Goal: Task Accomplishment & Management: Complete application form

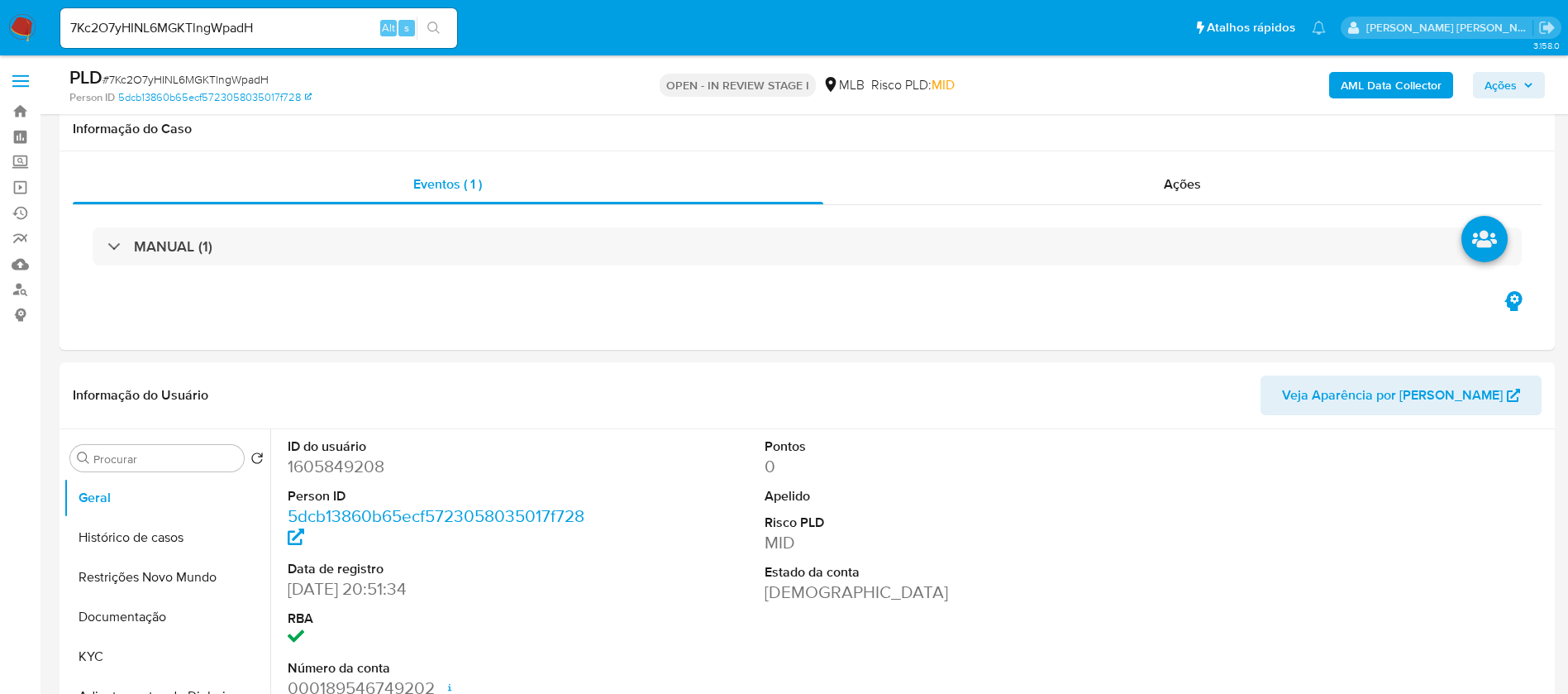
select select "10"
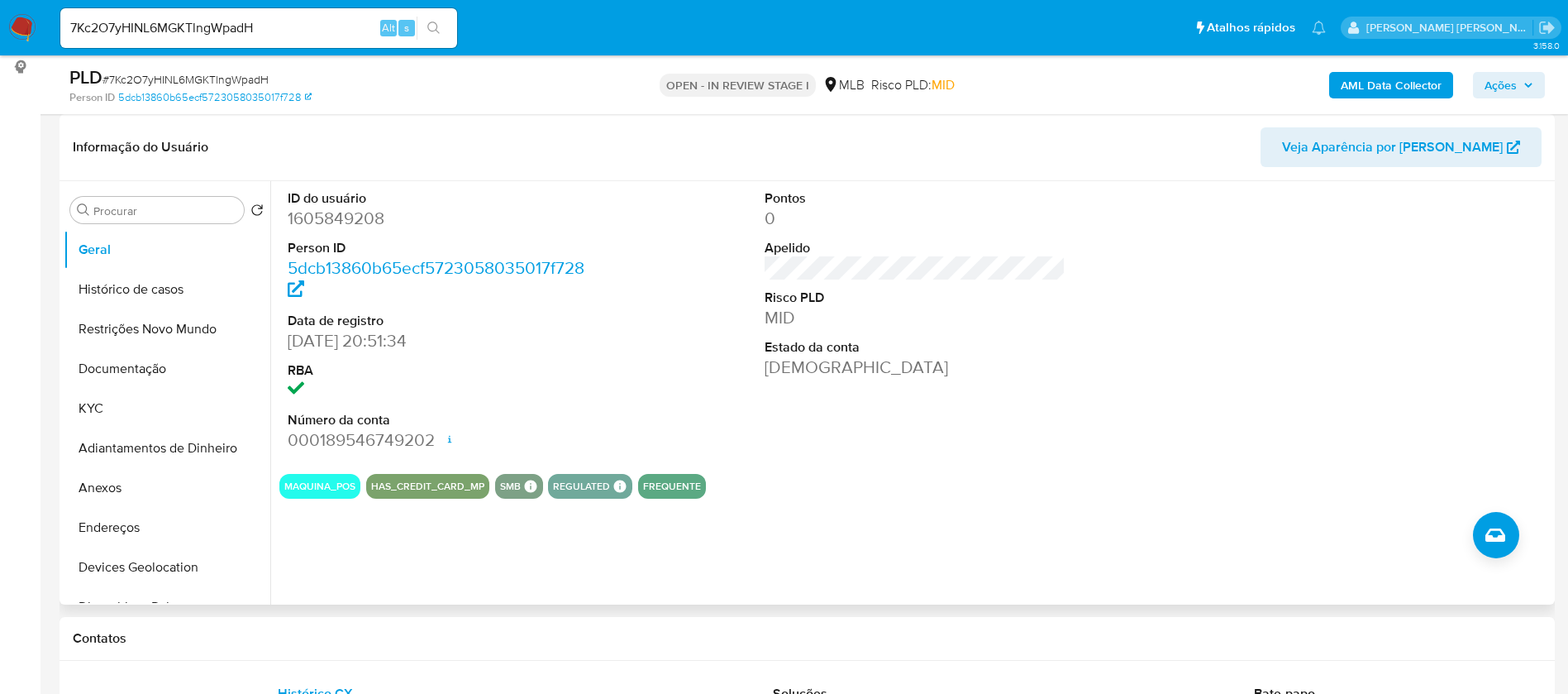
click at [1103, 284] on div "ID do usuário 1605849208 Person ID 5dcb13860b65ecf5723058035017f728 Data de reg…" at bounding box center [915, 320] width 1271 height 279
click at [285, 29] on input "7Kc2O7yHINL6MGKTlngWpadH" at bounding box center [258, 29] width 397 height 22
paste input "FGxhyR3UNcptjWePWkUiCndd"
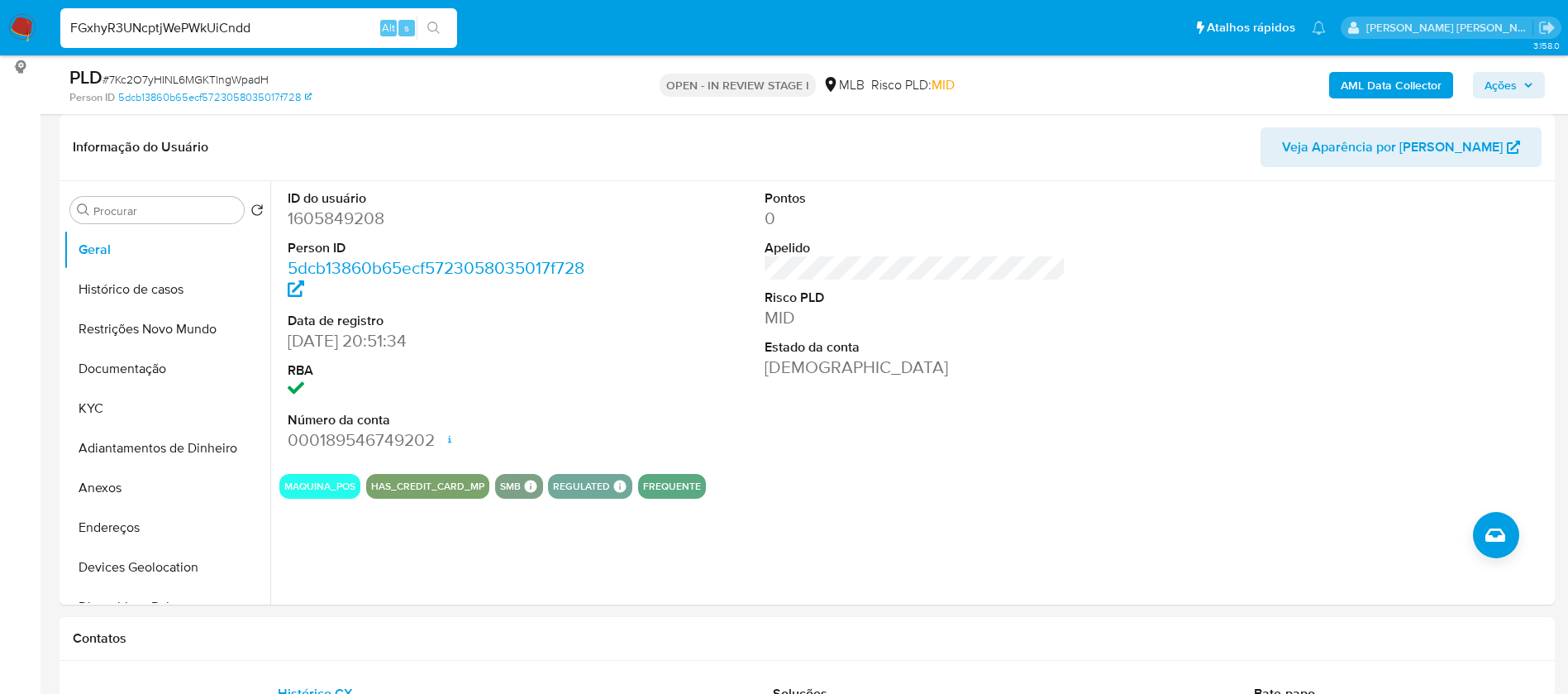
type input "FGxhyR3UNcptjWePWkUiCndd"
click at [431, 30] on icon "search-icon" at bounding box center [433, 28] width 13 height 13
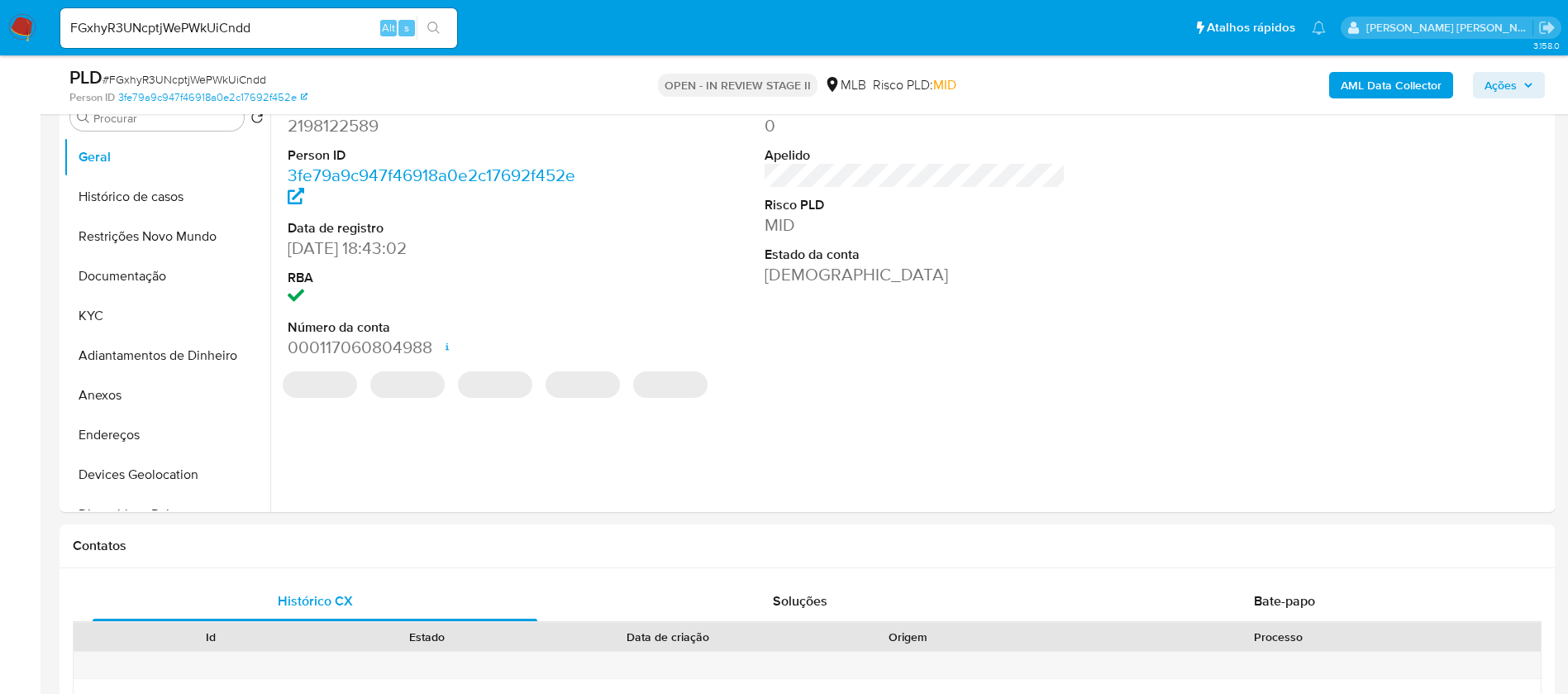
select select "10"
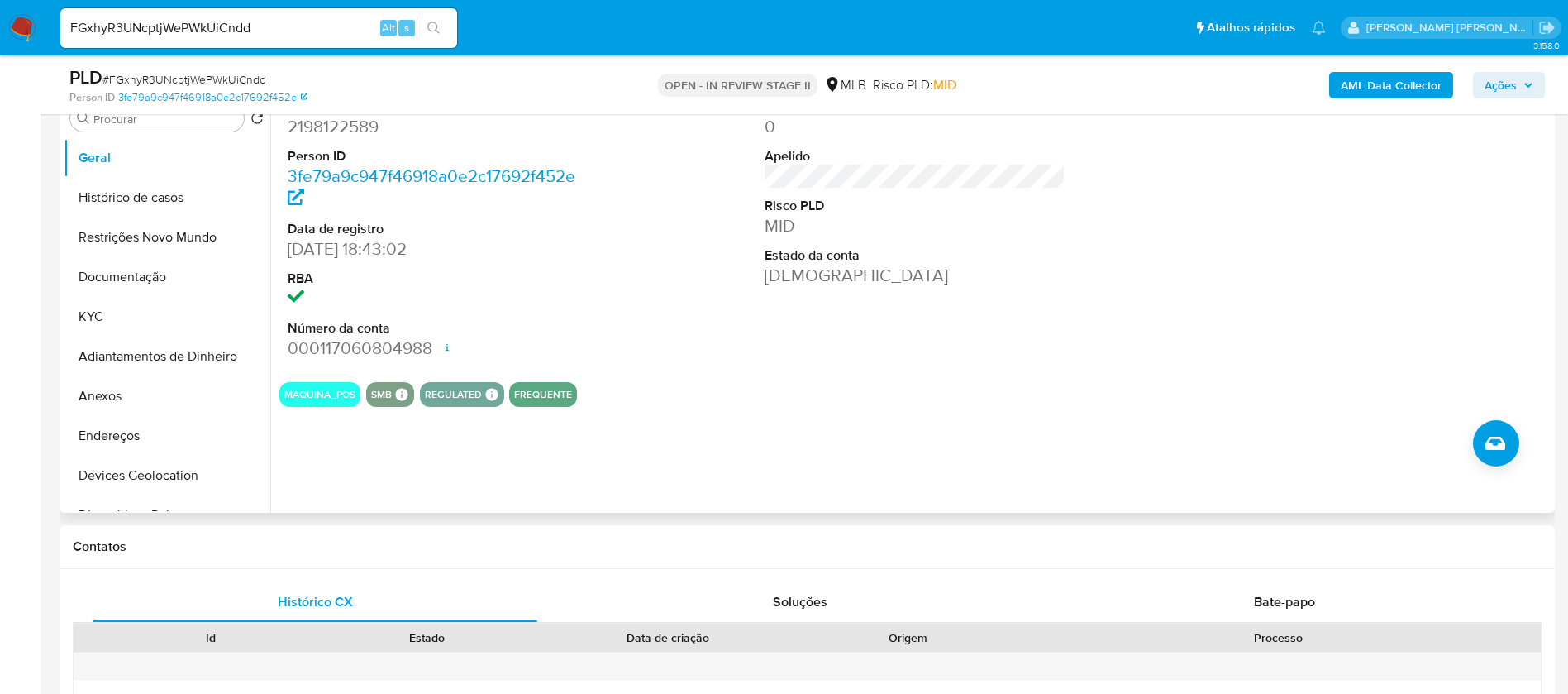
scroll to position [373, 0]
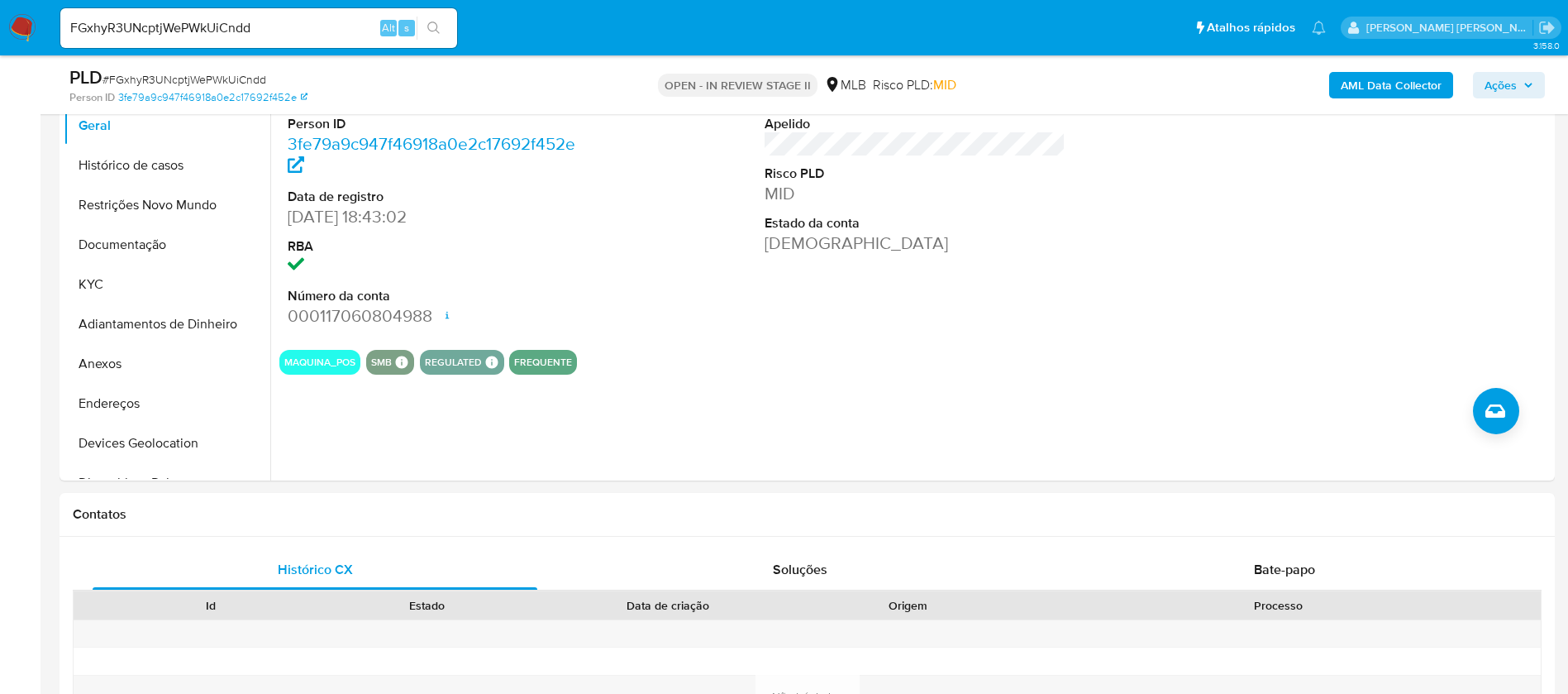
drag, startPoint x: 85, startPoint y: 285, endPoint x: 55, endPoint y: 316, distance: 43.1
click at [84, 284] on button "KYC" at bounding box center [167, 284] width 206 height 39
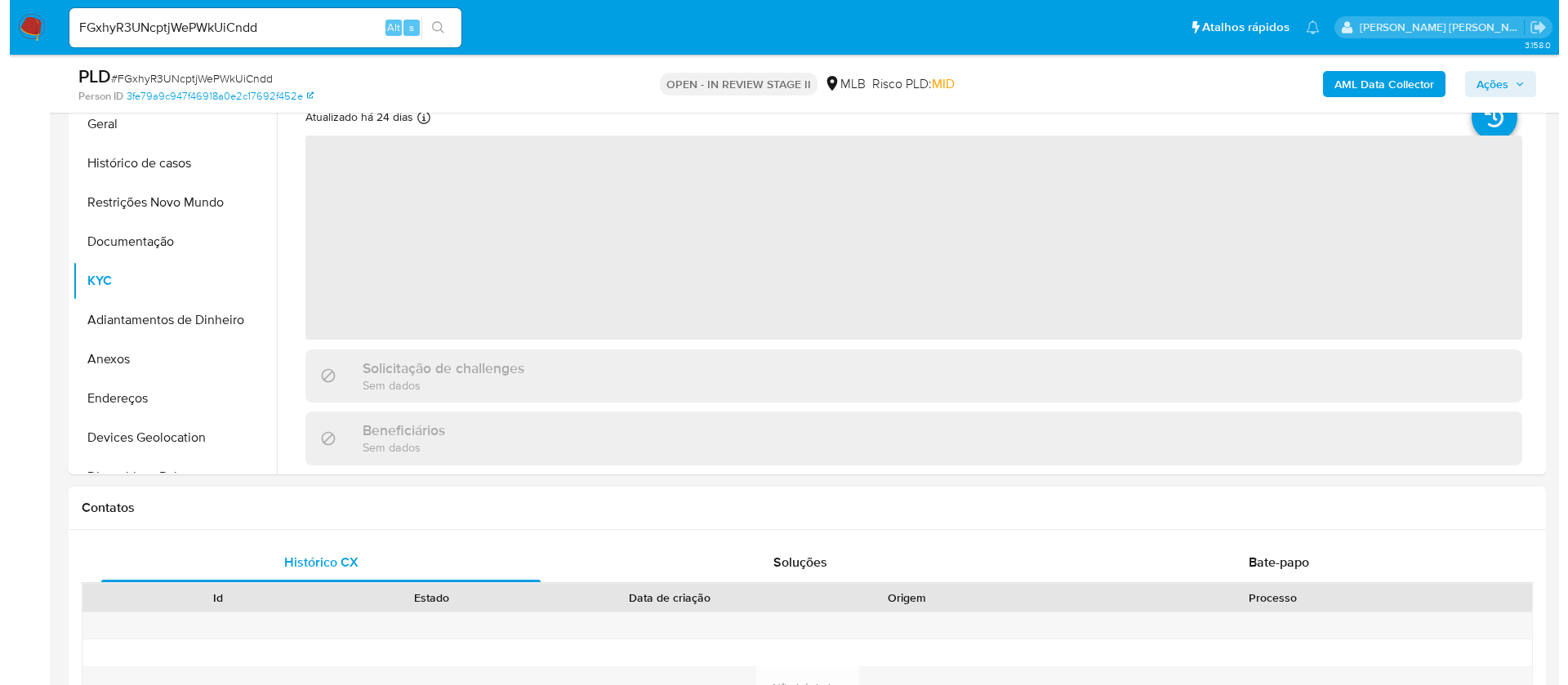
scroll to position [245, 0]
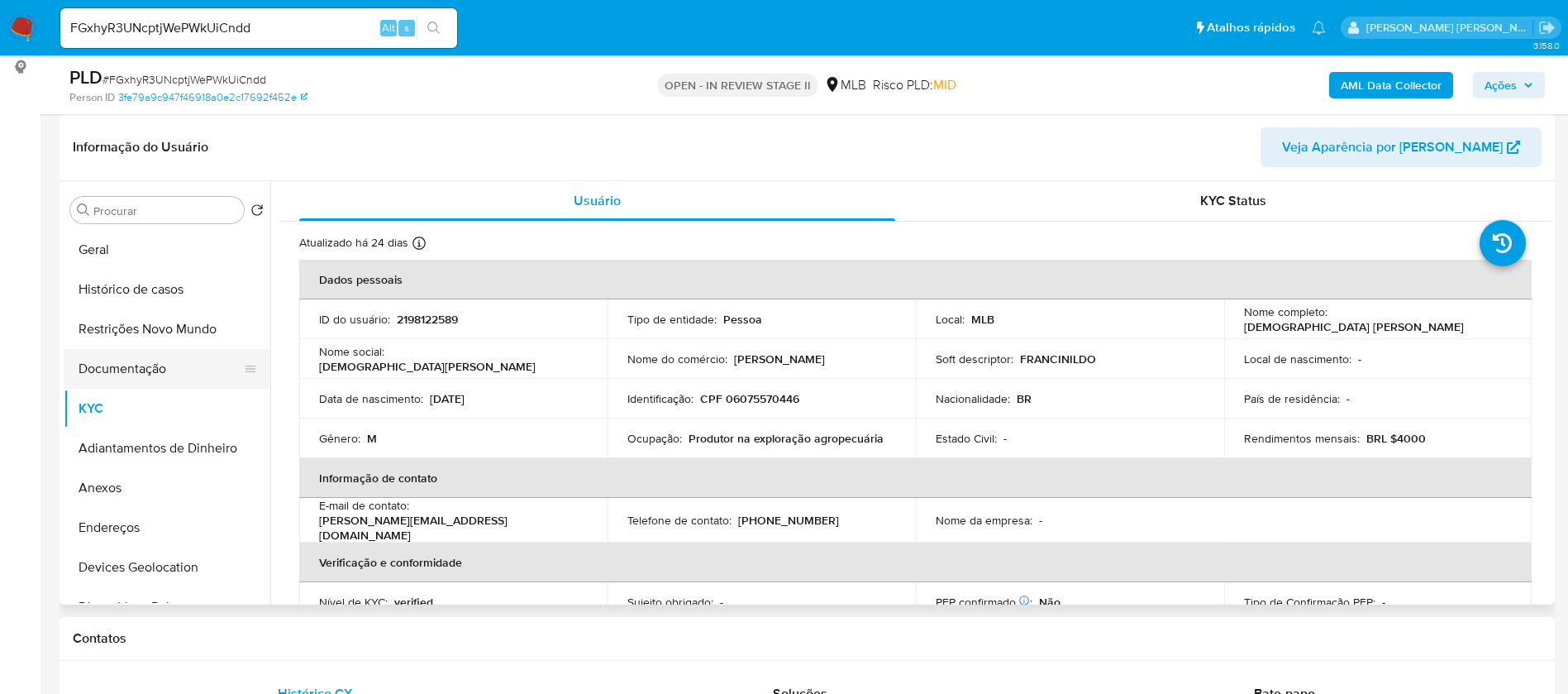
click at [143, 373] on button "Documentação" at bounding box center [160, 369] width 194 height 39
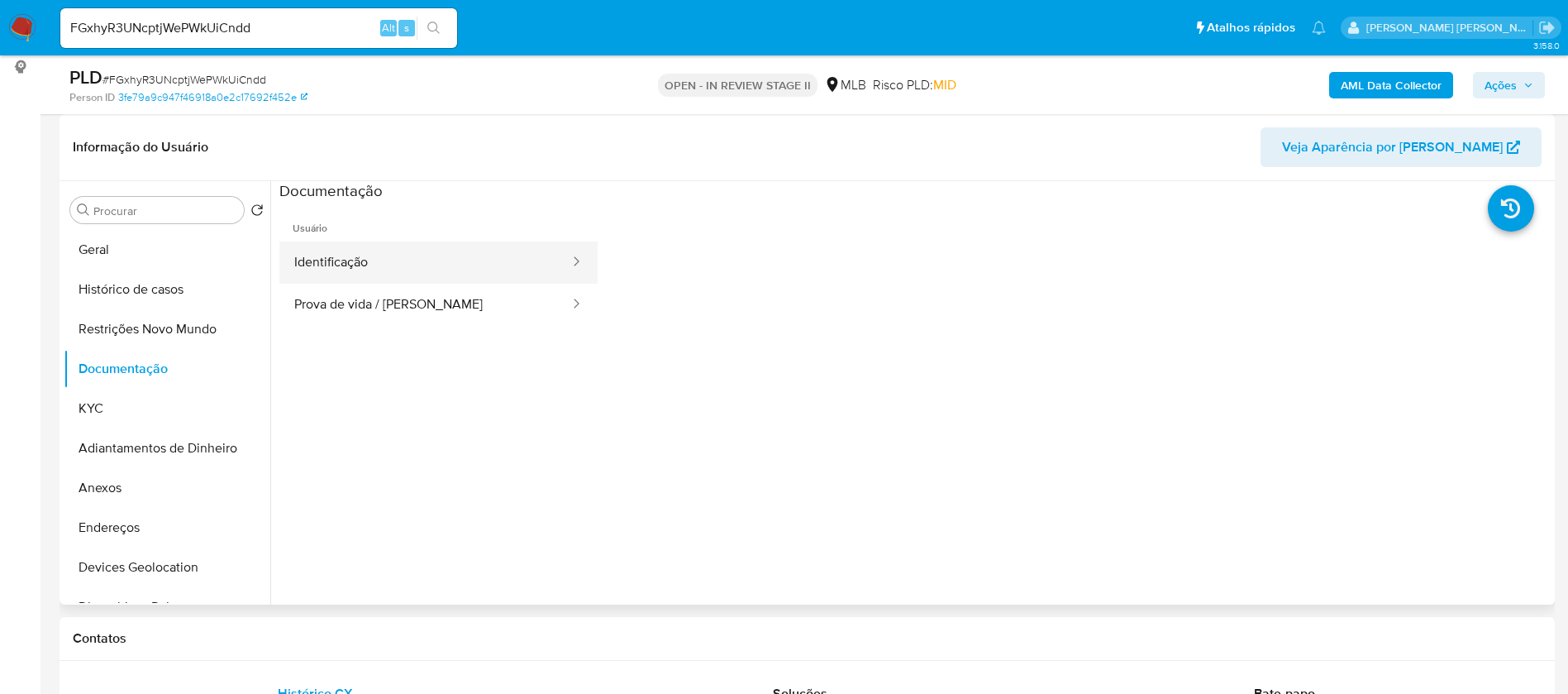
click at [391, 268] on button "Identificação" at bounding box center [424, 262] width 292 height 42
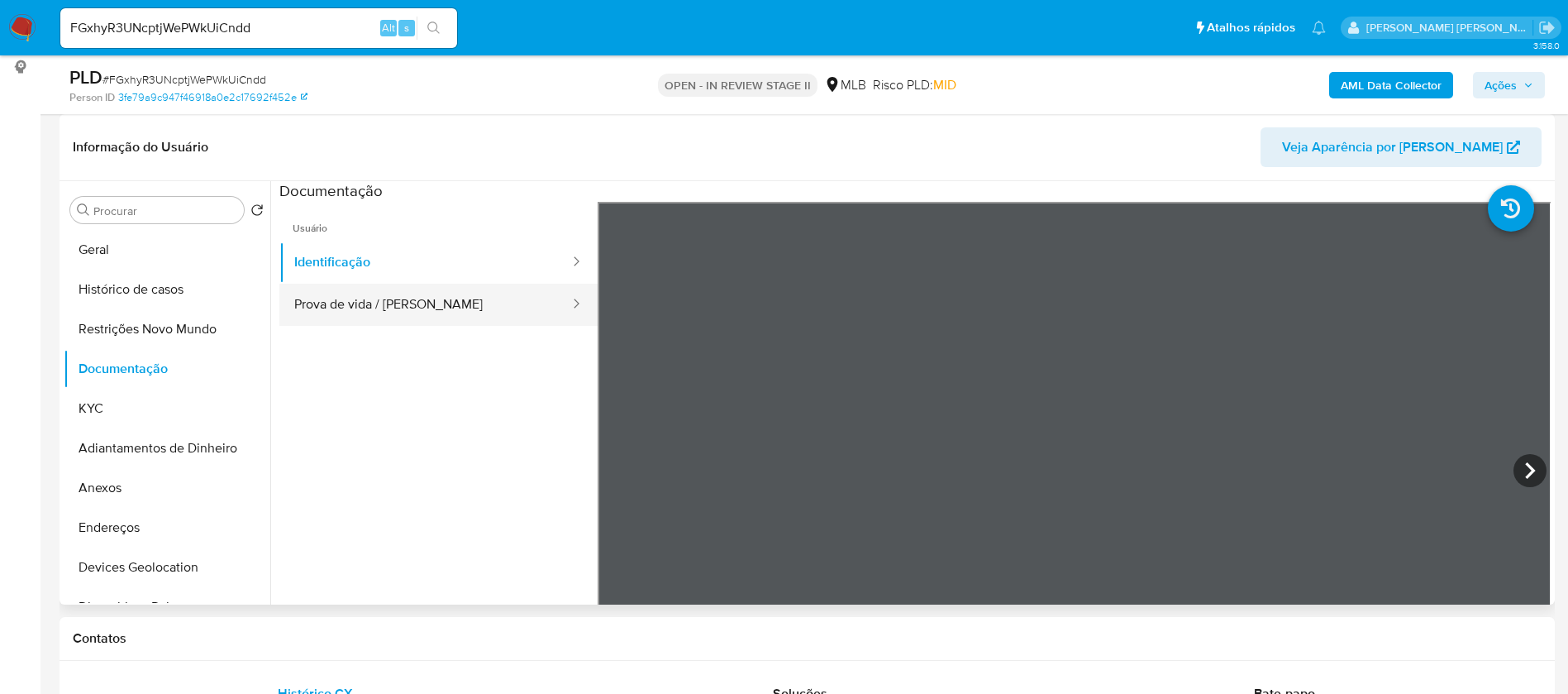
click at [409, 312] on button "Prova de vida / Selfie" at bounding box center [424, 305] width 292 height 42
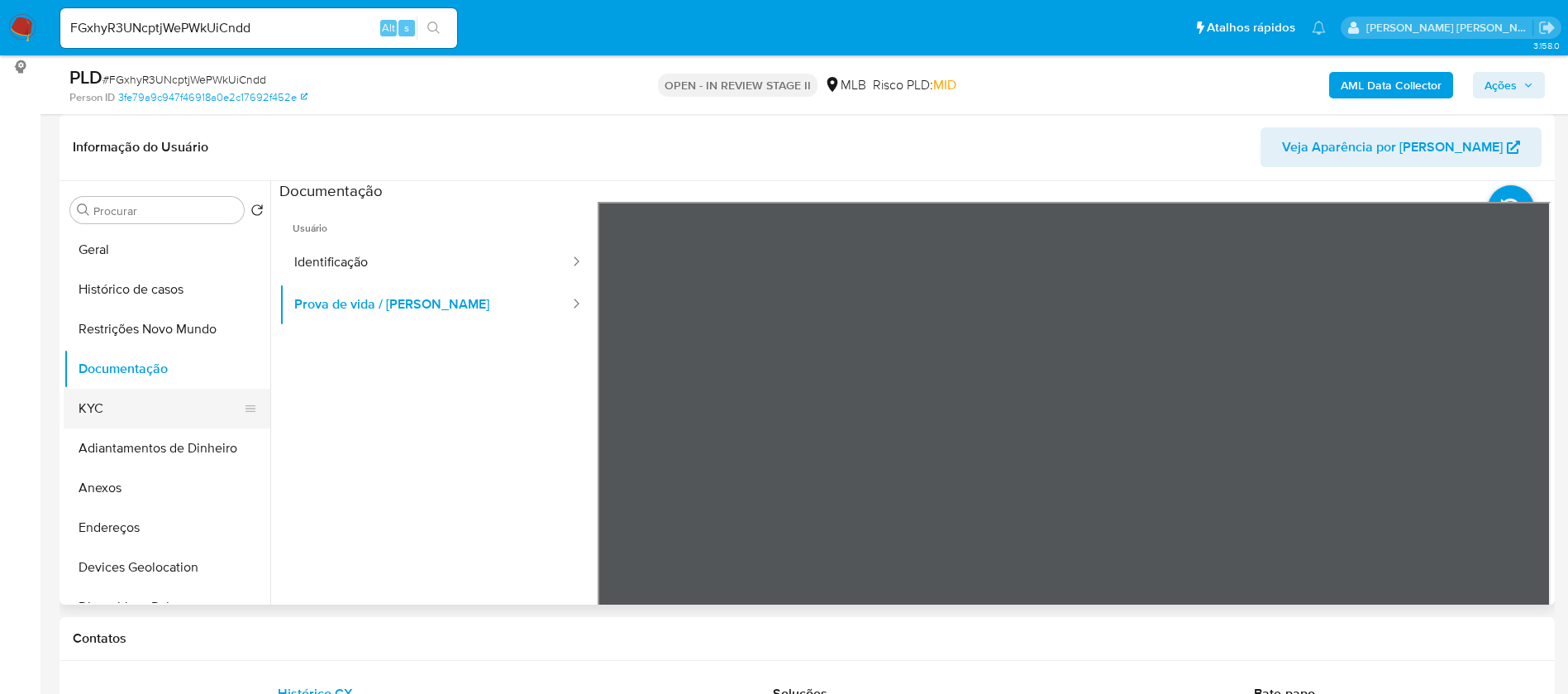
click at [140, 413] on button "KYC" at bounding box center [160, 408] width 194 height 39
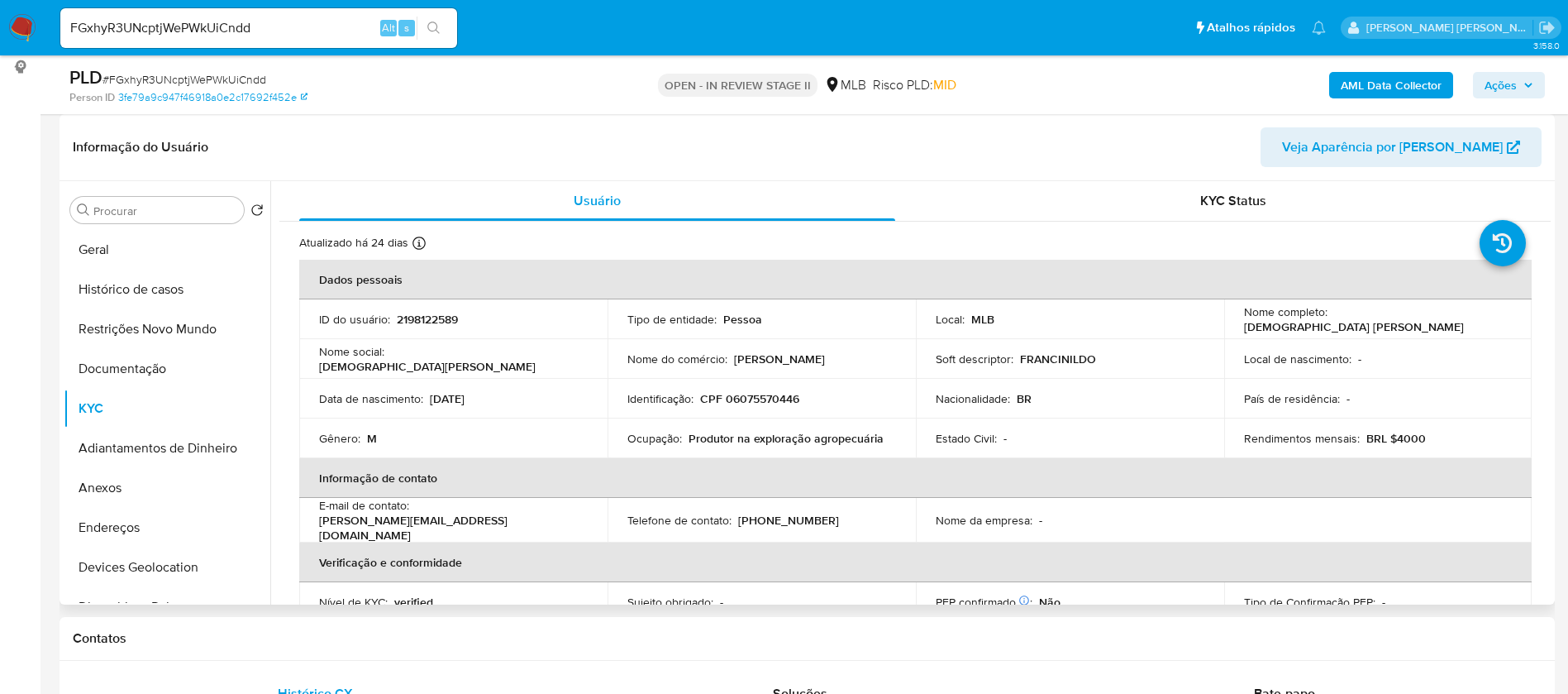
click at [726, 439] on p "Produtor na exploração agropecuária" at bounding box center [786, 437] width 196 height 15
copy div "Ocupação : Produtor na exploração agropecuária"
click at [1367, 88] on b "AML Data Collector" at bounding box center [1391, 85] width 101 height 27
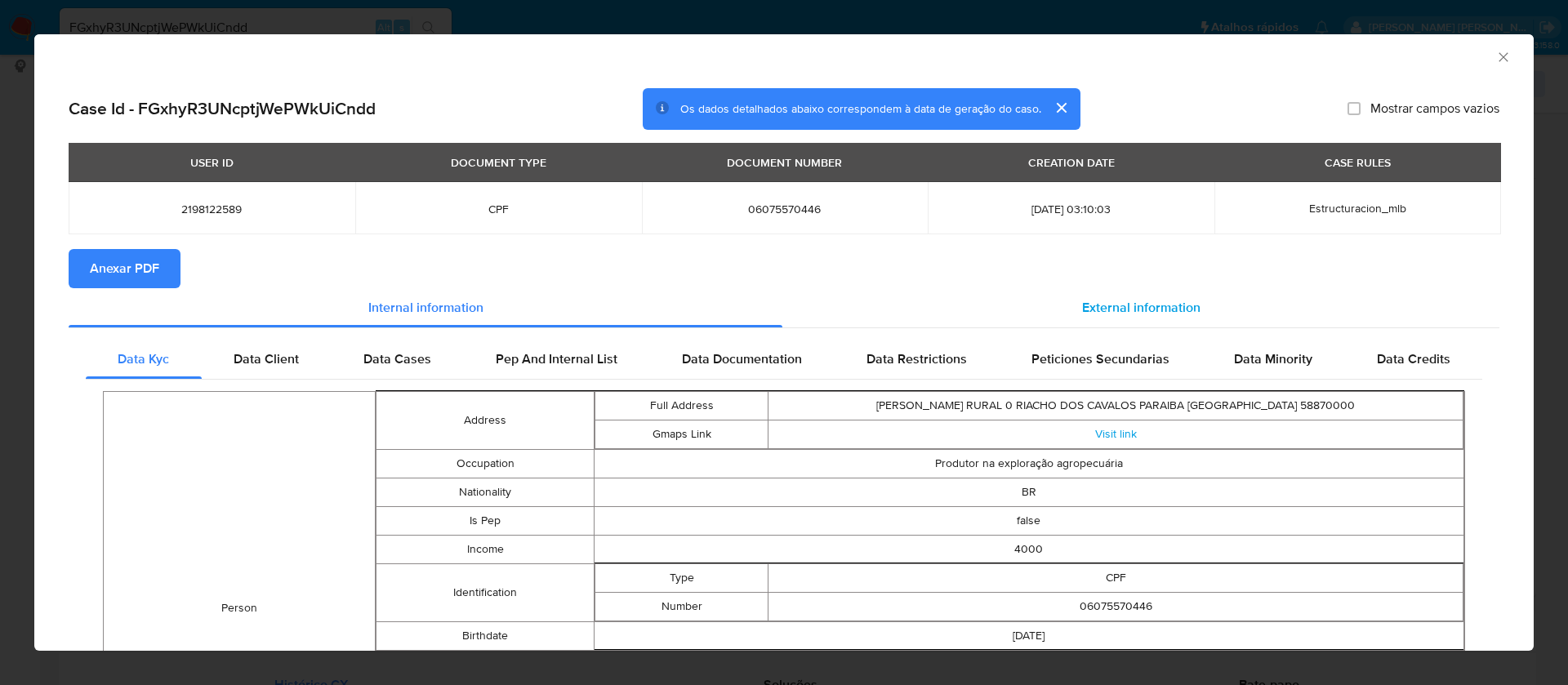
click at [1084, 309] on span "External information" at bounding box center [1142, 307] width 118 height 18
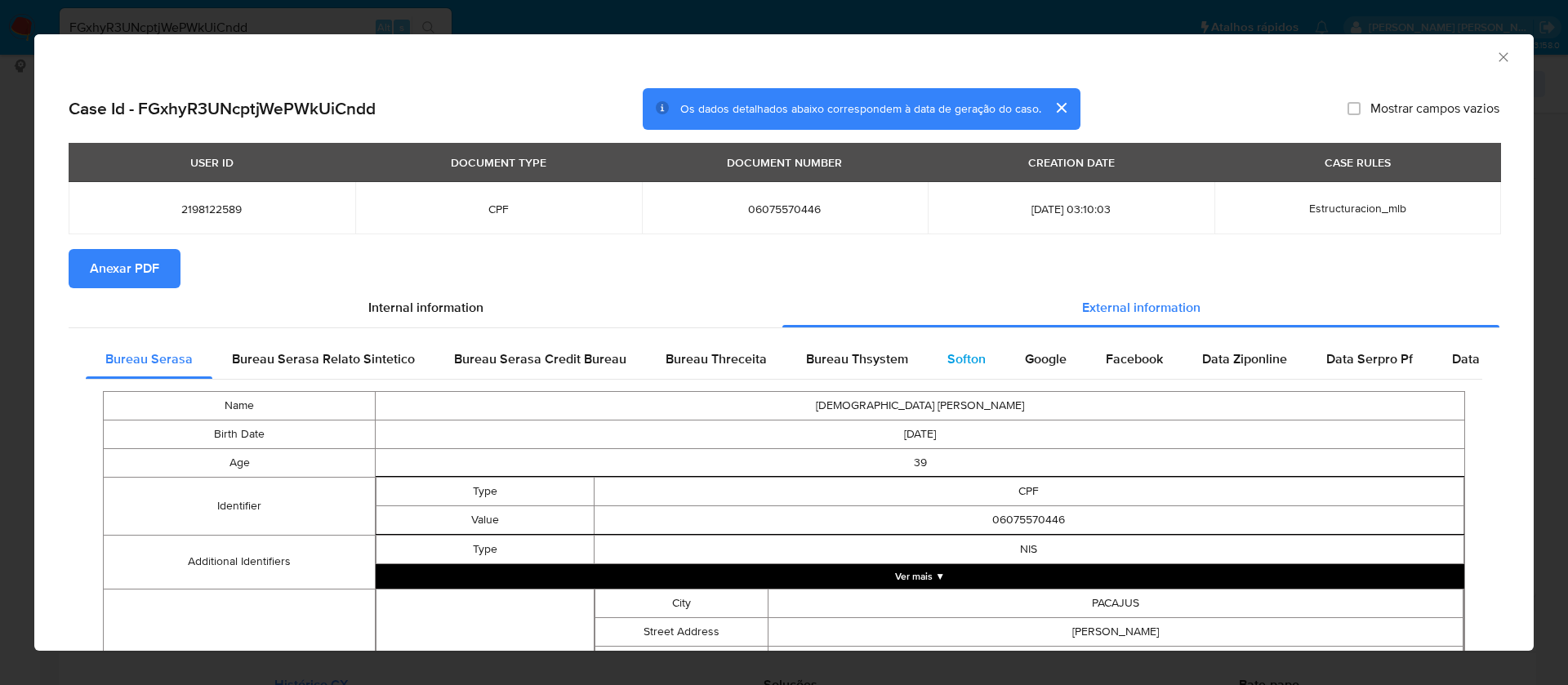
click at [948, 363] on span "Softon" at bounding box center [967, 358] width 39 height 18
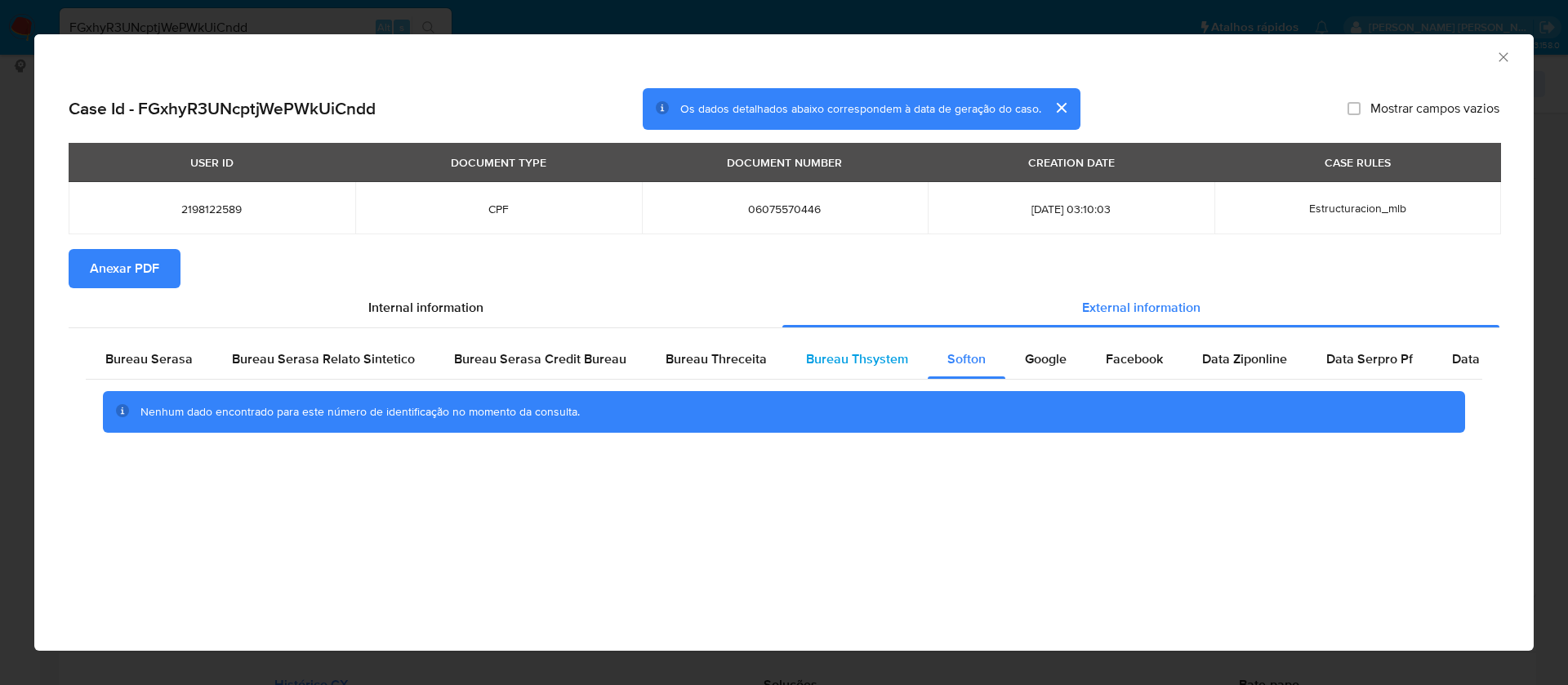
click at [857, 364] on span "Bureau Thsystem" at bounding box center [856, 358] width 102 height 18
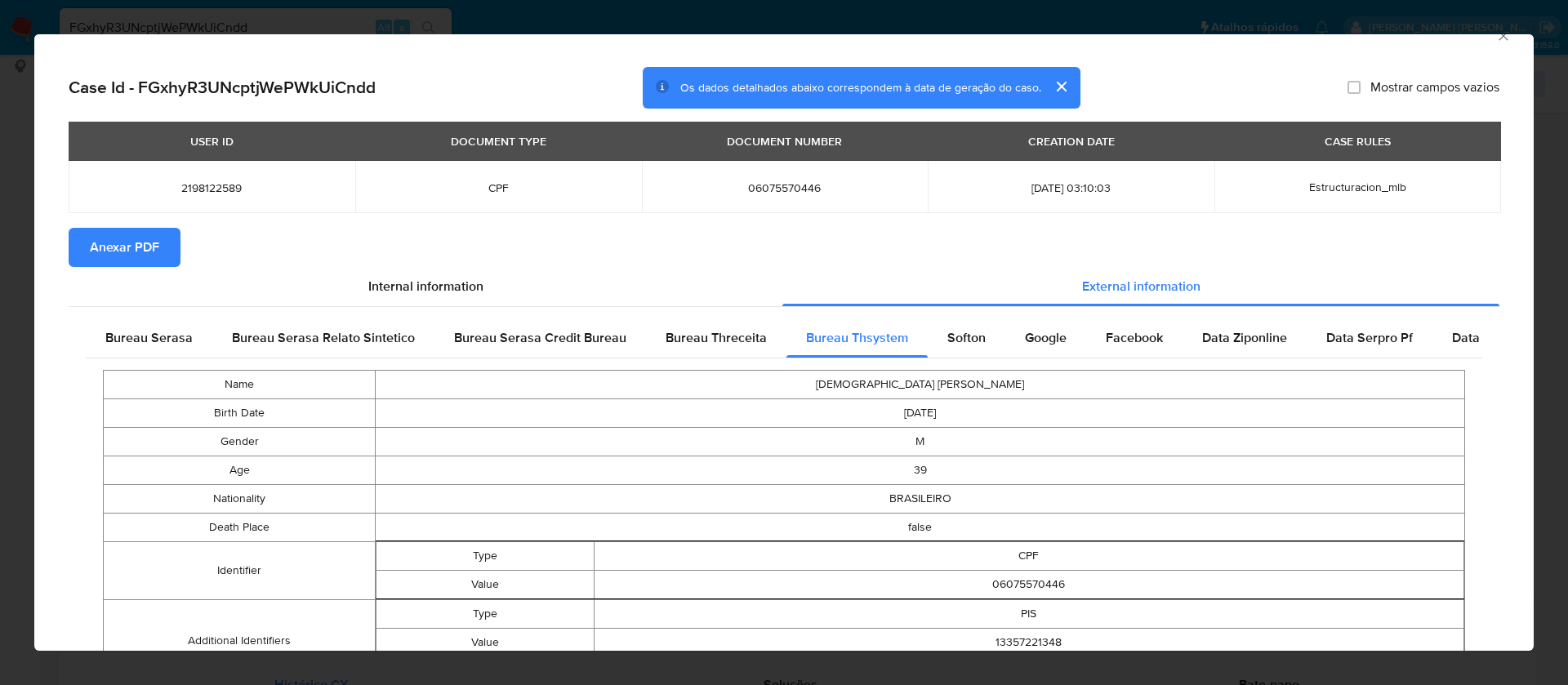
scroll to position [0, 0]
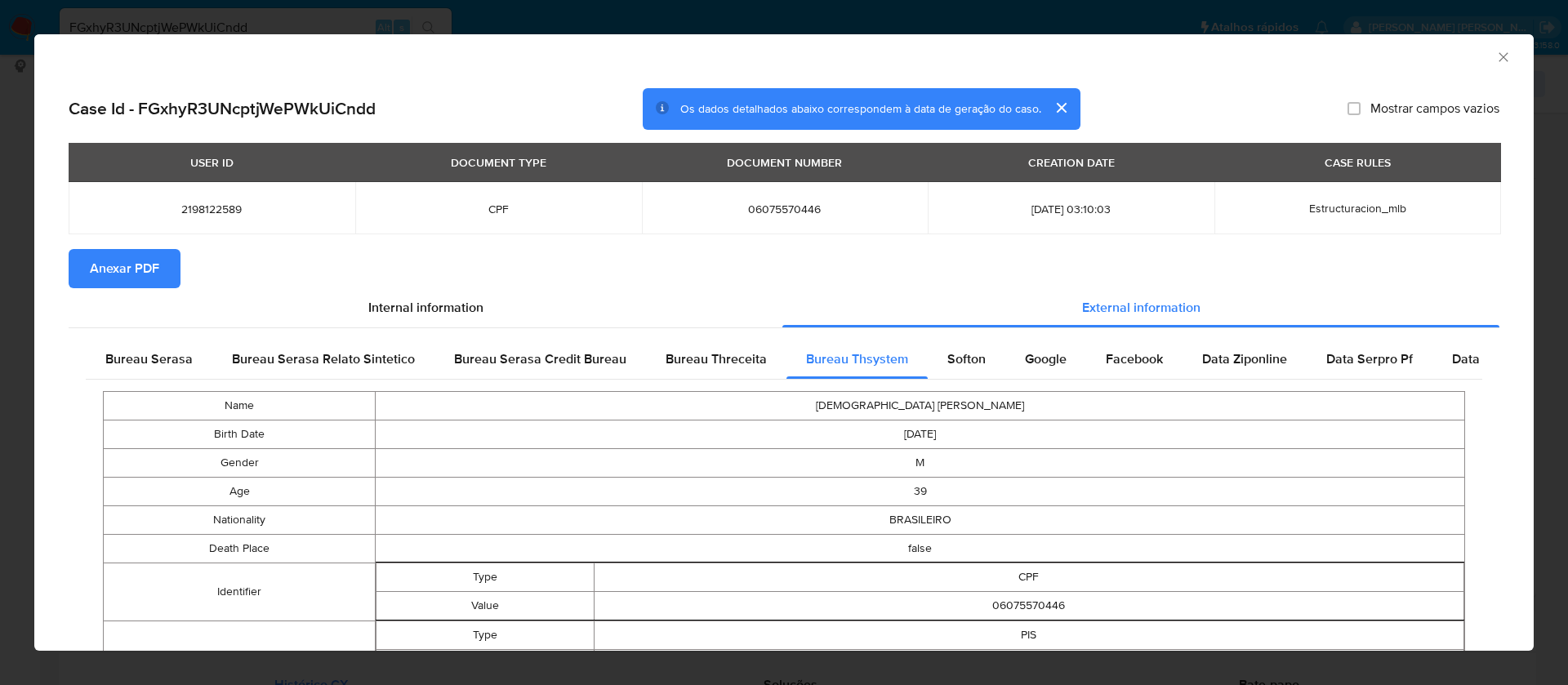
click at [102, 284] on span "Anexar PDF" at bounding box center [125, 268] width 70 height 36
click at [714, 360] on span "Bureau Threceita" at bounding box center [717, 358] width 101 height 18
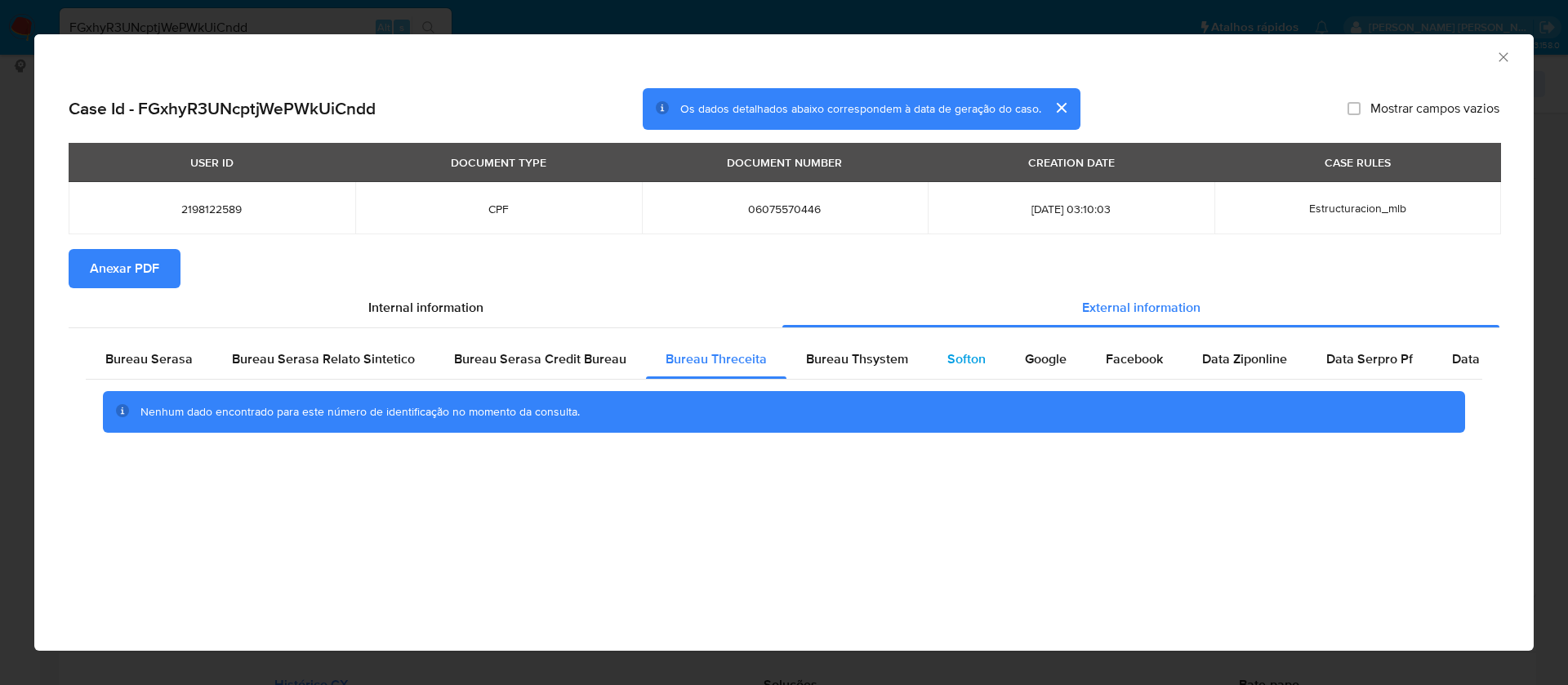
click at [948, 355] on span "Softon" at bounding box center [967, 358] width 39 height 18
click at [790, 363] on div "Bureau Thsystem" at bounding box center [857, 359] width 142 height 39
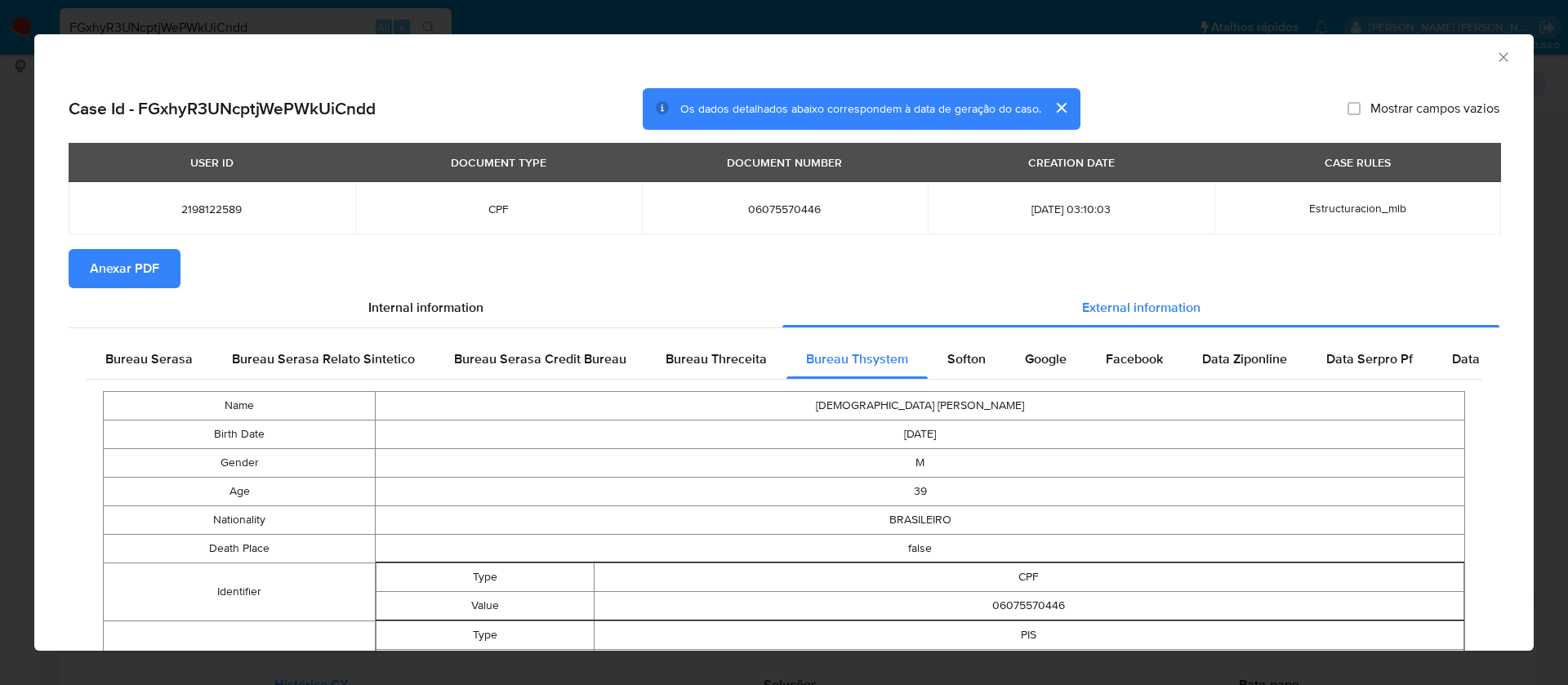
click at [148, 272] on span "Anexar PDF" at bounding box center [125, 268] width 70 height 36
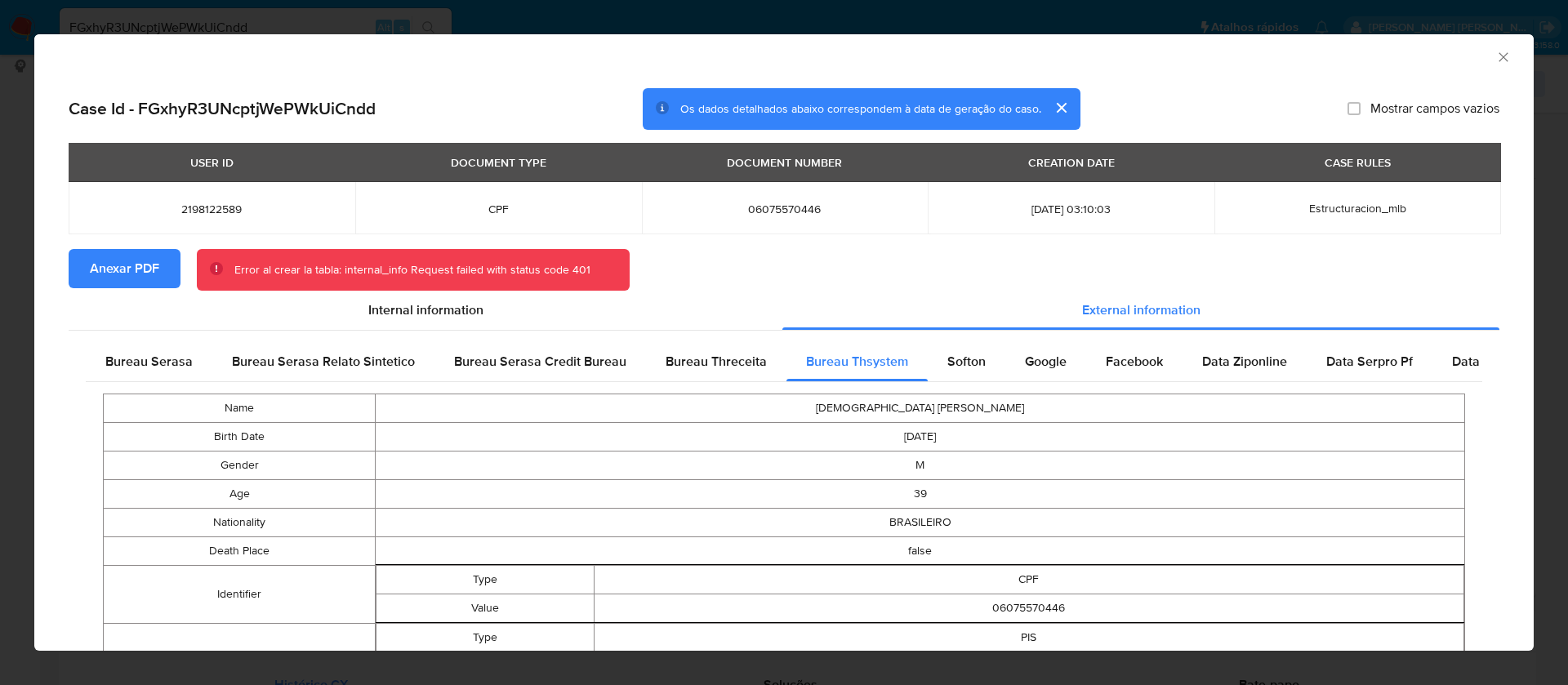
click at [1496, 54] on icon "Fechar a janela" at bounding box center [1504, 56] width 17 height 16
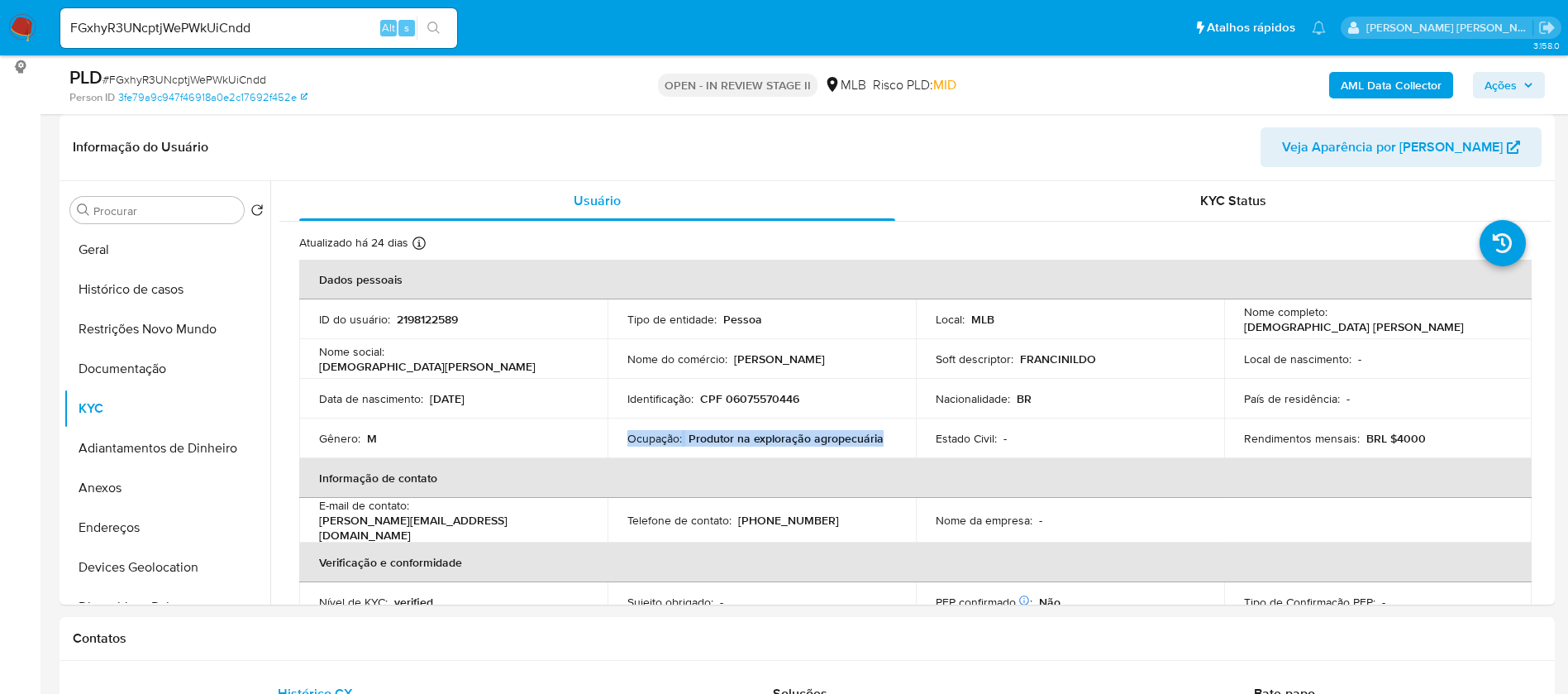
click at [1417, 76] on b "AML Data Collector" at bounding box center [1391, 85] width 101 height 27
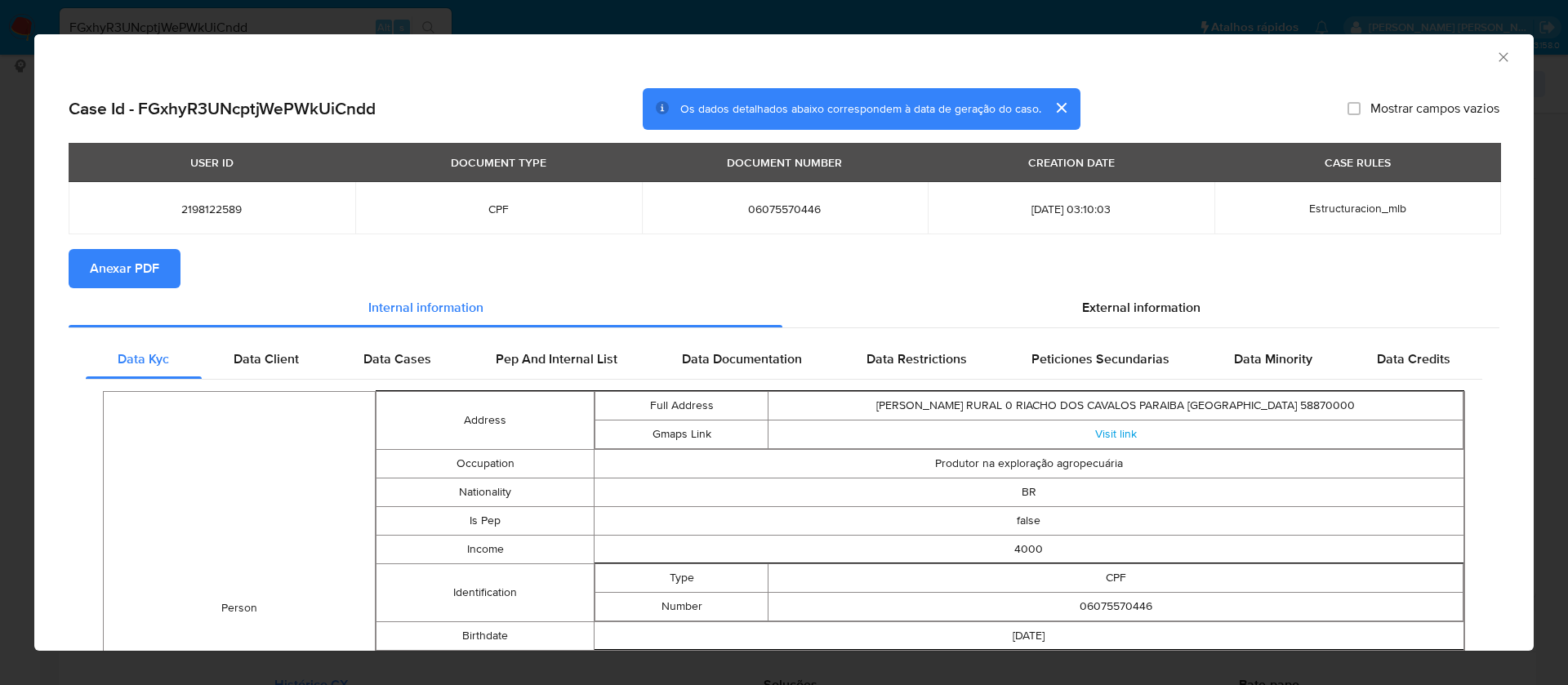
click at [1499, 57] on icon "Fechar a janela" at bounding box center [1503, 56] width 9 height 9
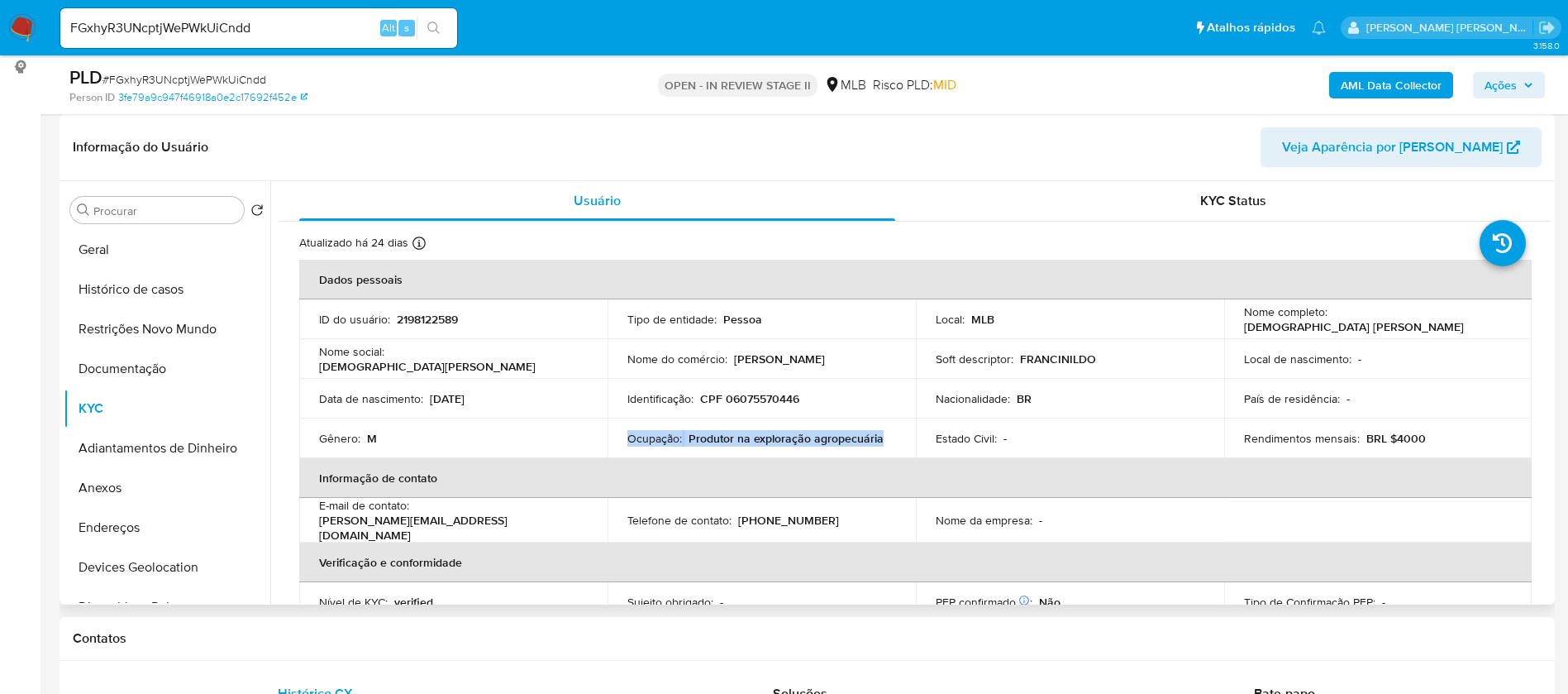
drag, startPoint x: 1420, startPoint y: 327, endPoint x: 1235, endPoint y: 325, distance: 185.0
click at [1235, 325] on td "Nome completo : Francinildo Francisco da Silva Lima" at bounding box center [1378, 319] width 308 height 39
copy p "Francinildo Francisco da Silva Lima"
click at [416, 323] on p "2198122589" at bounding box center [427, 318] width 61 height 15
click at [416, 322] on p "2198122589" at bounding box center [427, 318] width 61 height 15
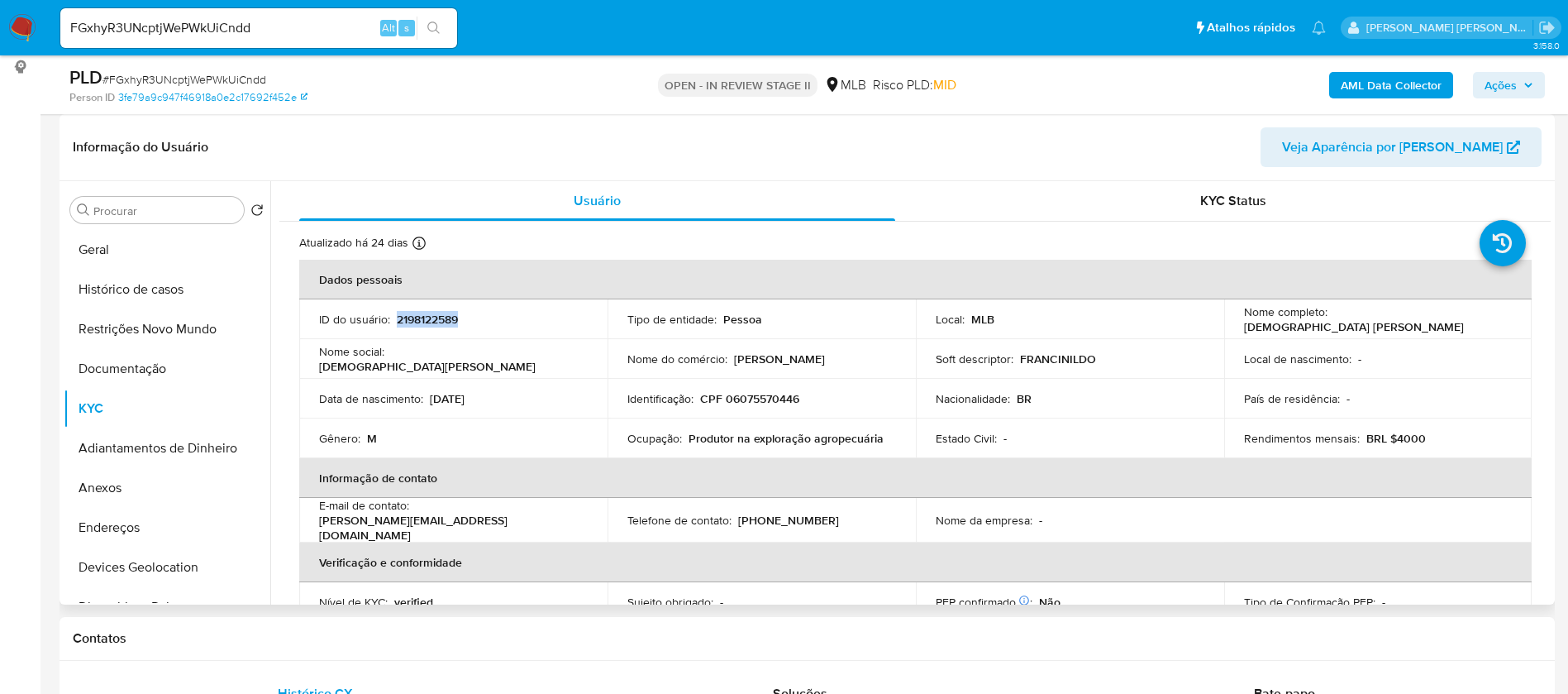
copy p "2198122589"
click at [576, 388] on td "Data de nascimento : 10/03/1986" at bounding box center [454, 398] width 308 height 39
click at [437, 318] on p "2198122589" at bounding box center [427, 318] width 61 height 15
copy p "2198122589"
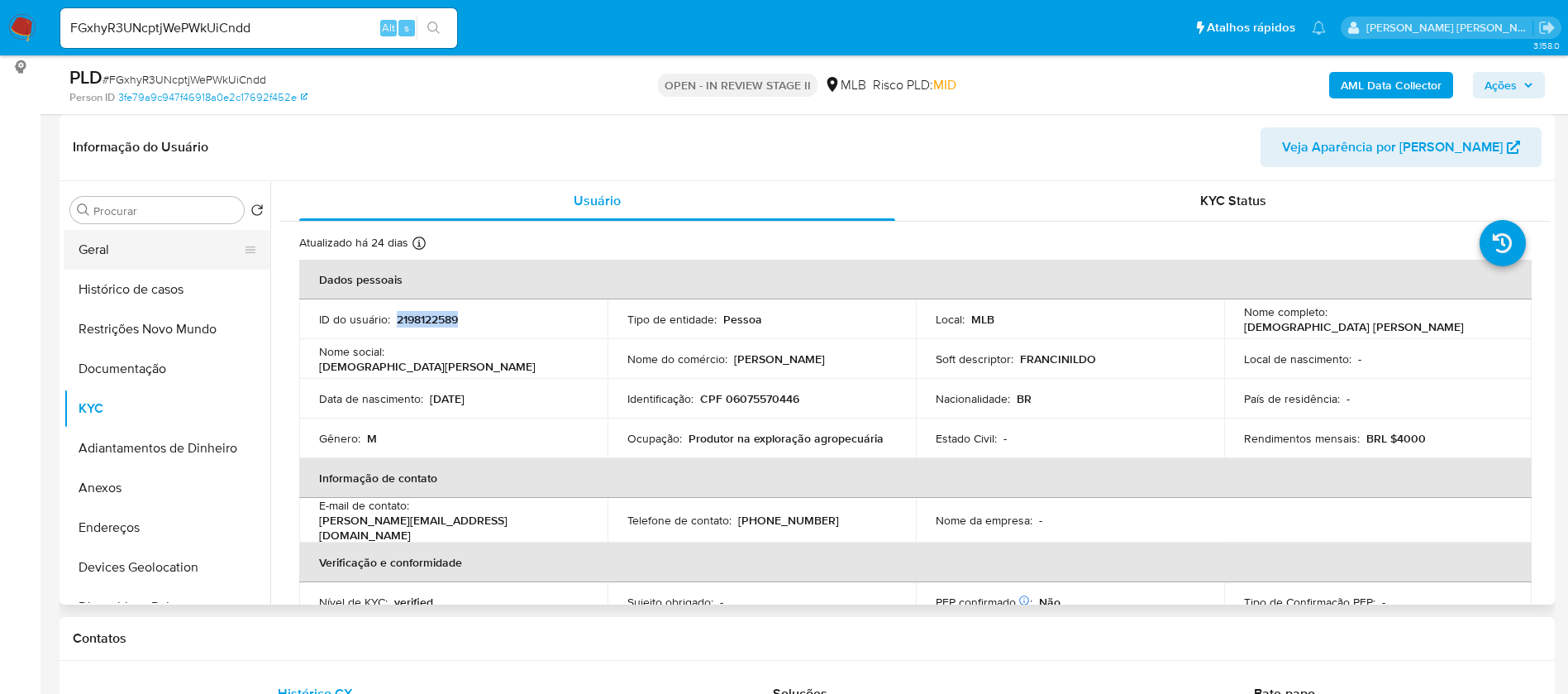
click at [136, 243] on button "Geral" at bounding box center [160, 250] width 194 height 39
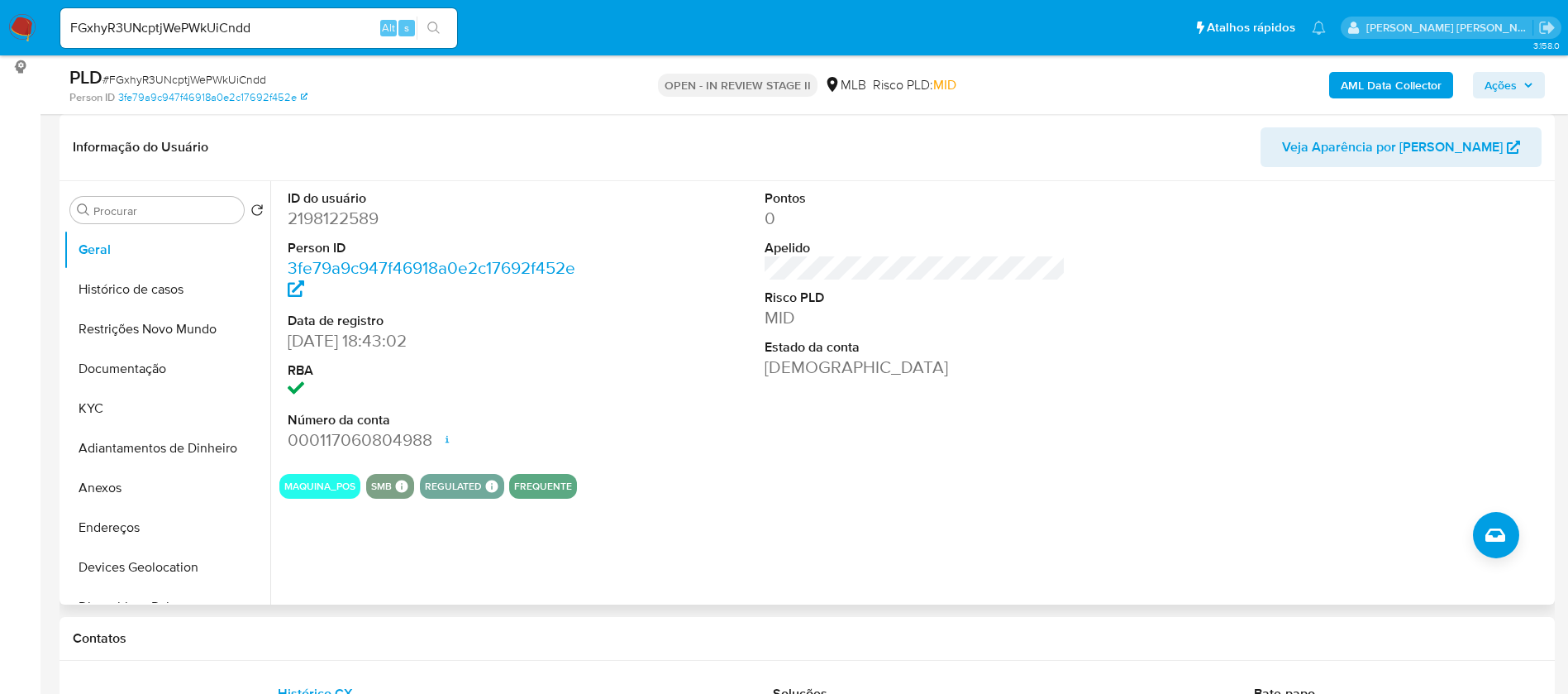
click at [1030, 592] on div "ID do usuário 2198122589 Person ID 3fe79a9c947f46918a0e2c17692f452e Data de reg…" at bounding box center [910, 392] width 1280 height 424
click at [66, 414] on button "KYC" at bounding box center [160, 408] width 194 height 39
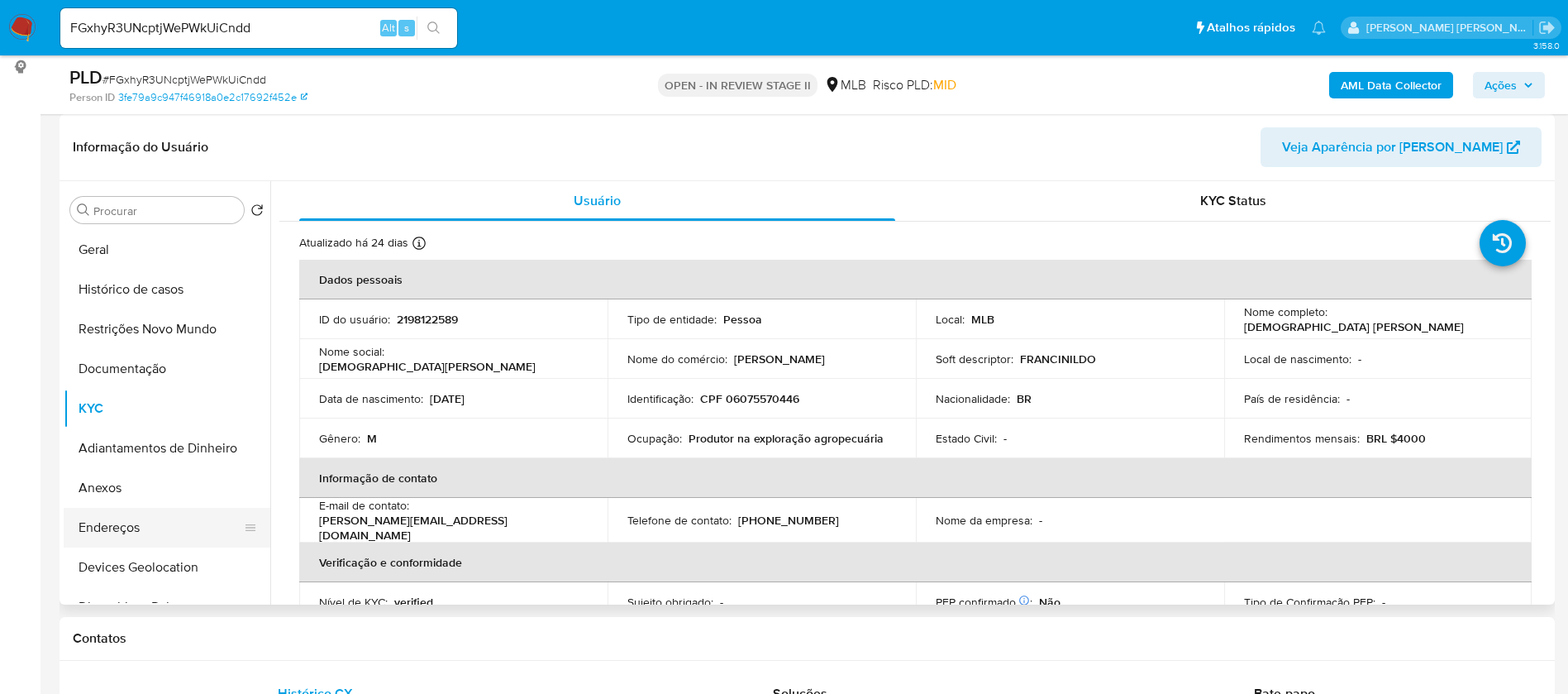
click at [118, 530] on button "Endereços" at bounding box center [160, 528] width 194 height 39
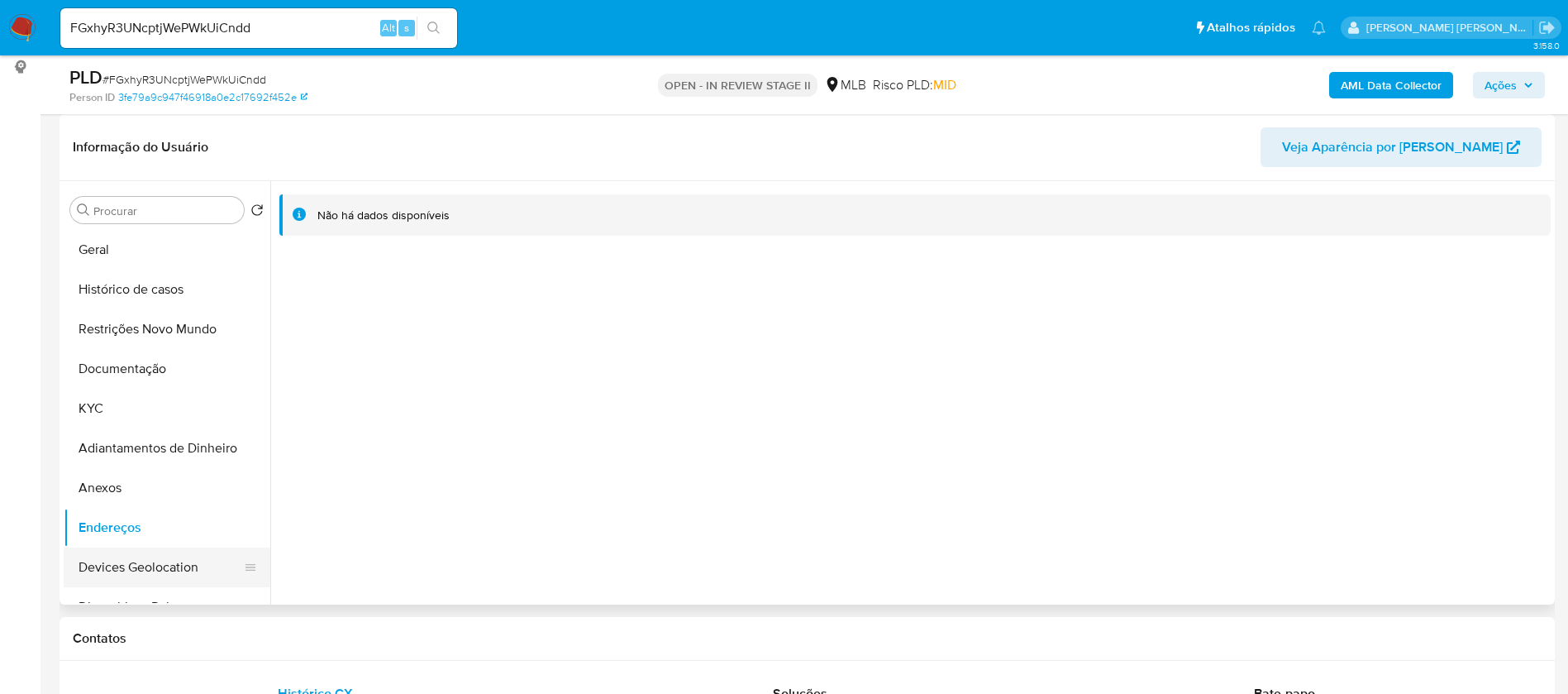
click at [113, 571] on button "Devices Geolocation" at bounding box center [160, 567] width 194 height 39
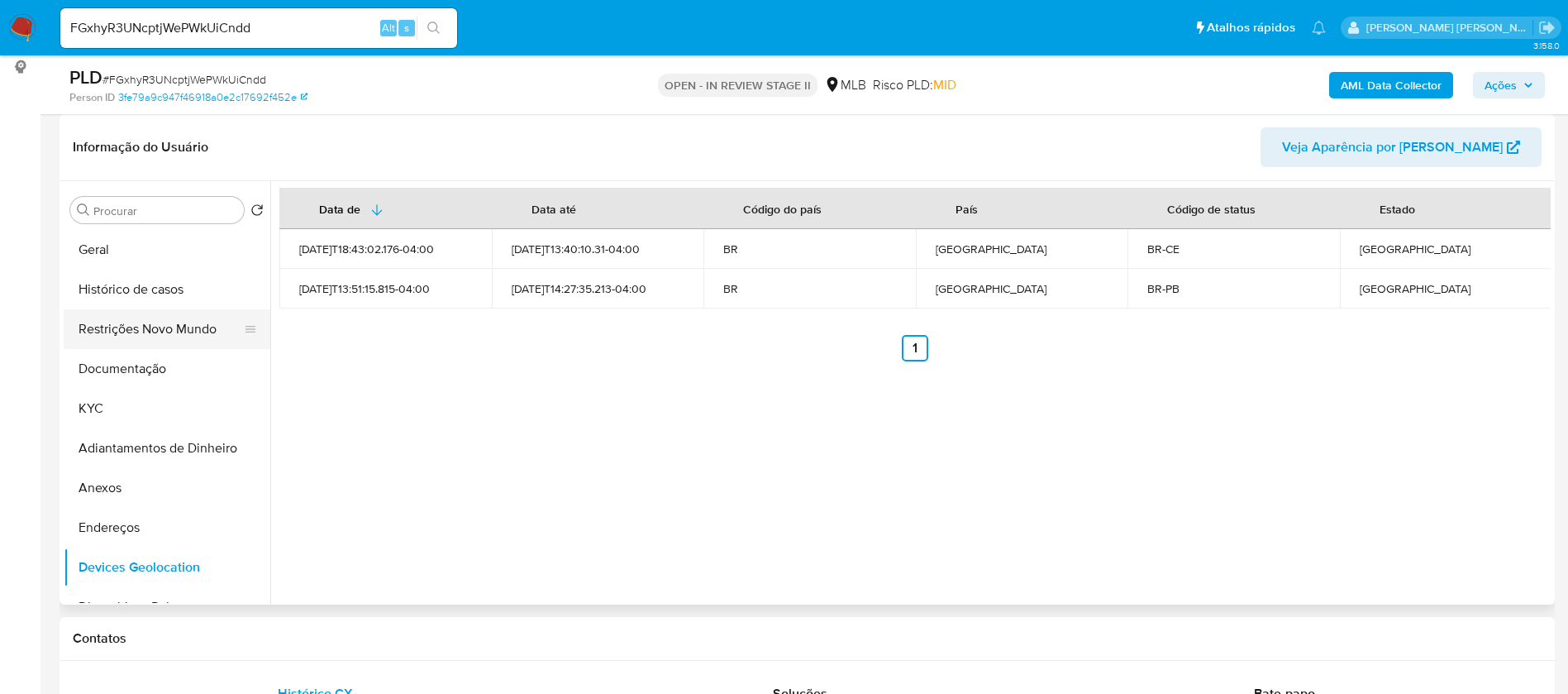
click at [151, 317] on button "Restrições Novo Mundo" at bounding box center [160, 329] width 194 height 39
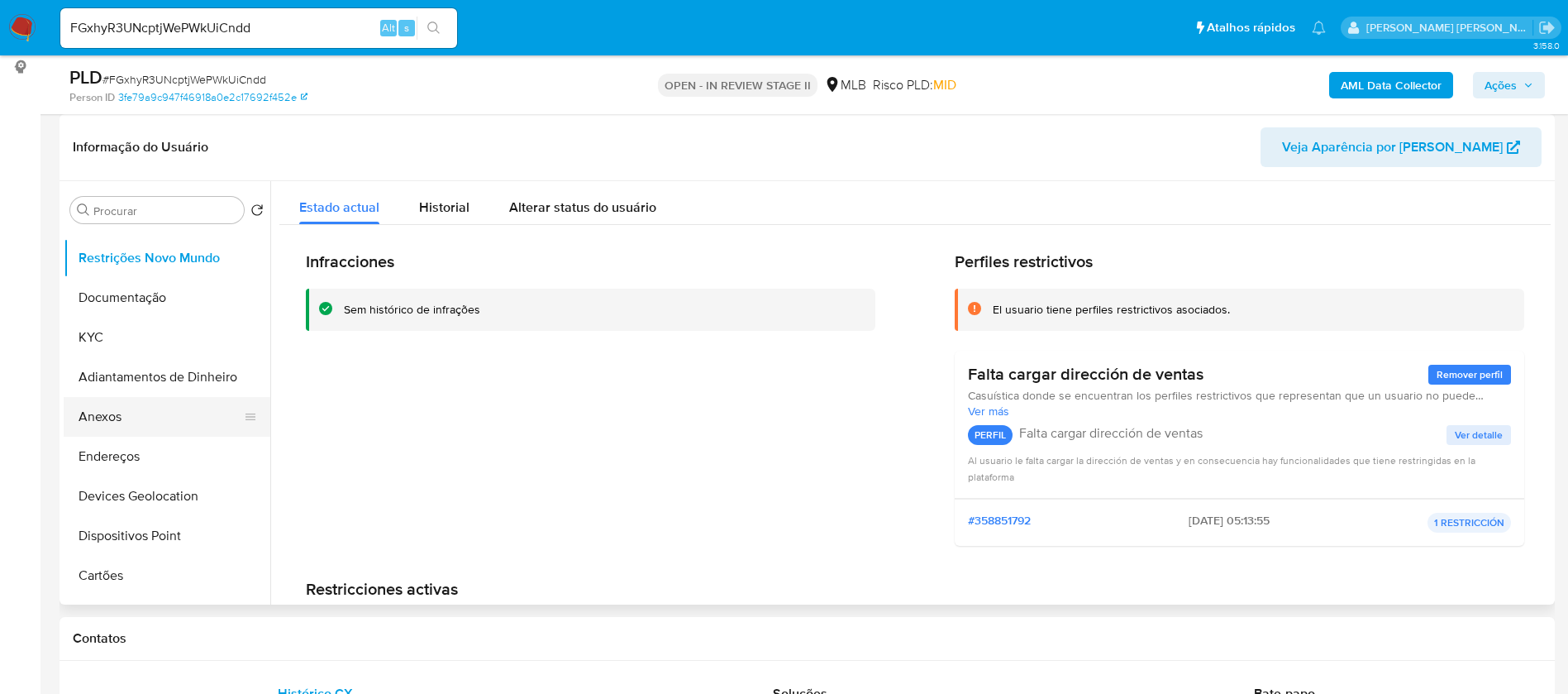
scroll to position [124, 0]
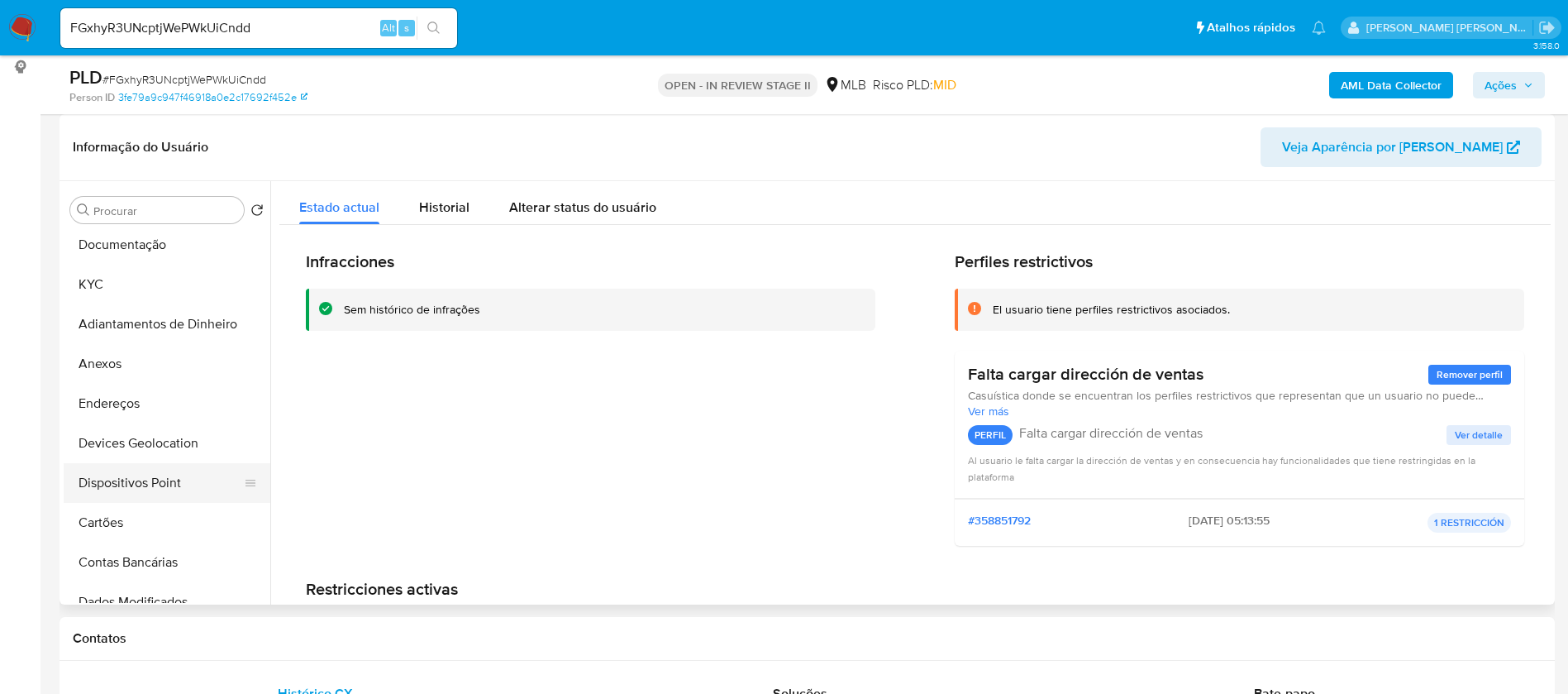
click at [195, 484] on button "Dispositivos Point" at bounding box center [160, 483] width 194 height 39
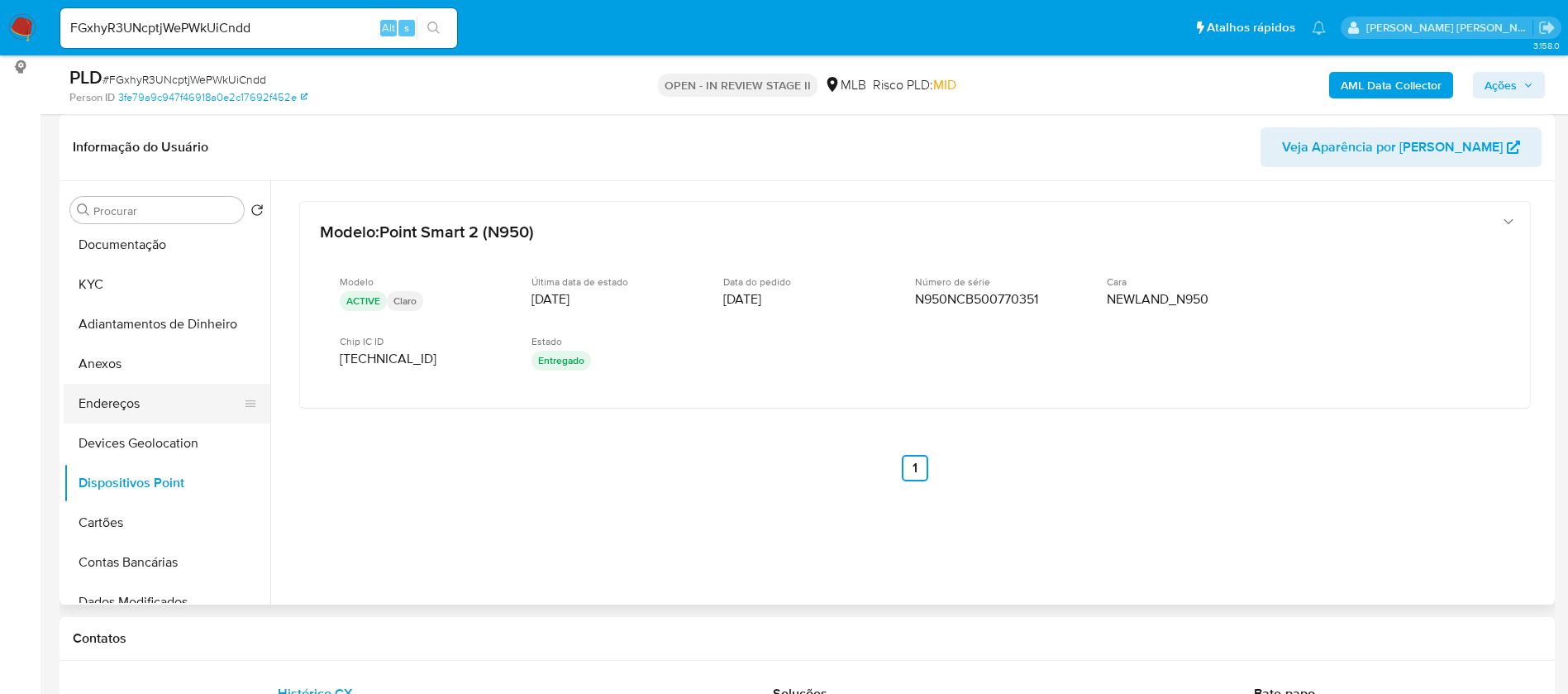
click at [184, 400] on button "Endereços" at bounding box center [160, 403] width 194 height 39
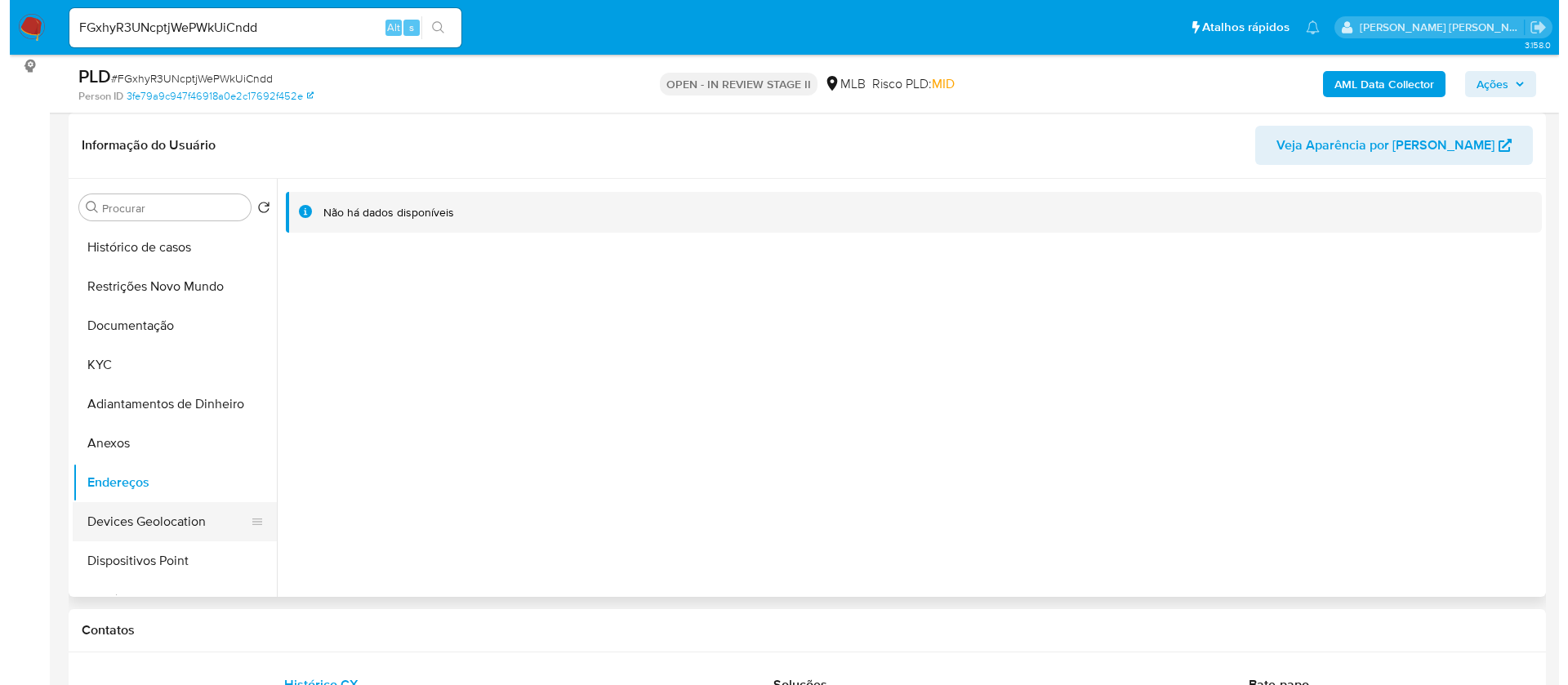
scroll to position [0, 0]
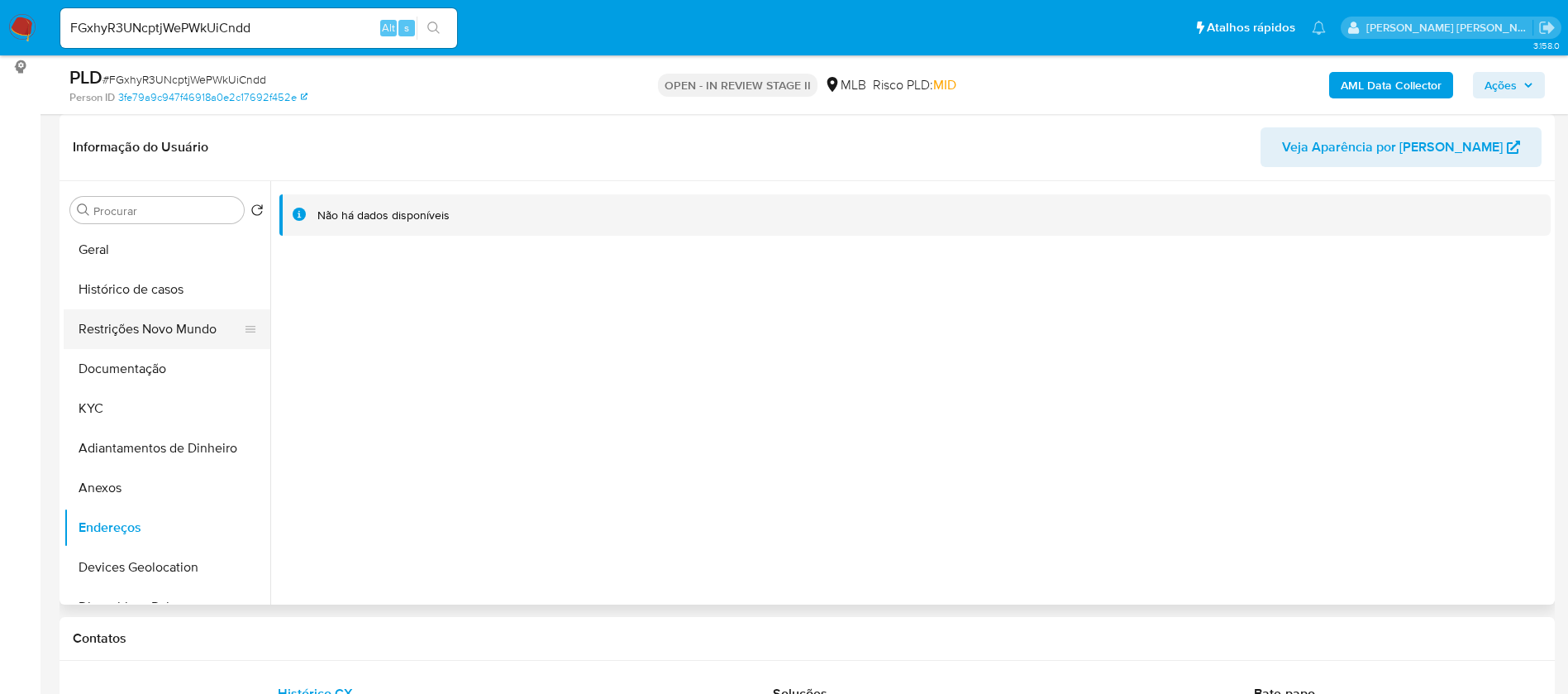
click at [163, 332] on button "Restrições Novo Mundo" at bounding box center [160, 329] width 194 height 39
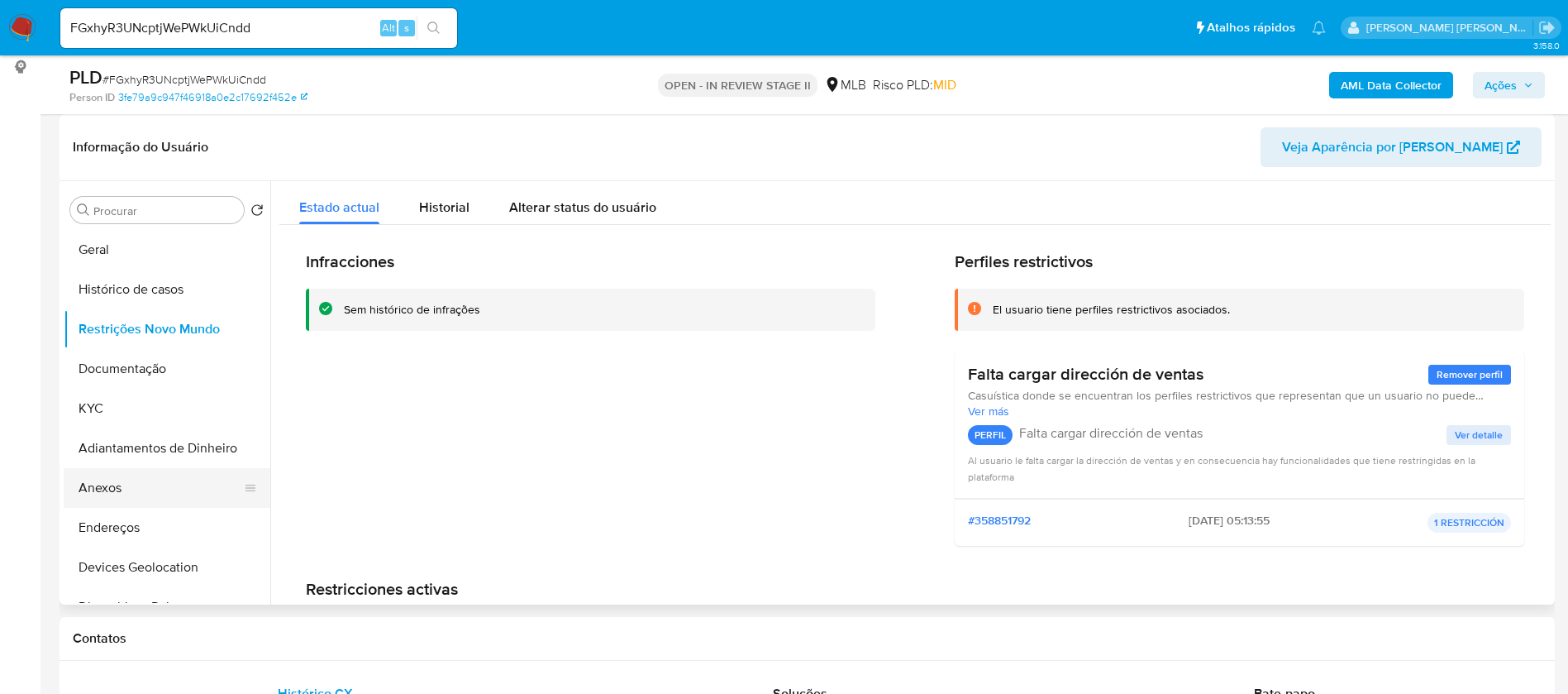
click at [143, 489] on button "Anexos" at bounding box center [160, 488] width 194 height 39
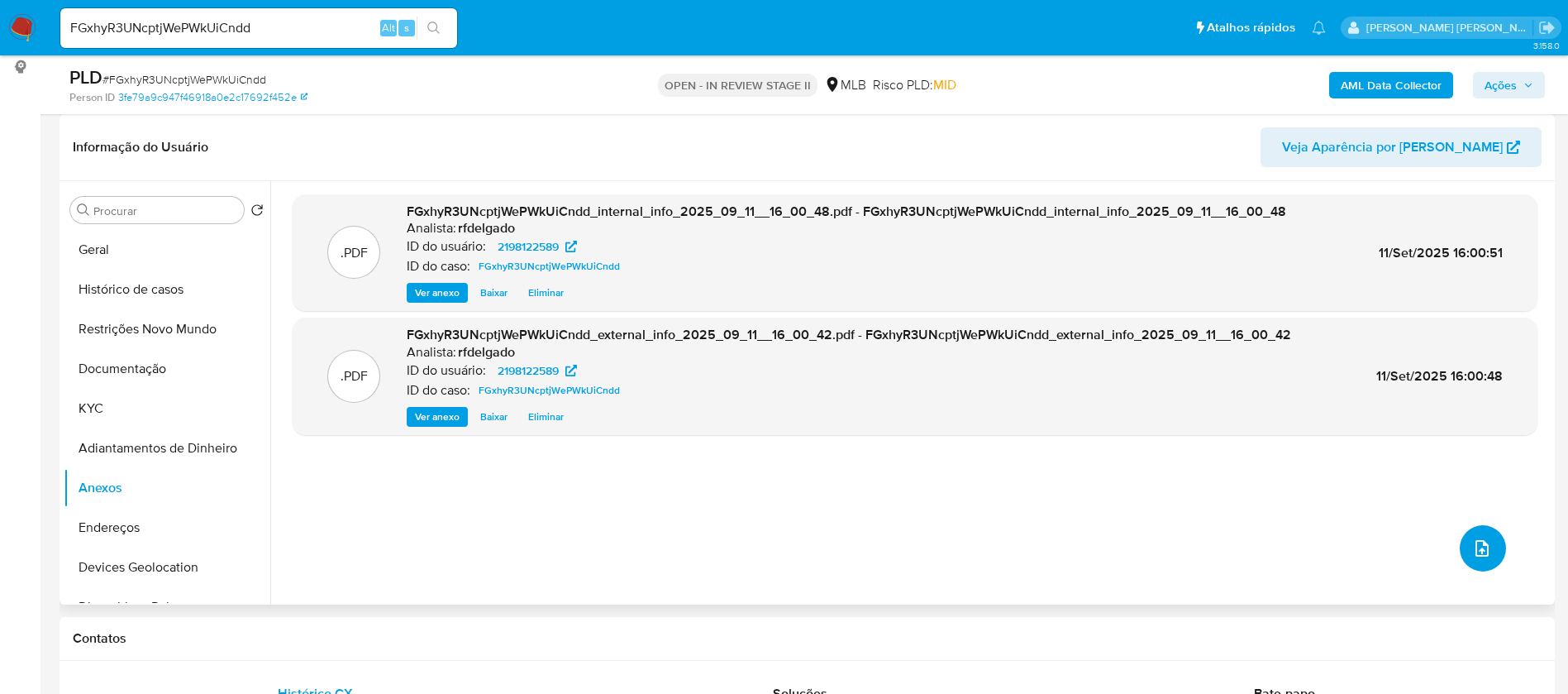
click at [1481, 548] on icon "upload-file" at bounding box center [1482, 549] width 20 height 20
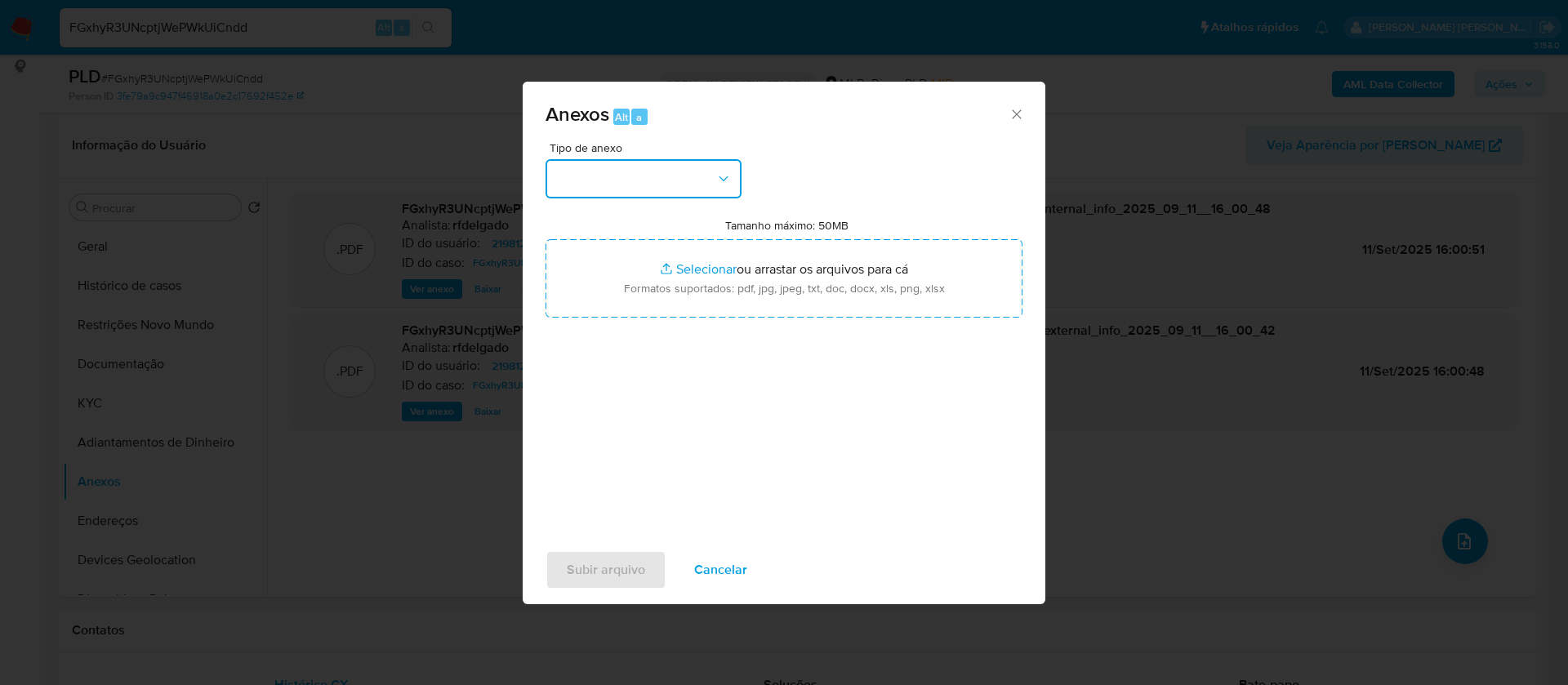
click at [614, 163] on button "button" at bounding box center [644, 179] width 196 height 39
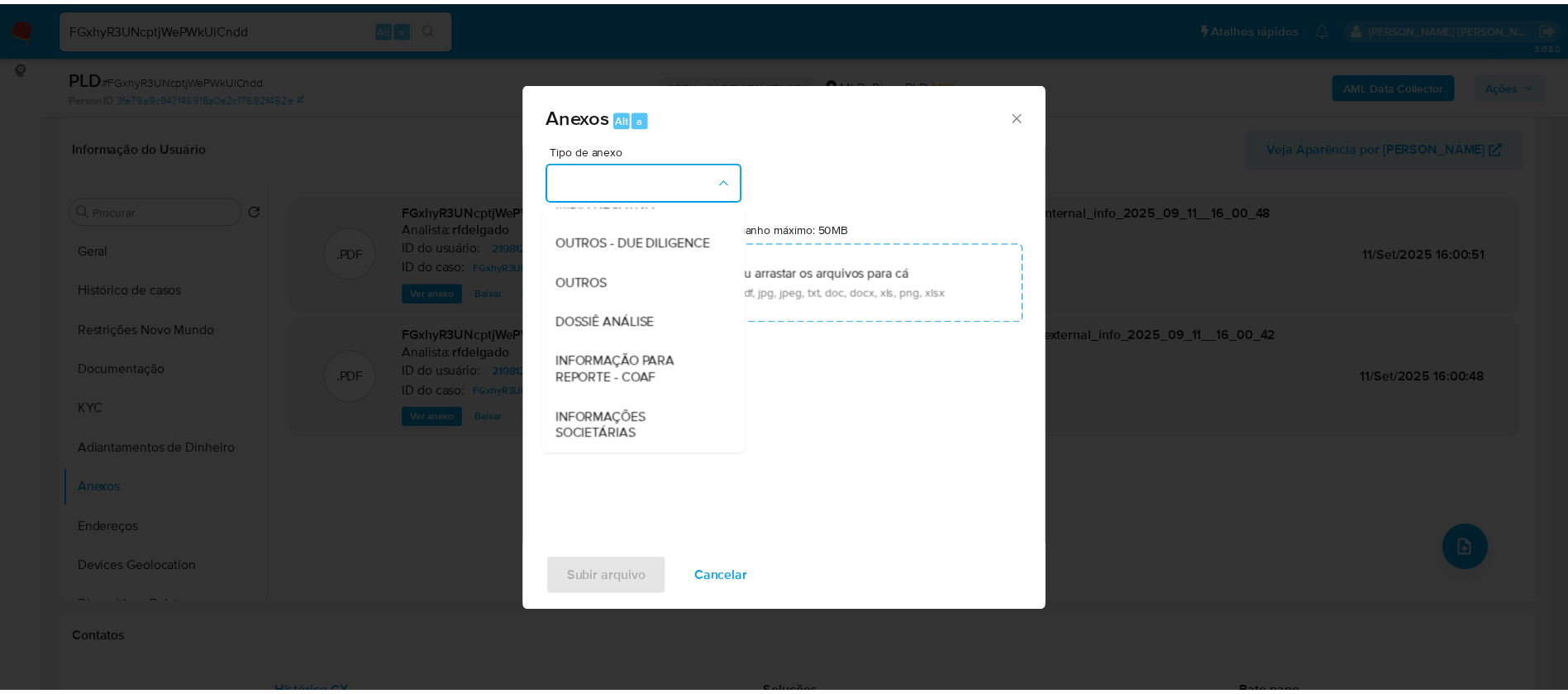
scroll to position [248, 0]
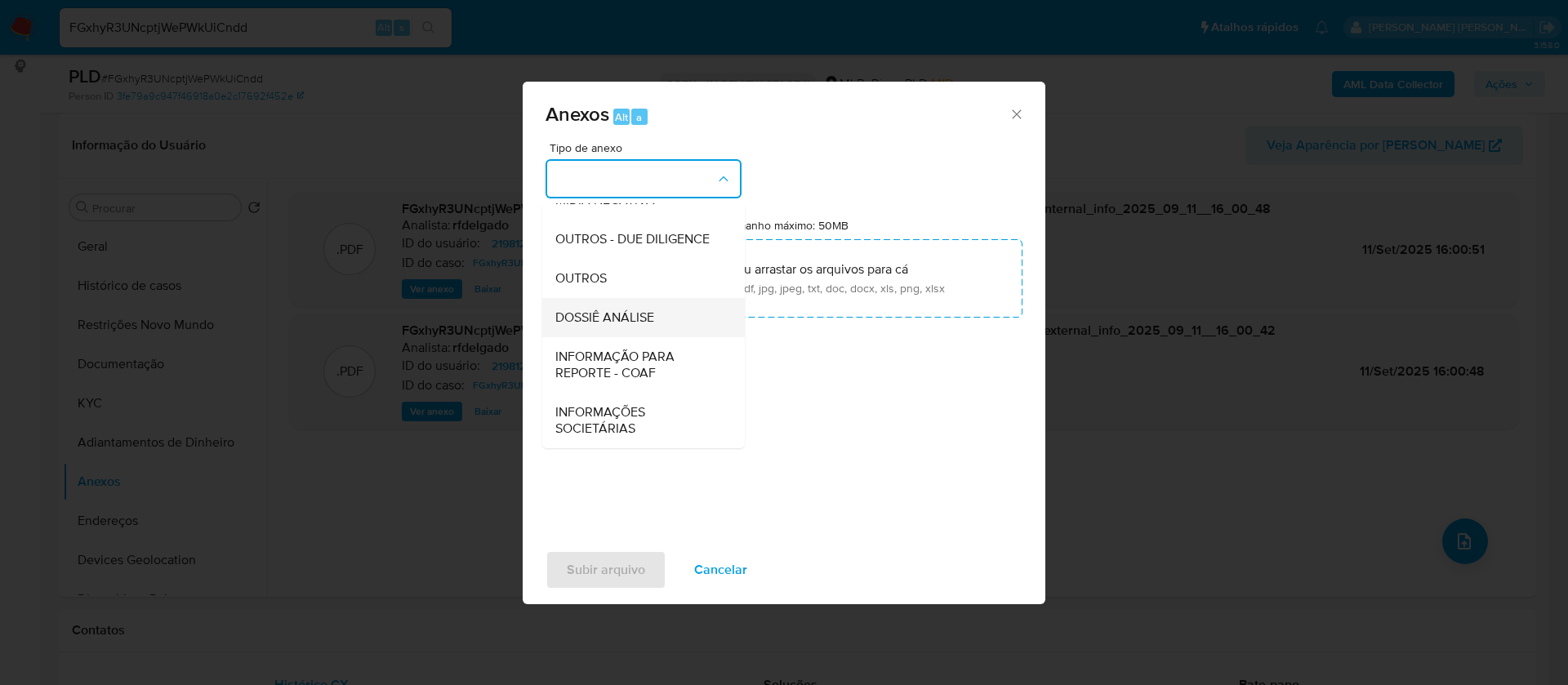
click at [652, 317] on span "DOSSIÊ ANÁLISE" at bounding box center [605, 317] width 99 height 16
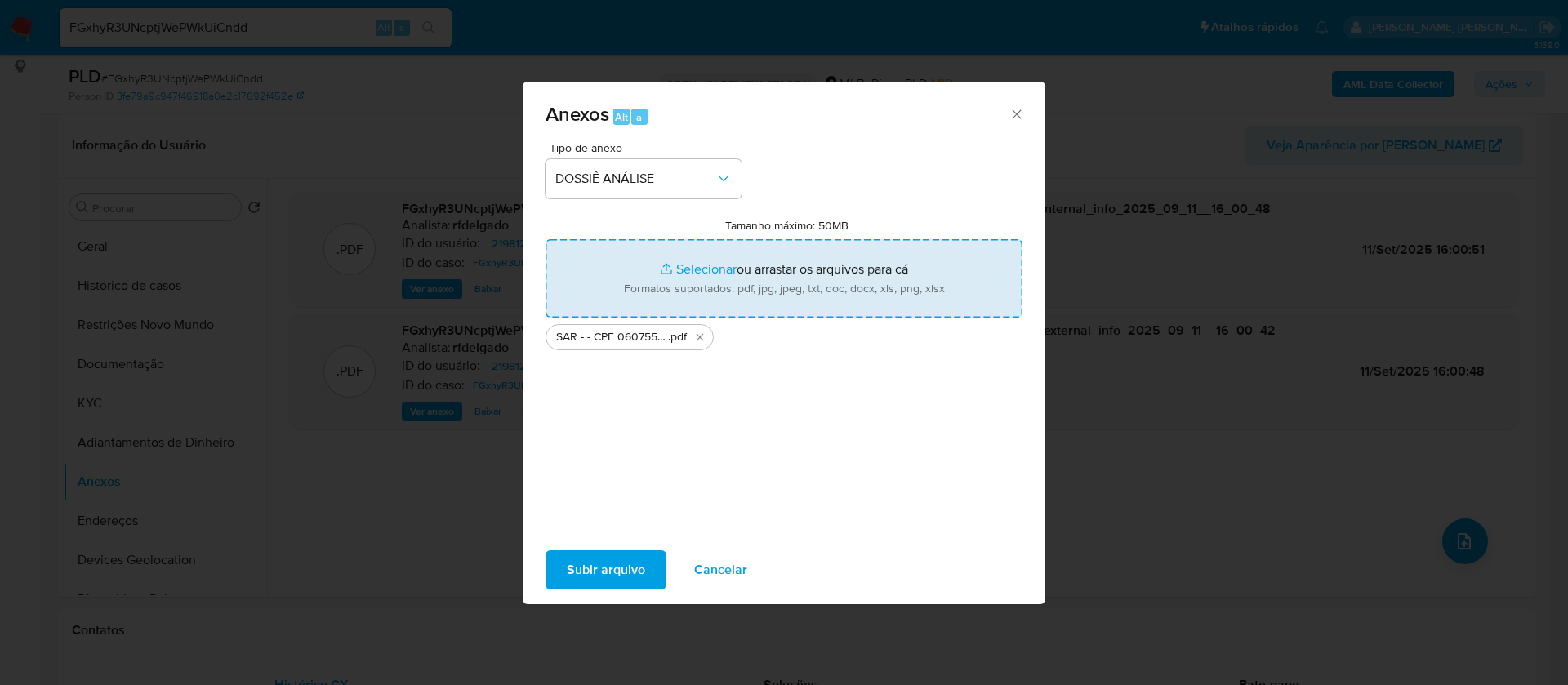
type input "C:\fakepath\Mulan 2198122589_2025_09_11_07_24_56.xlsx"
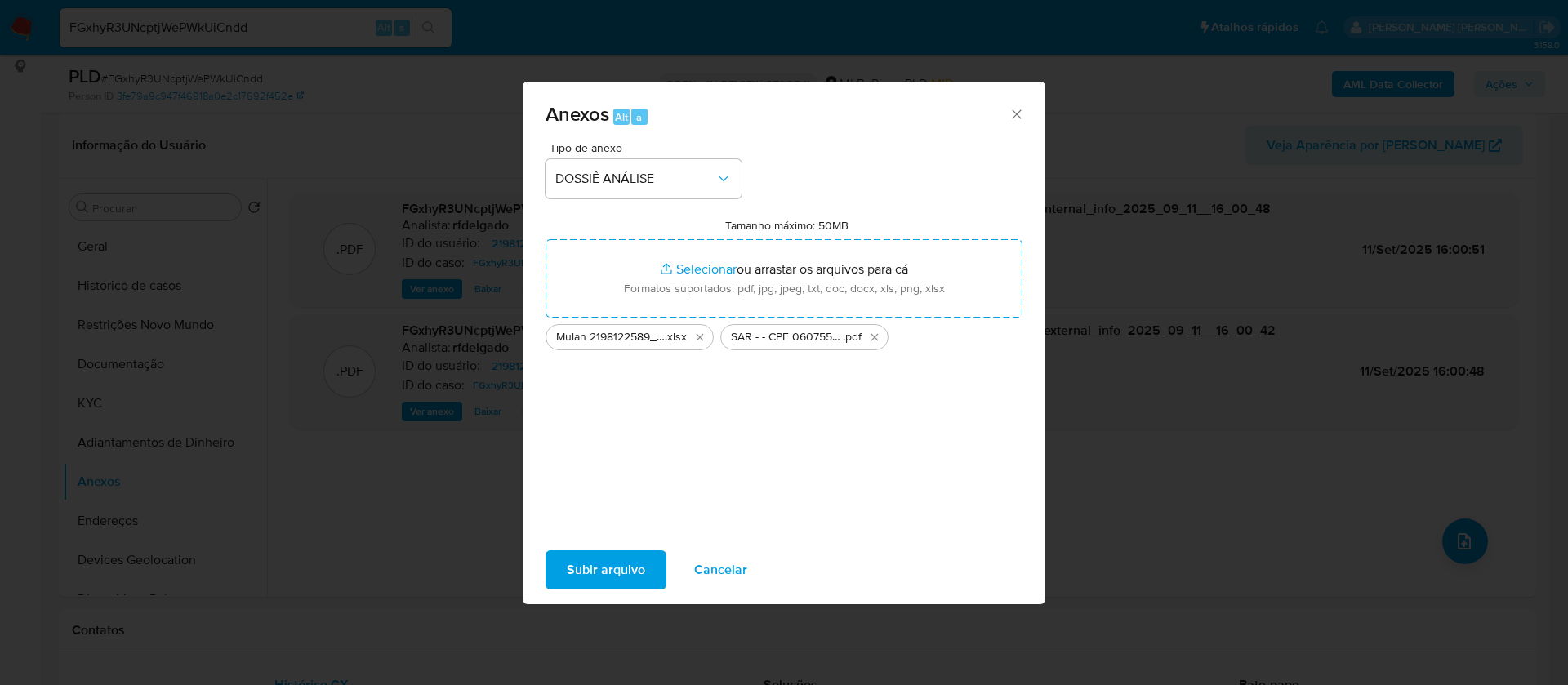
click at [617, 569] on span "Subir arquivo" at bounding box center [606, 570] width 79 height 36
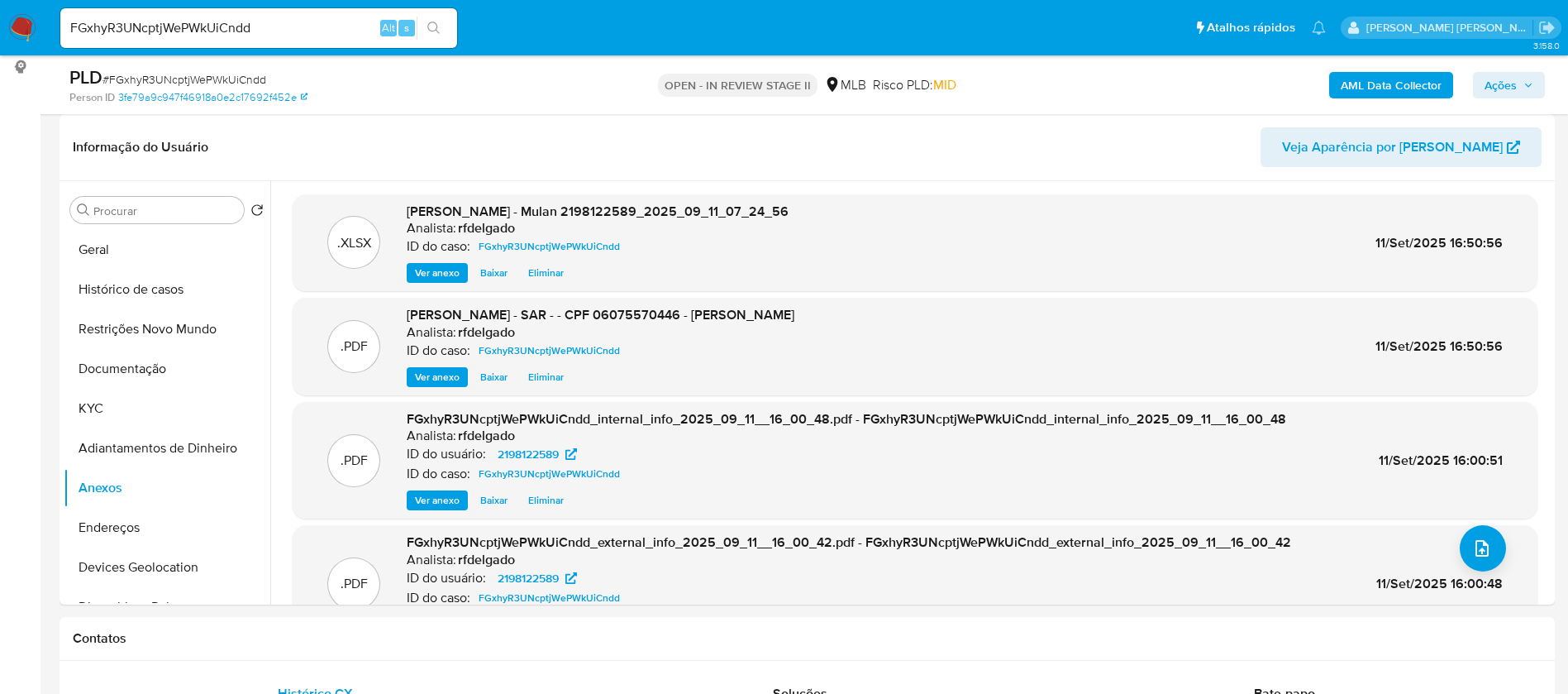
drag, startPoint x: 1519, startPoint y: 87, endPoint x: 1498, endPoint y: 87, distance: 21.0
click at [1520, 87] on span "Ações" at bounding box center [1509, 86] width 49 height 24
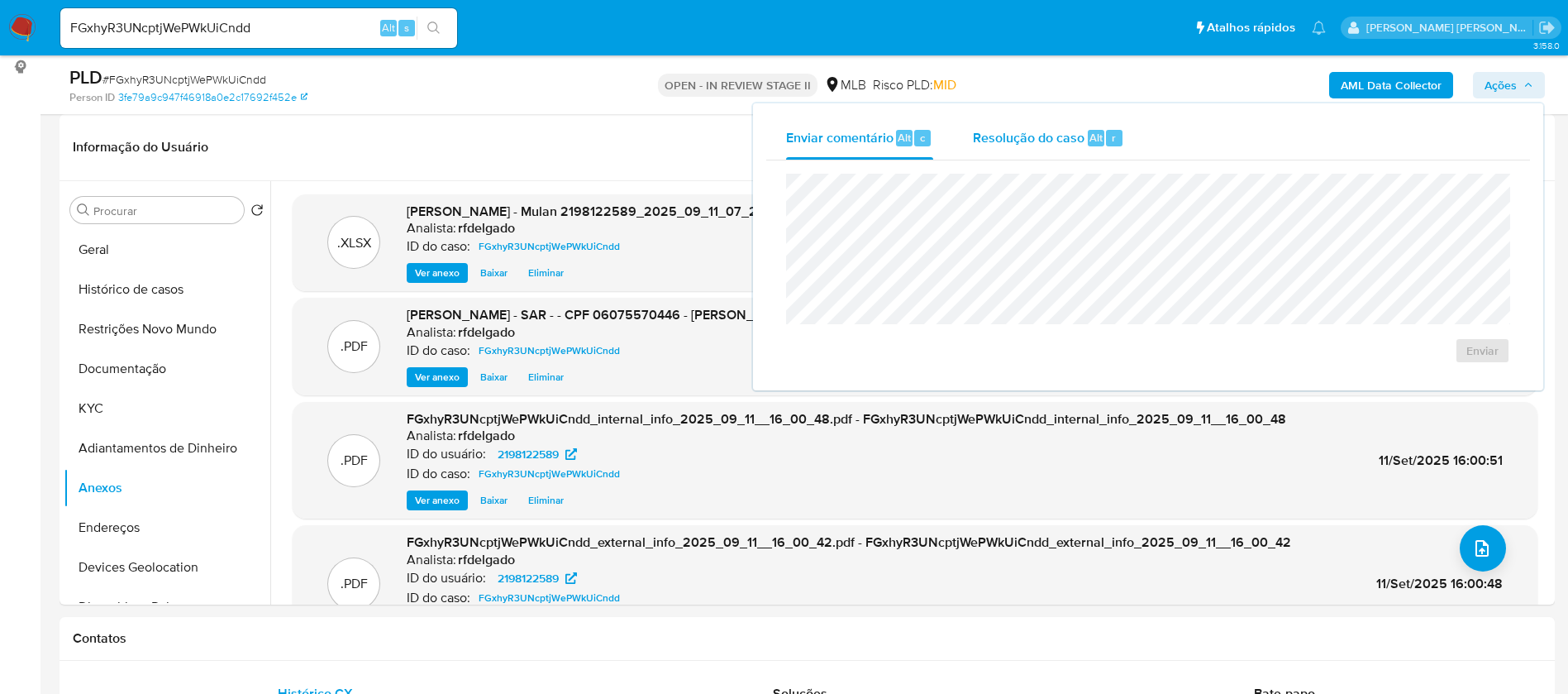
drag, startPoint x: 1014, startPoint y: 142, endPoint x: 1035, endPoint y: 155, distance: 24.7
click at [1015, 141] on span "Resolução do caso" at bounding box center [1029, 137] width 112 height 19
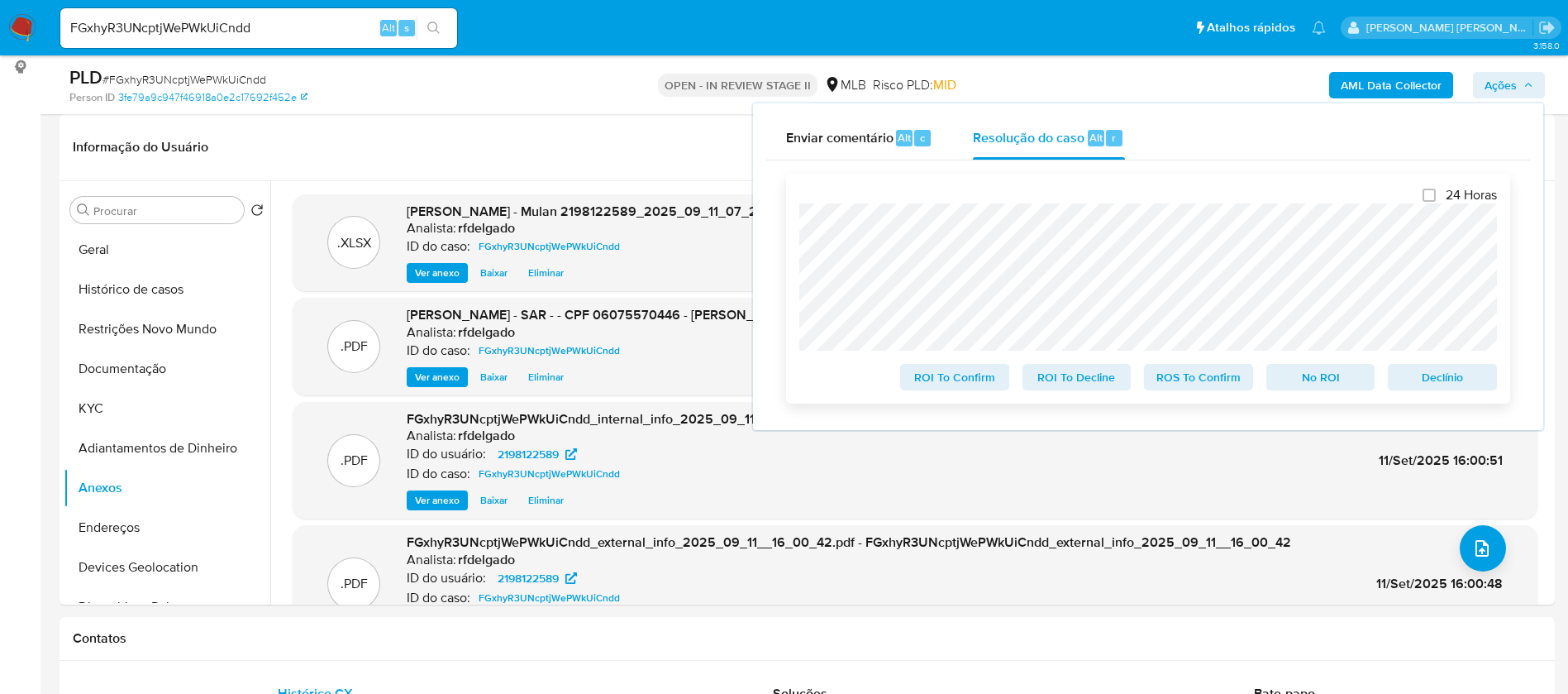
click at [1446, 379] on span "Declínio" at bounding box center [1442, 377] width 86 height 24
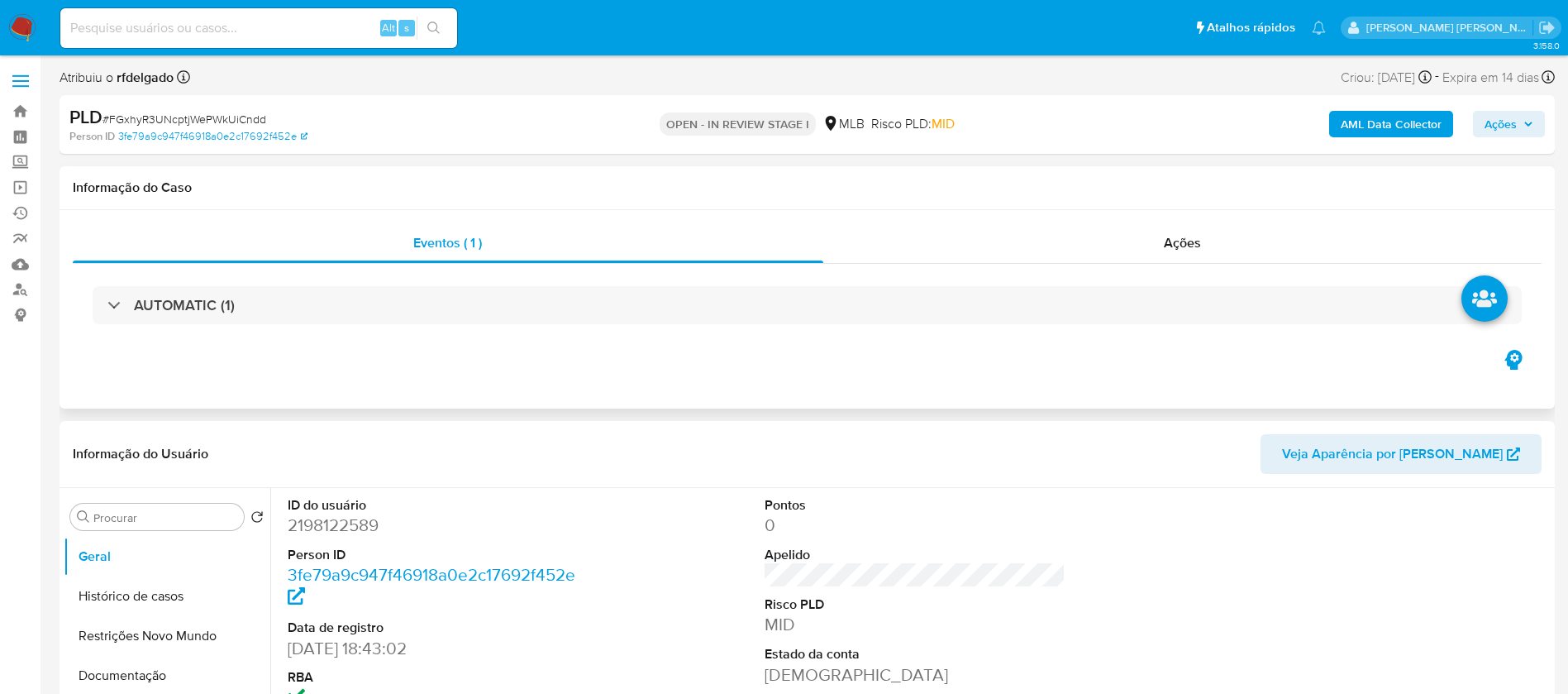
select select "10"
click at [1521, 123] on span "Ações" at bounding box center [1509, 124] width 49 height 24
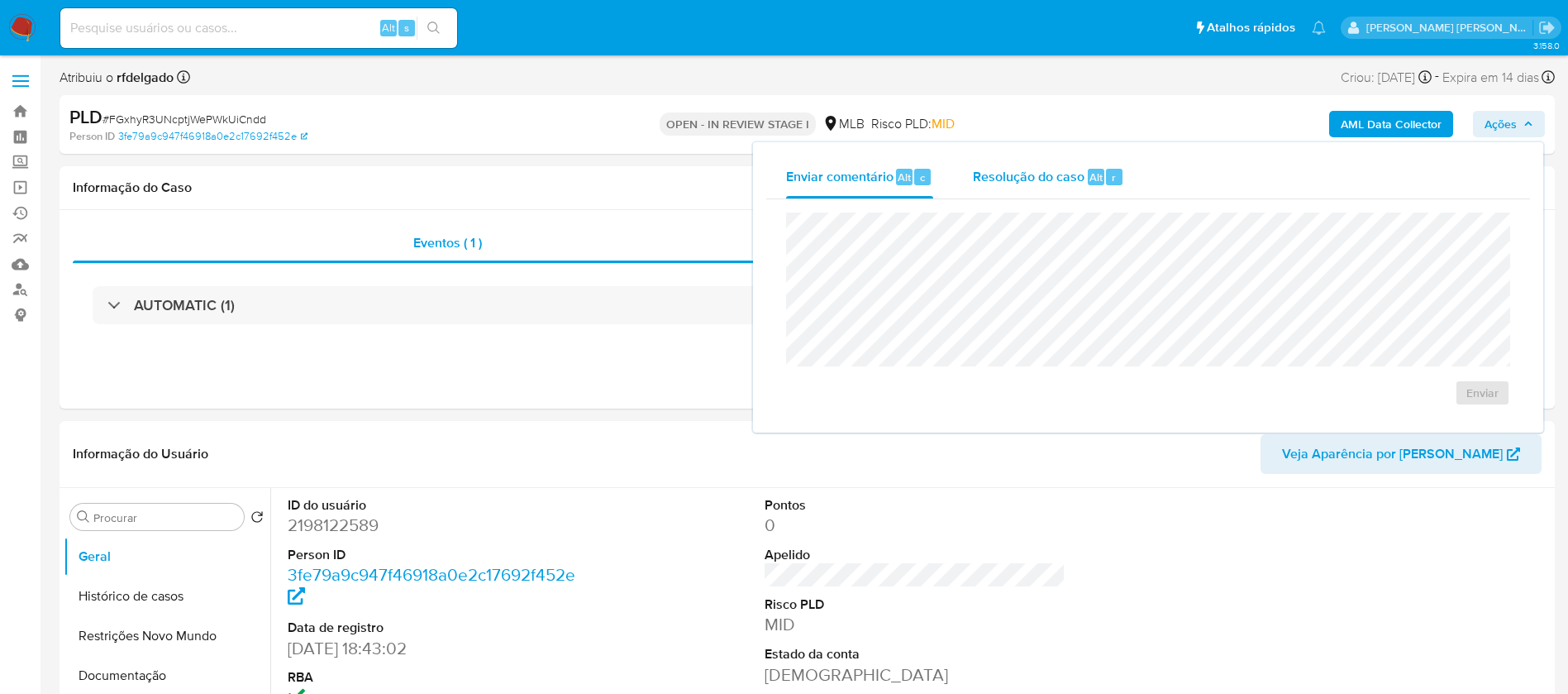
click at [1033, 169] on span "Resolução do caso" at bounding box center [1029, 176] width 112 height 19
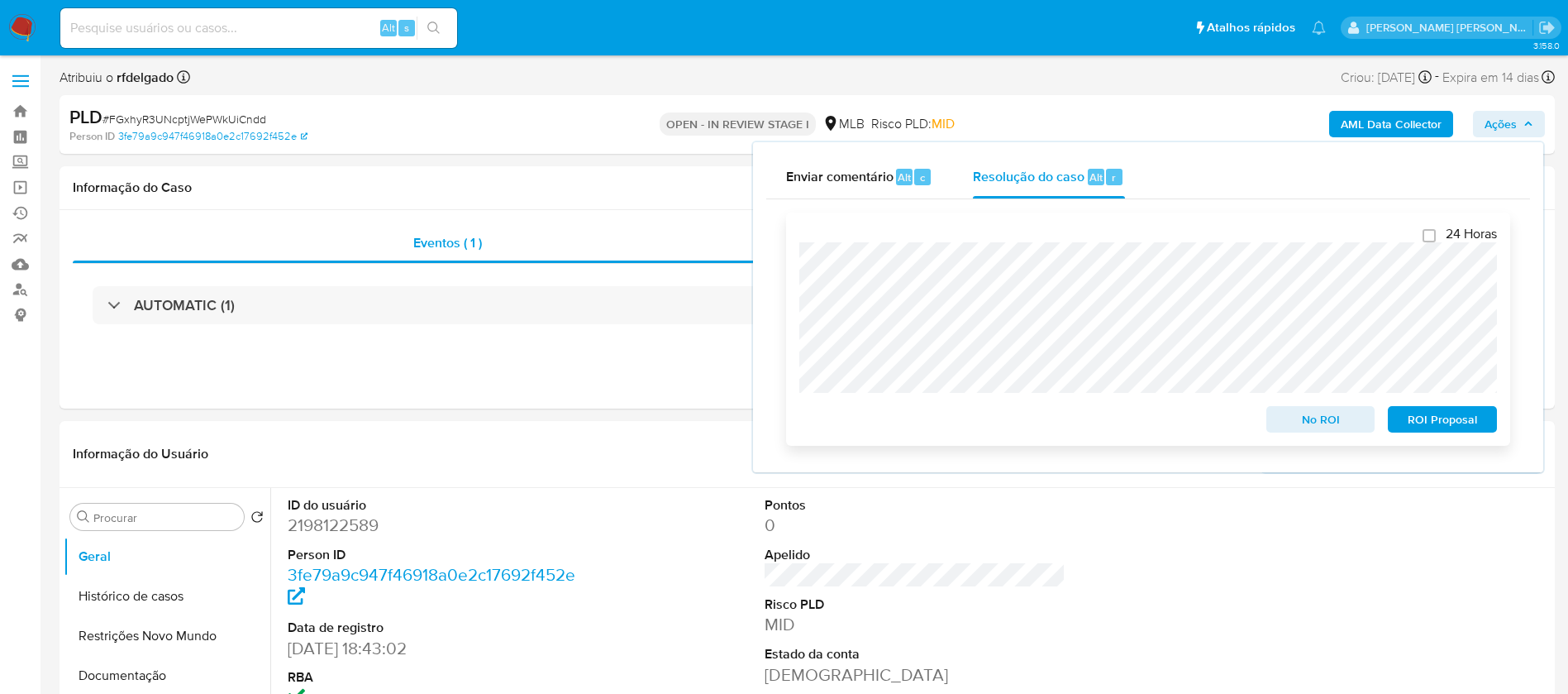
click at [1452, 428] on span "ROI Proposal" at bounding box center [1442, 420] width 86 height 24
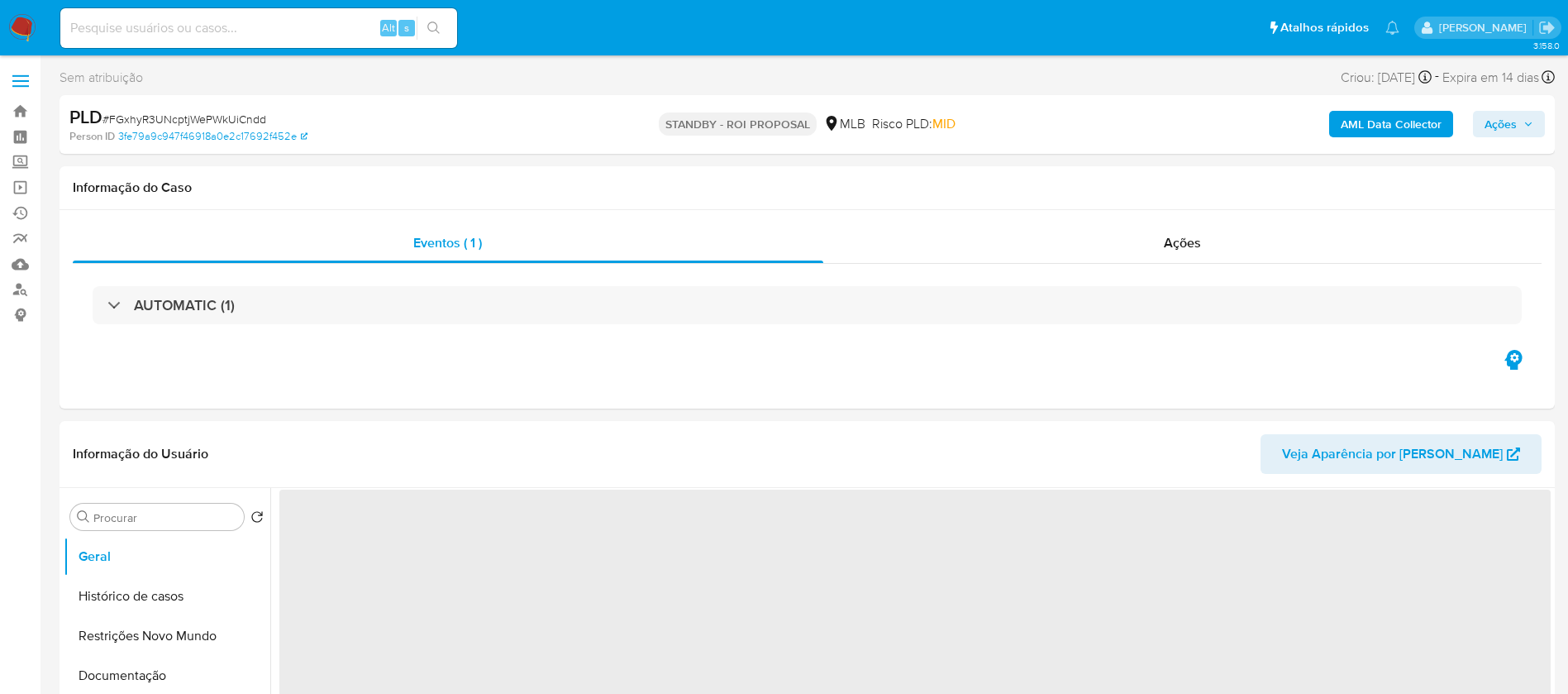
select select "10"
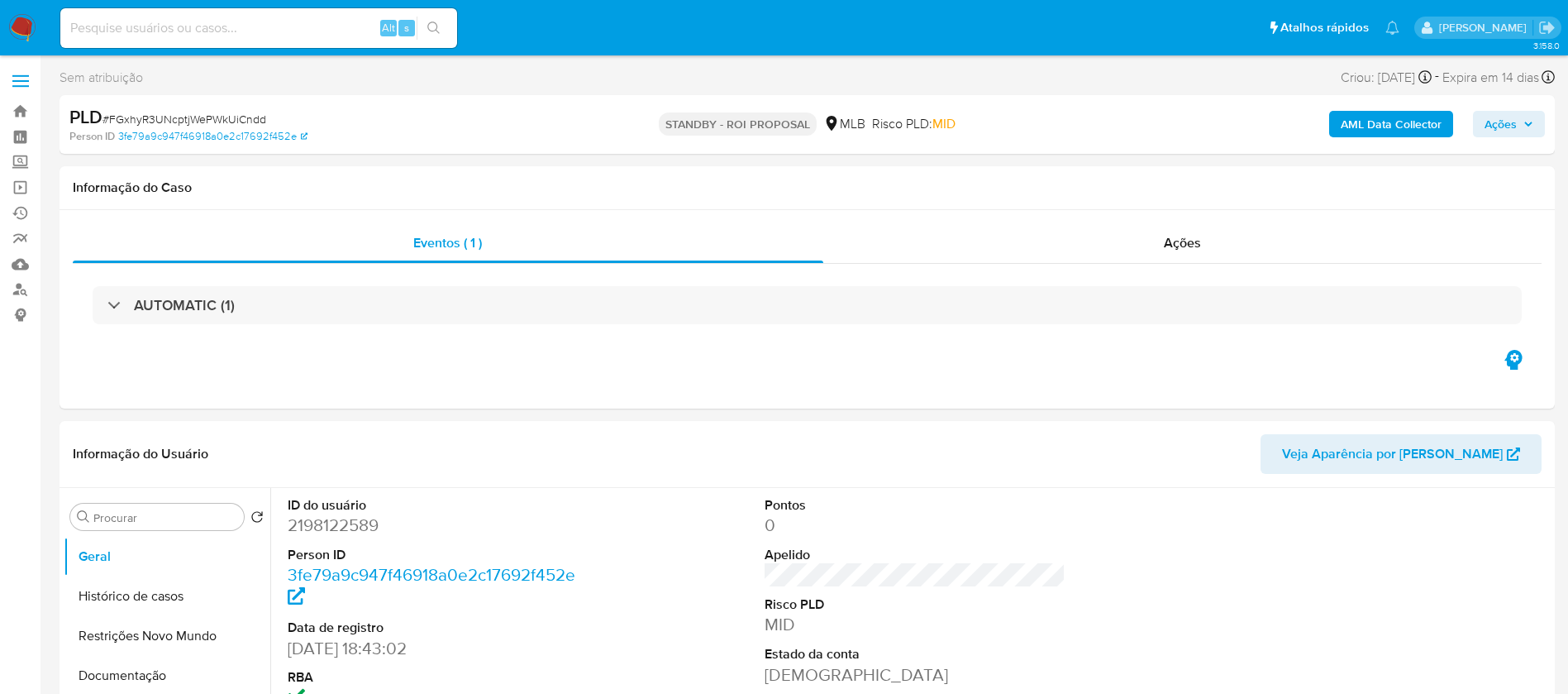
click at [273, 35] on input at bounding box center [258, 29] width 397 height 22
paste input "fbOQShEekKoRDHvoEBh0w10Y"
type input "fbOQShEekKoRDHvoEBh0w10Y"
click at [439, 22] on icon "search-icon" at bounding box center [433, 28] width 13 height 13
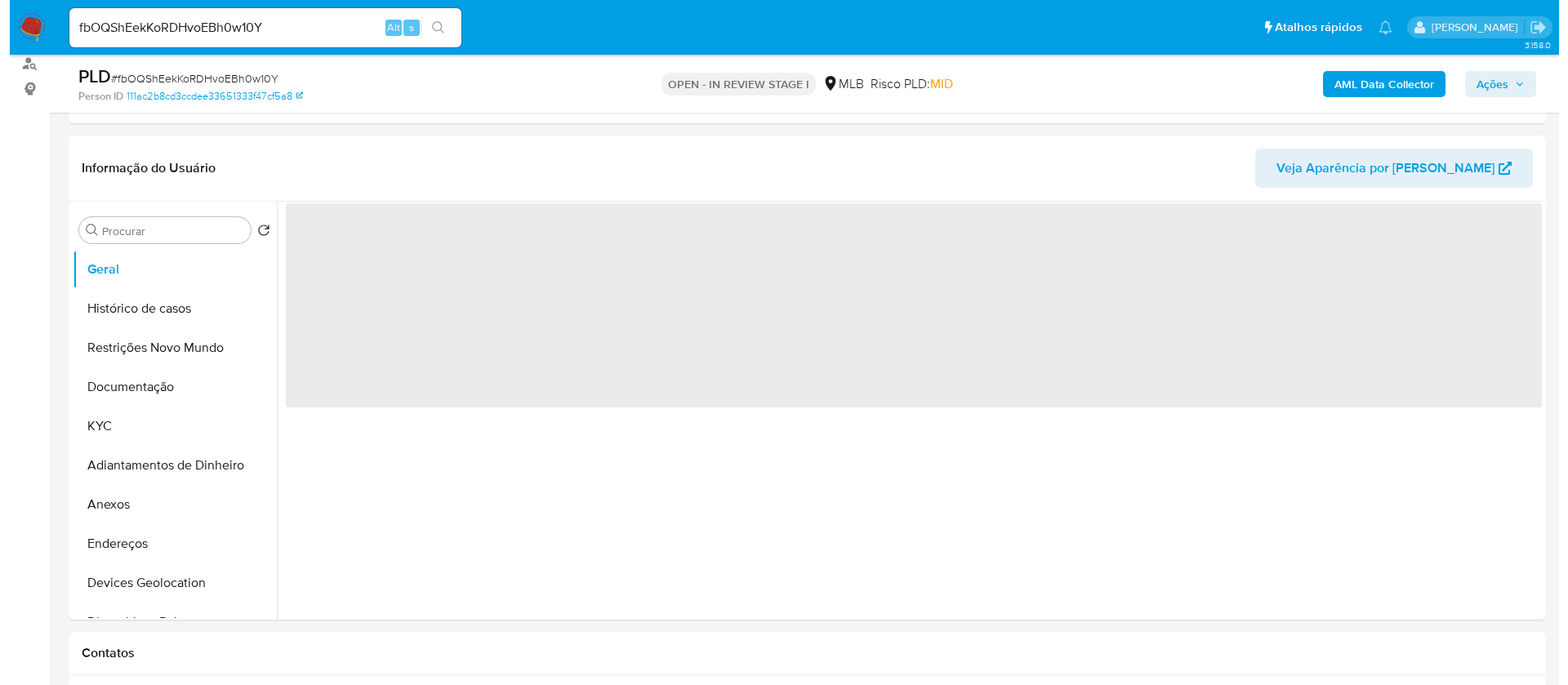
scroll to position [245, 0]
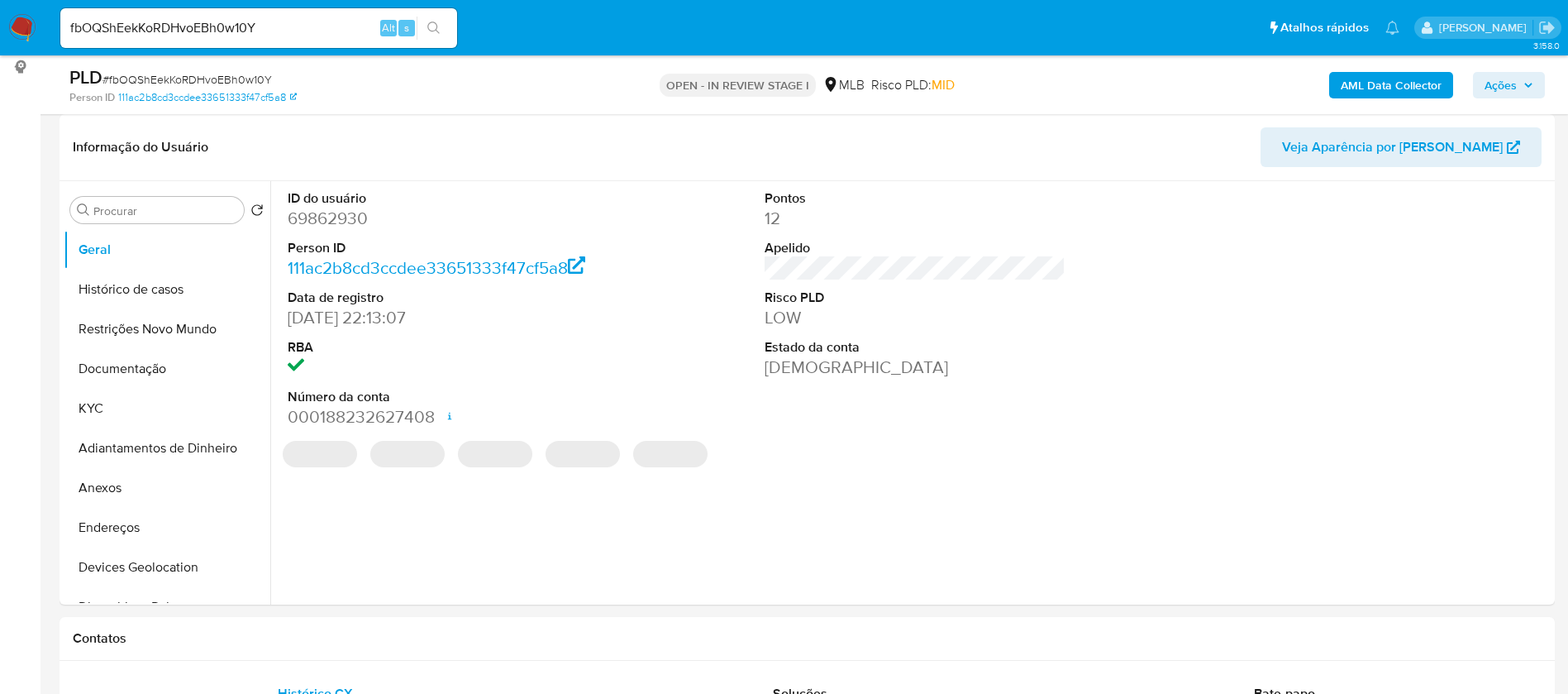
select select "10"
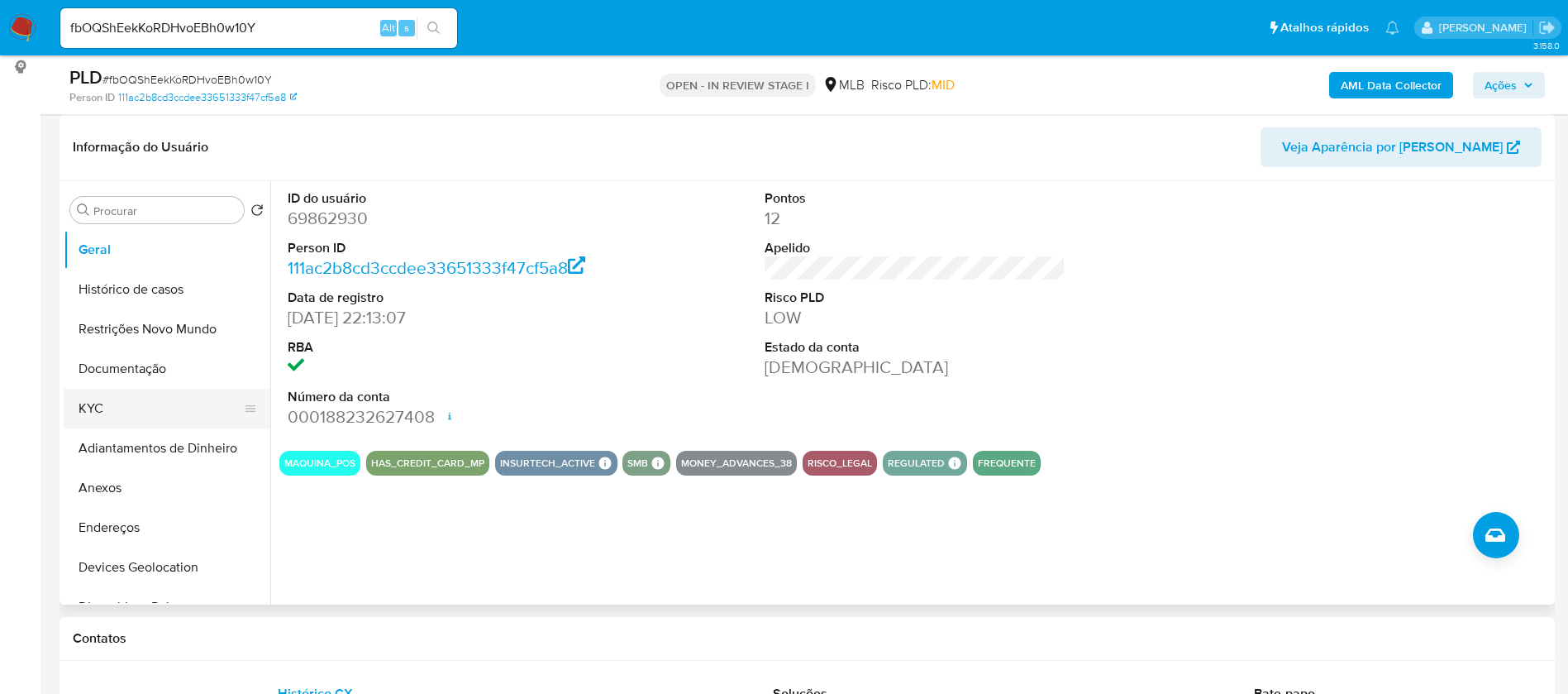
click at [103, 412] on button "KYC" at bounding box center [160, 408] width 194 height 39
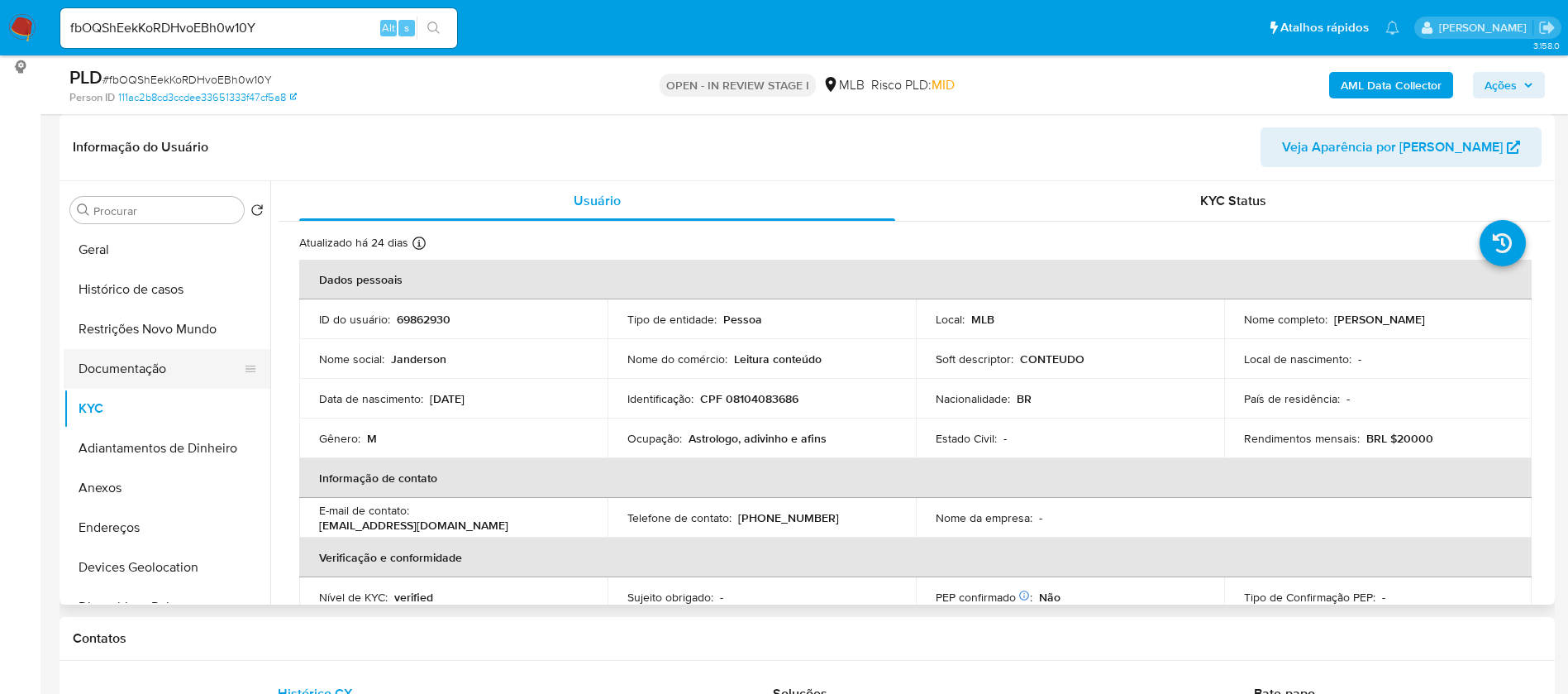
click at [169, 376] on button "Documentação" at bounding box center [160, 369] width 194 height 39
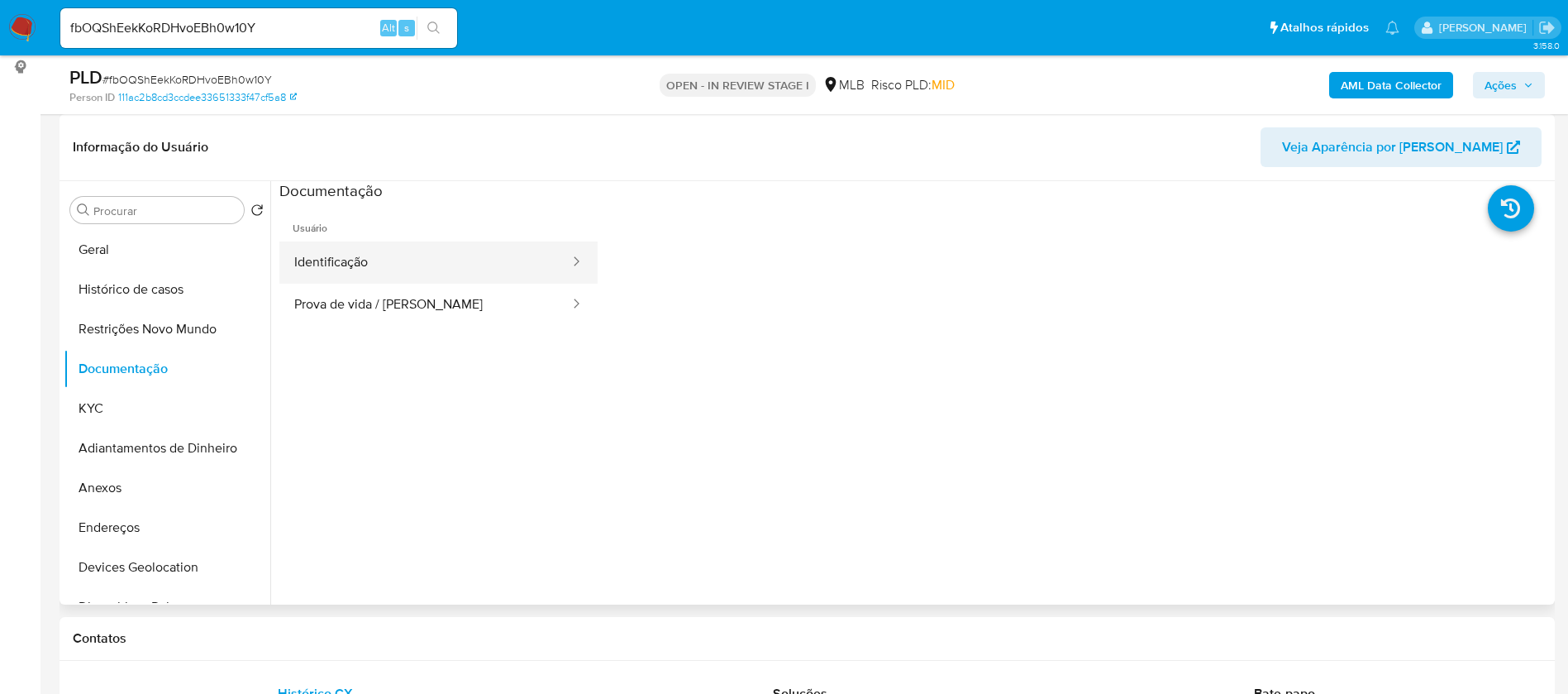
click at [417, 260] on button "Identificação" at bounding box center [424, 262] width 292 height 42
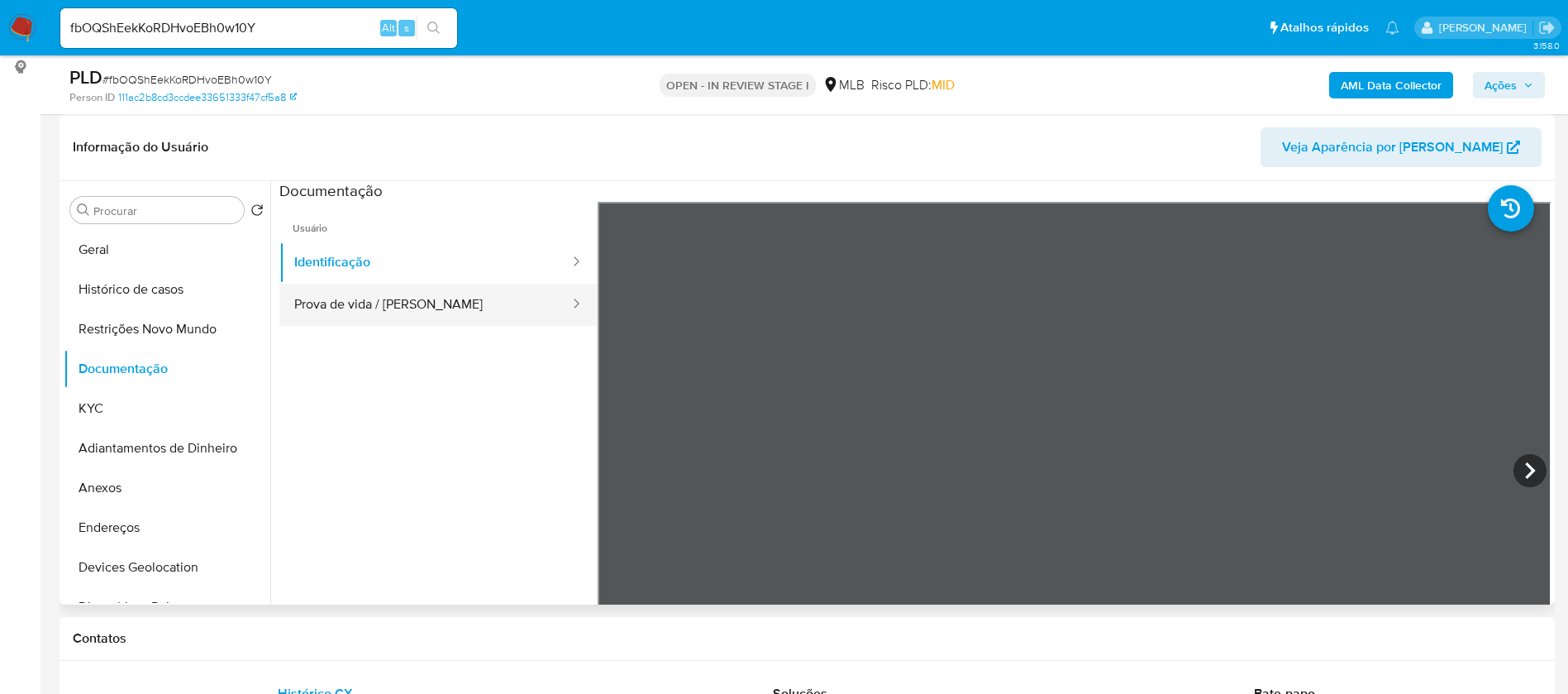
click at [434, 301] on button "Prova de vida / Selfie" at bounding box center [424, 305] width 292 height 42
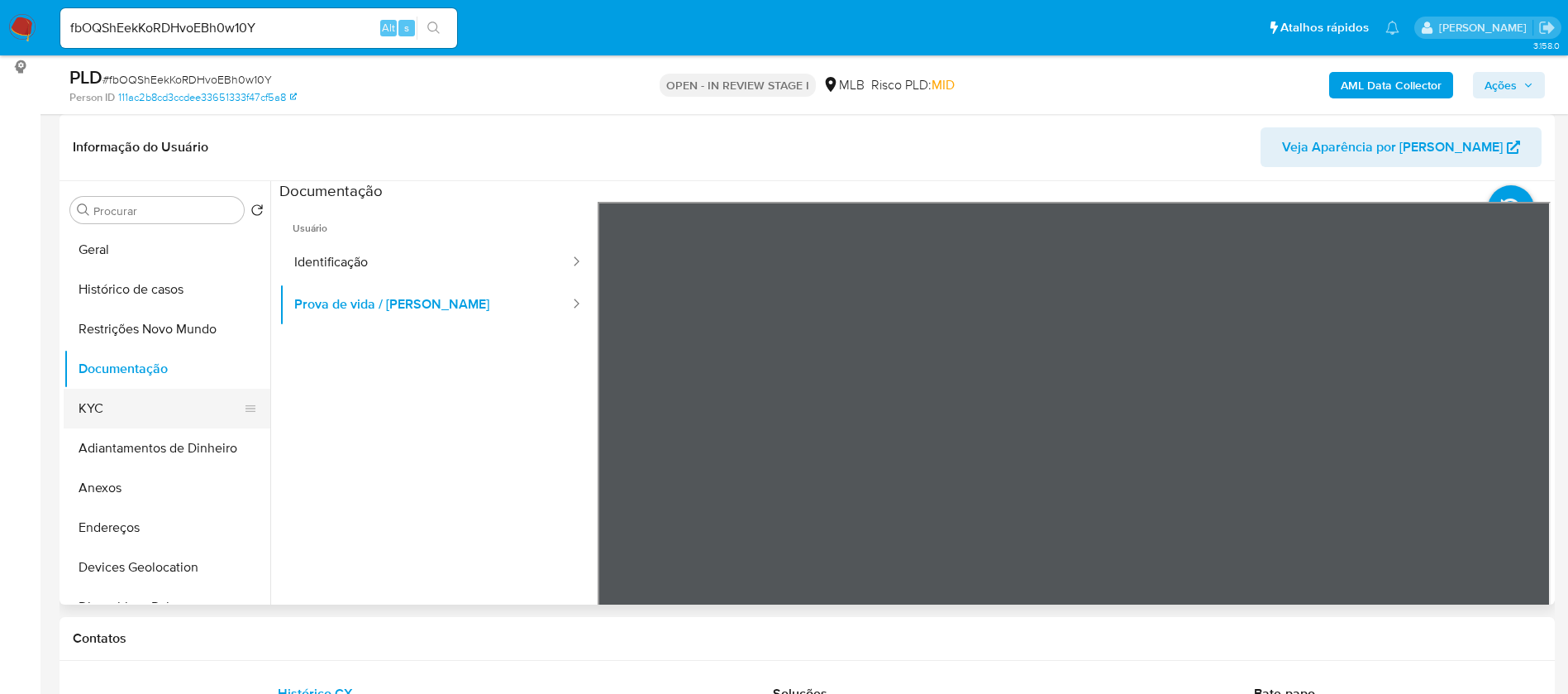
click at [165, 401] on button "KYC" at bounding box center [160, 408] width 194 height 39
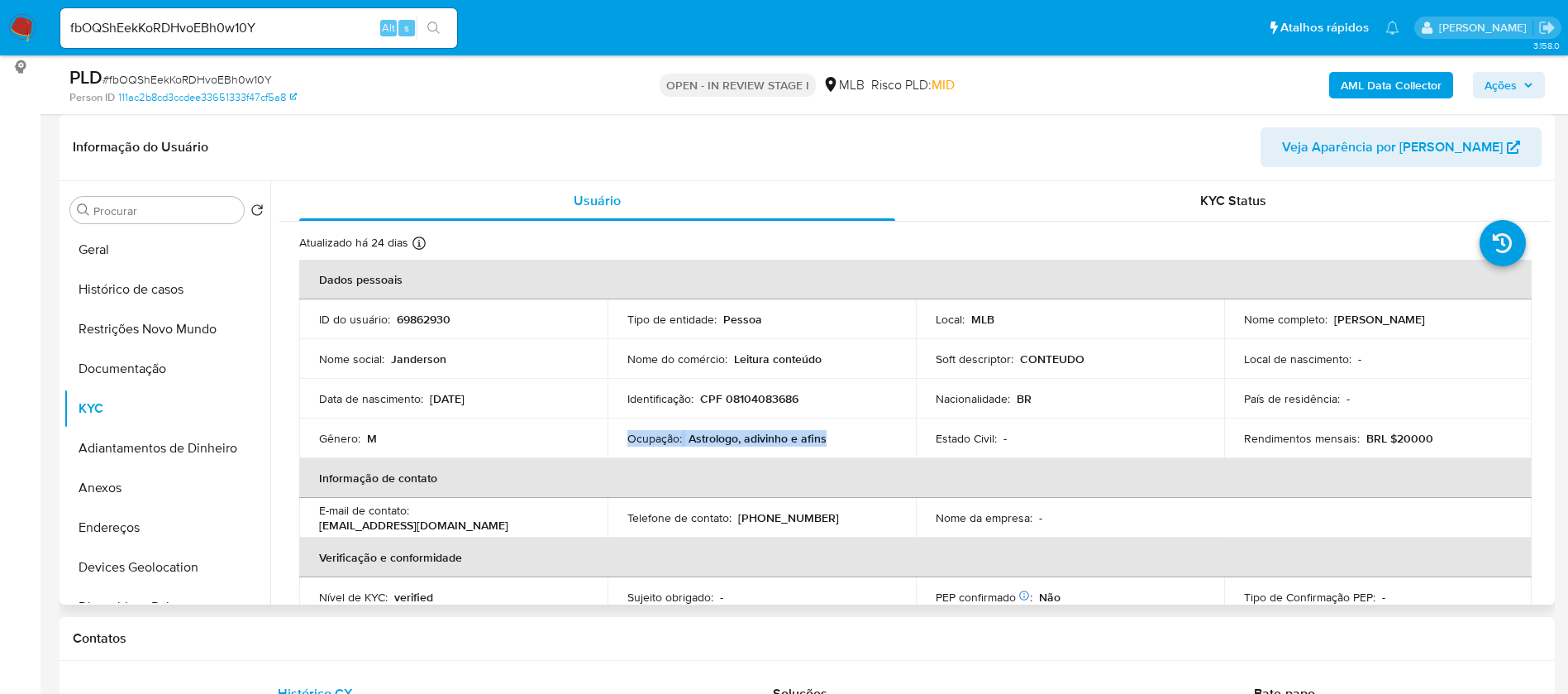
drag, startPoint x: 825, startPoint y: 440, endPoint x: 625, endPoint y: 440, distance: 200.0
click at [628, 440] on div "Ocupação : Astrologo, adivinho e afins" at bounding box center [761, 437] width 268 height 15
copy div "Ocupação : Astrologo, adivinho e afins"
click at [1374, 90] on b "AML Data Collector" at bounding box center [1391, 85] width 101 height 27
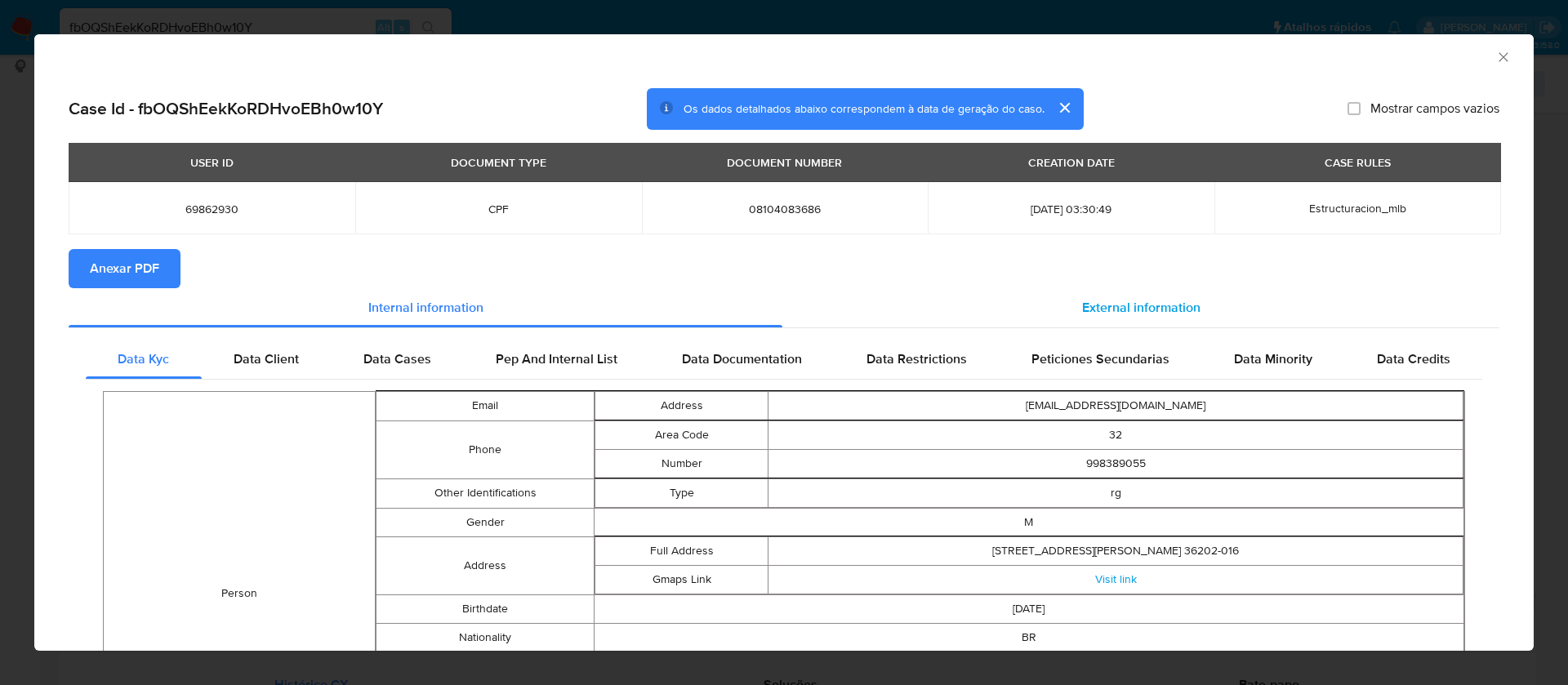
click at [1151, 298] on span "External information" at bounding box center [1142, 307] width 118 height 18
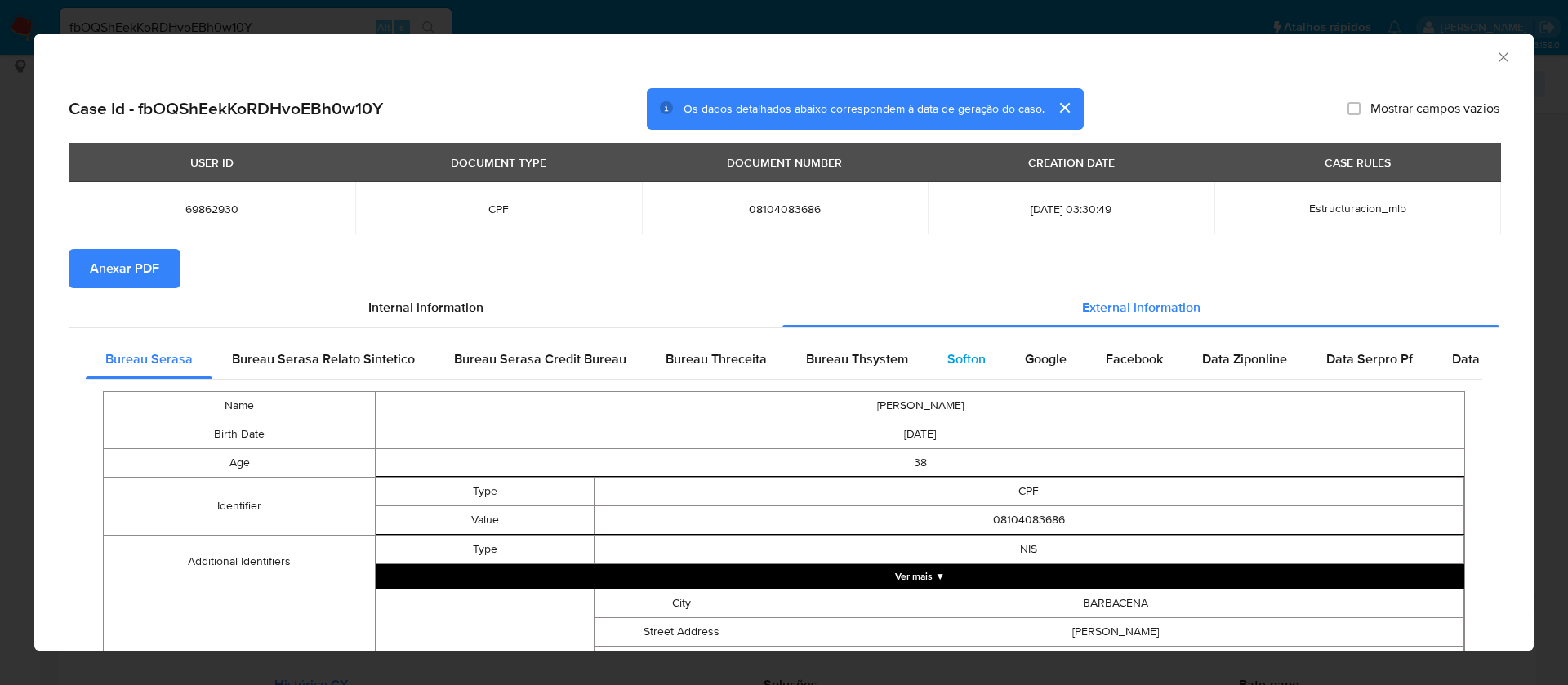
click at [957, 363] on span "Softon" at bounding box center [967, 358] width 39 height 18
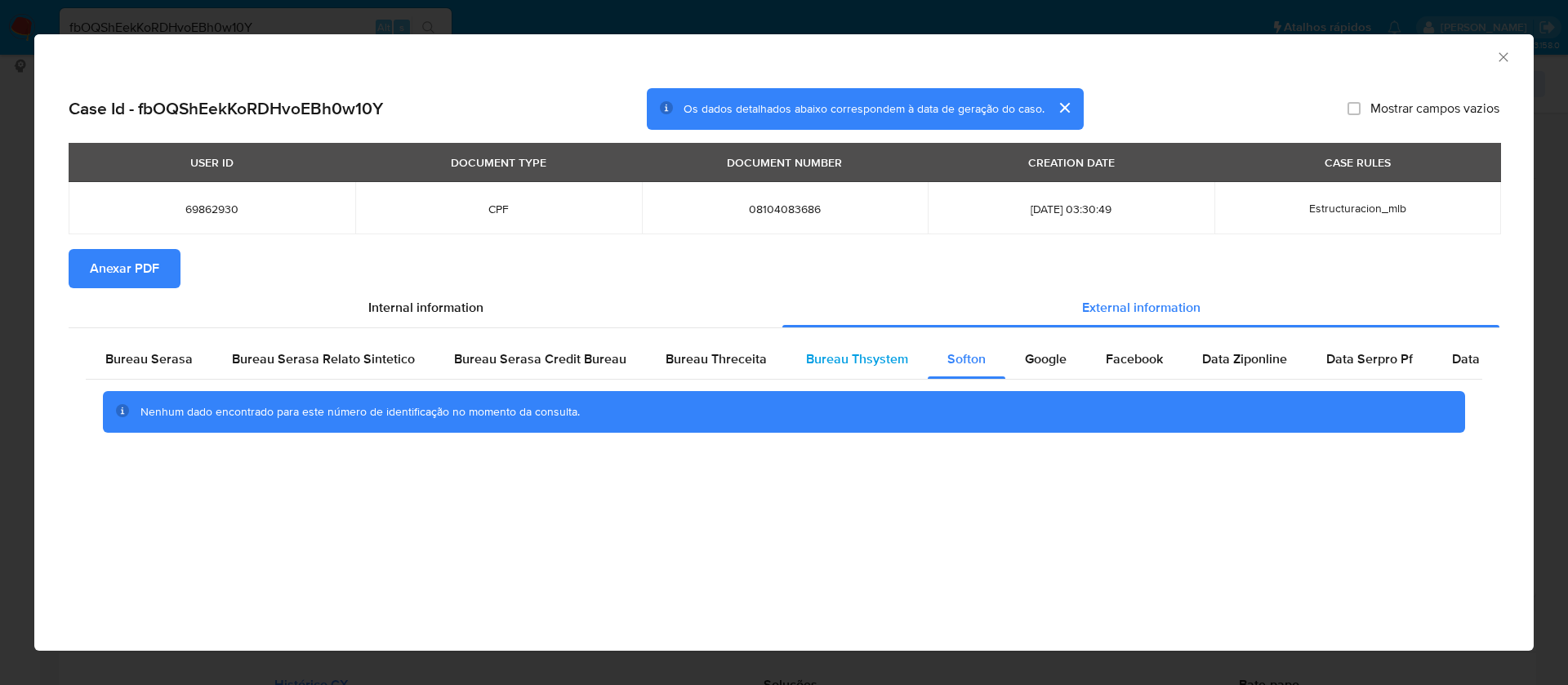
click at [828, 356] on span "Bureau Thsystem" at bounding box center [856, 358] width 102 height 18
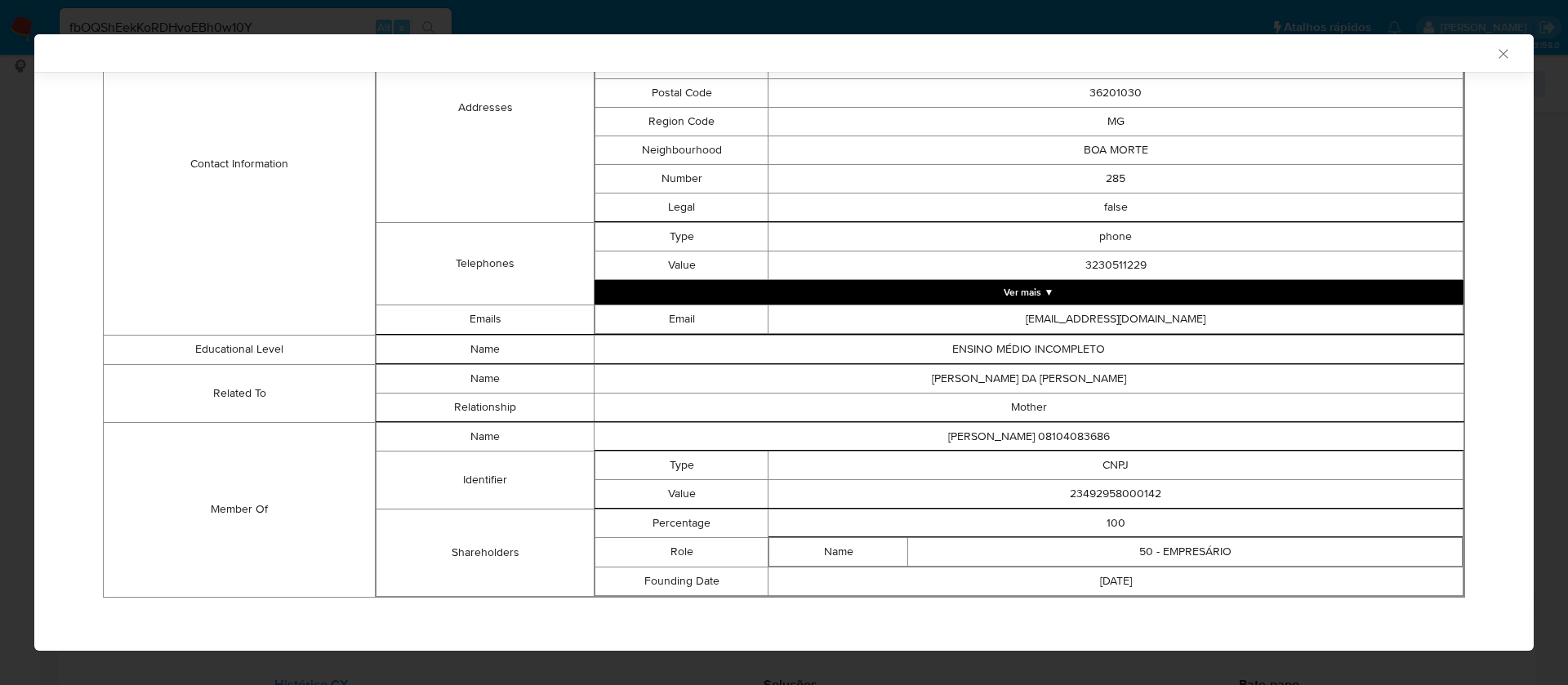
scroll to position [739, 0]
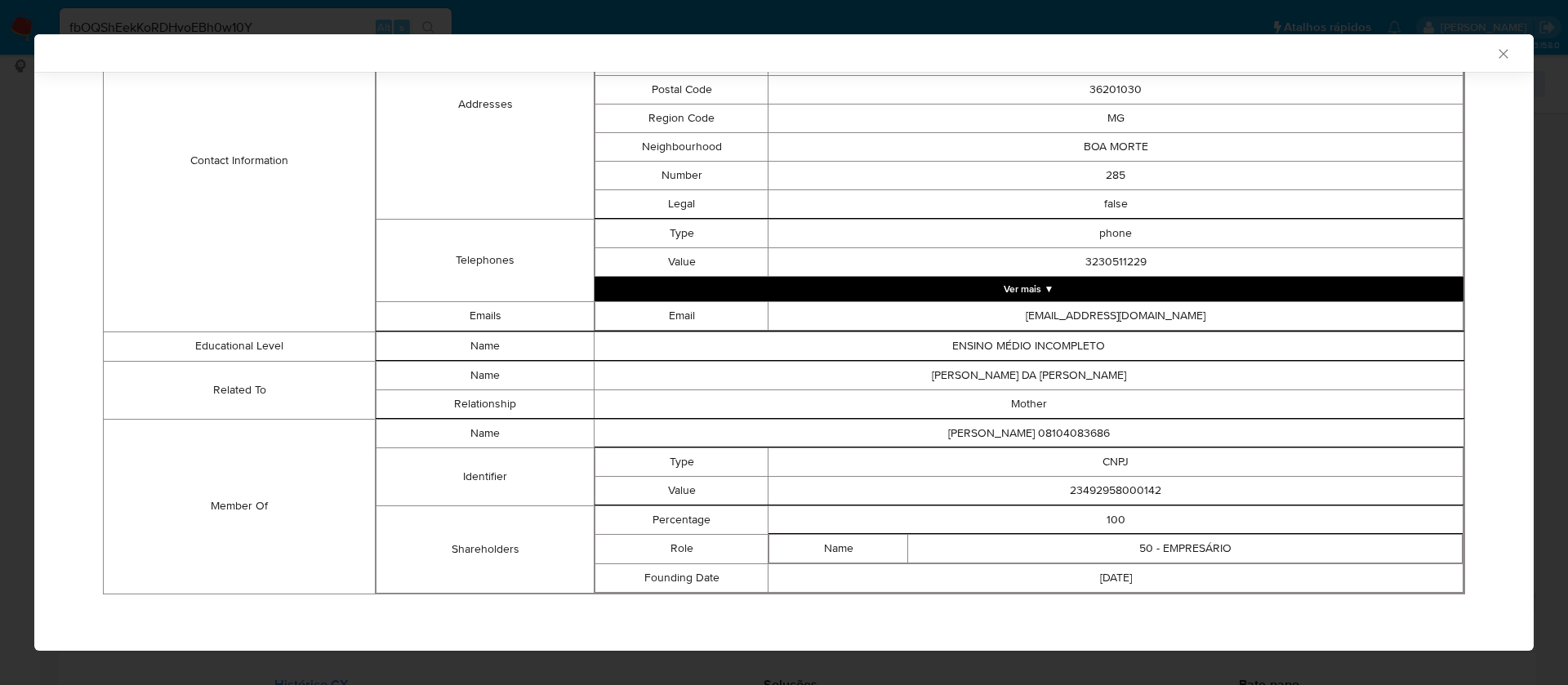
click at [1107, 495] on td "23492958000142" at bounding box center [1117, 490] width 695 height 28
copy td "23492958000142"
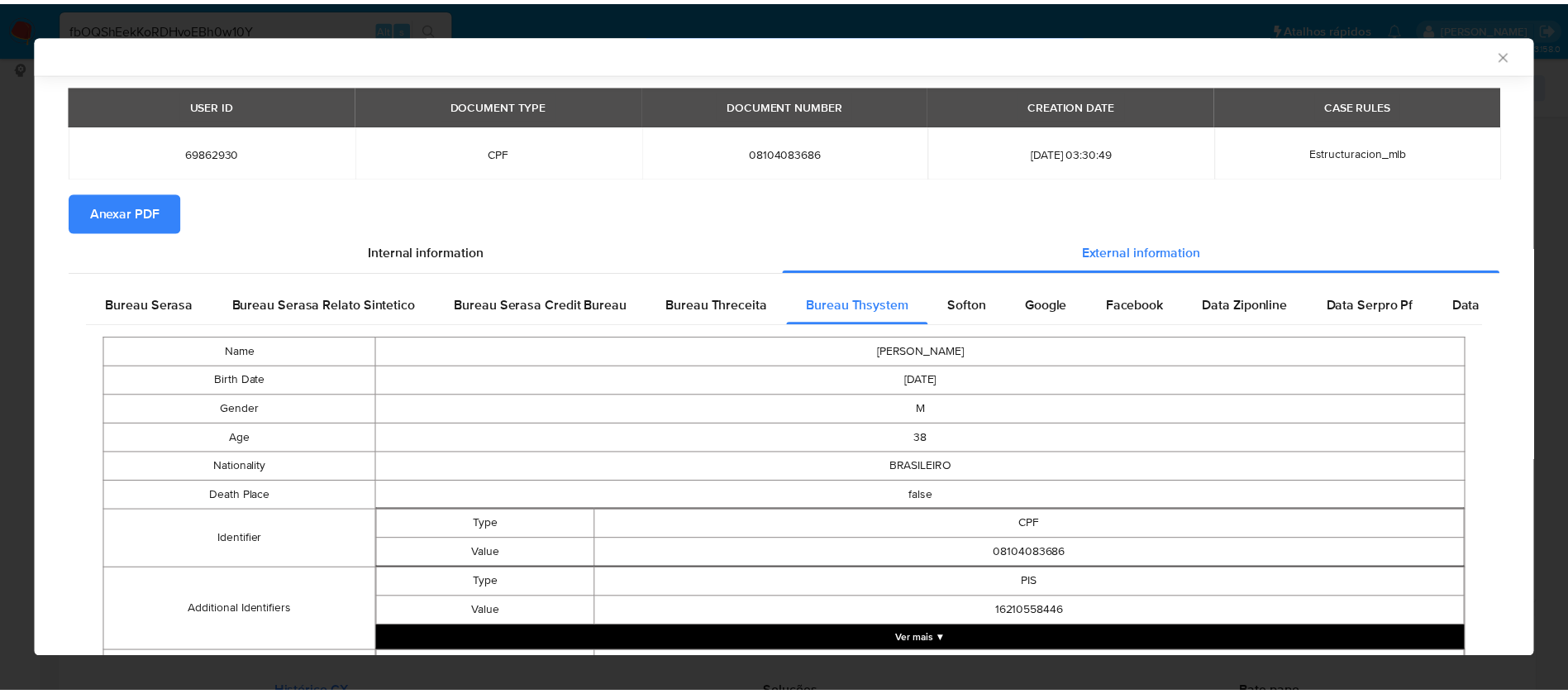
scroll to position [0, 0]
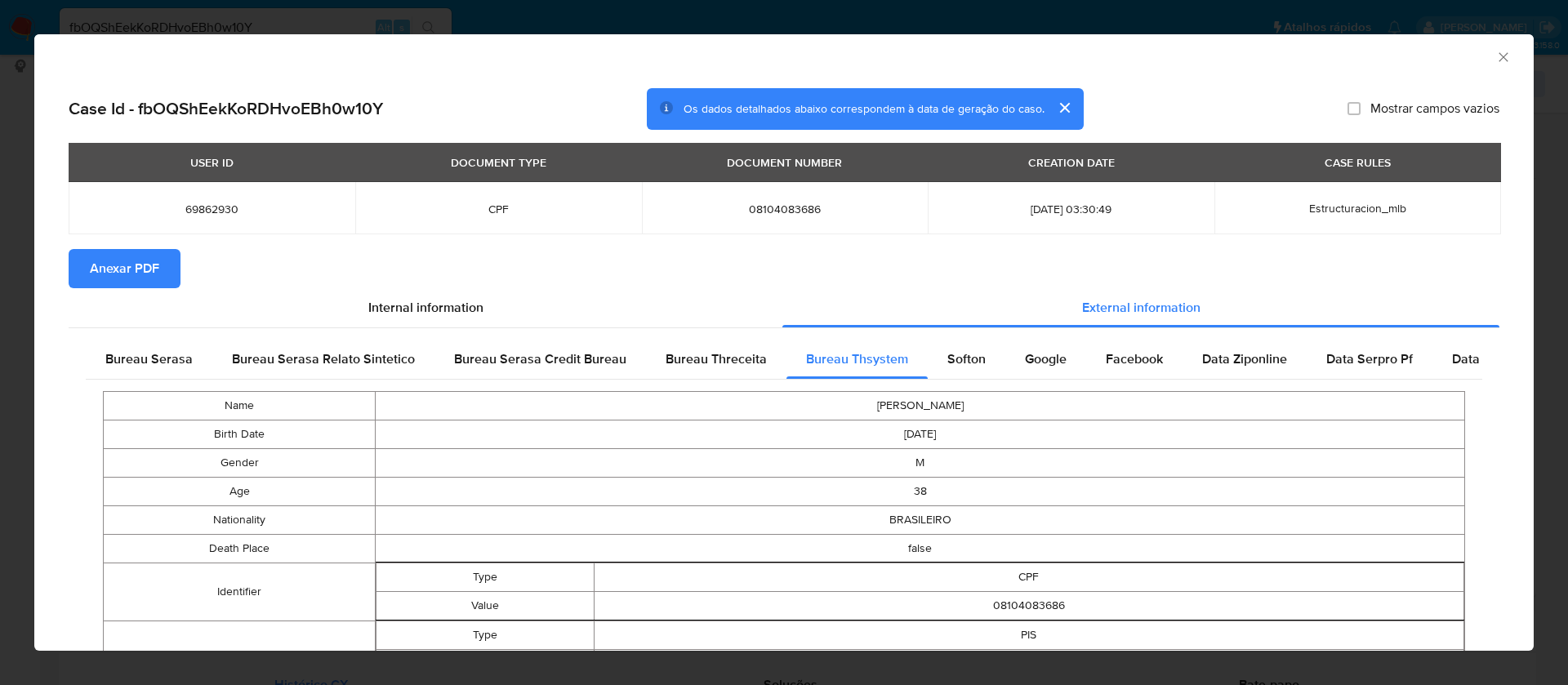
click at [131, 270] on span "Anexar PDF" at bounding box center [125, 268] width 70 height 36
click at [1496, 54] on icon "Fechar a janela" at bounding box center [1504, 56] width 17 height 16
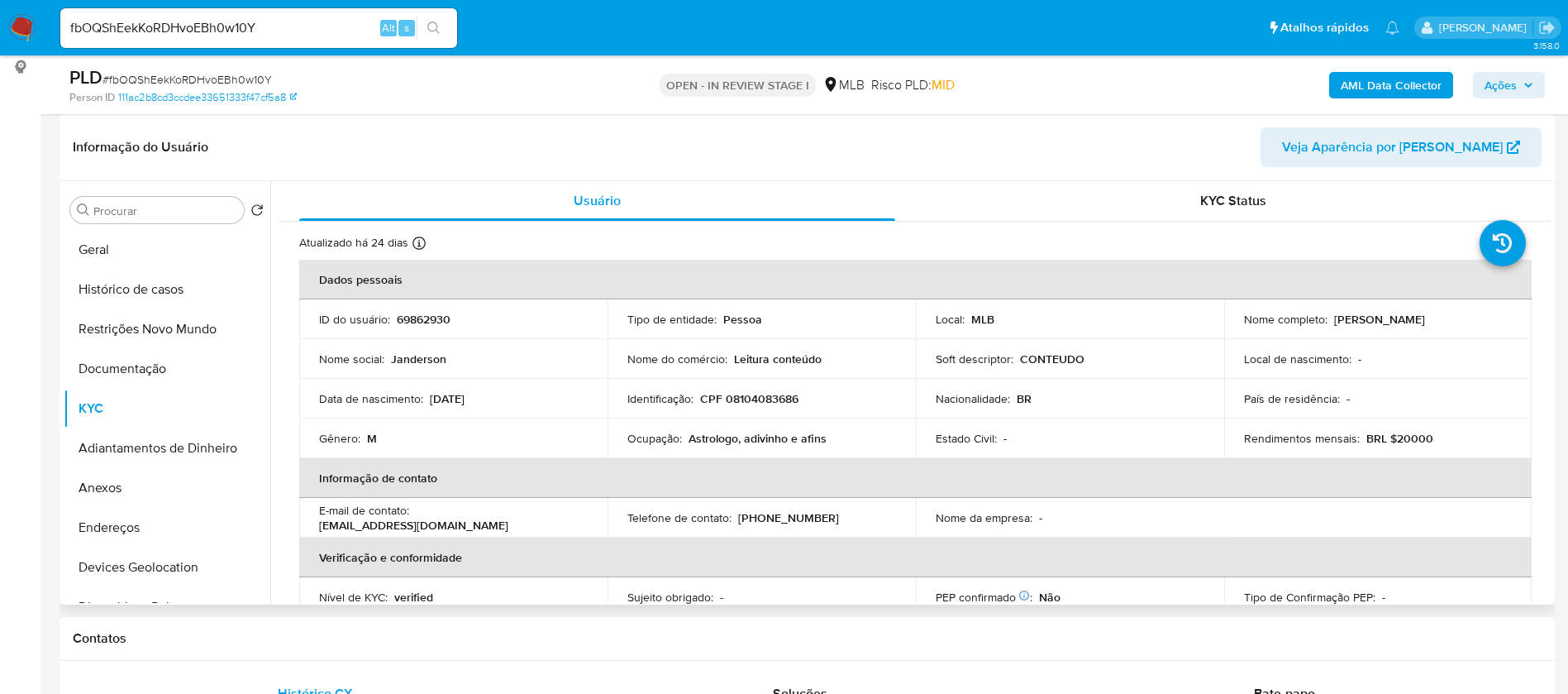
drag, startPoint x: 1466, startPoint y: 318, endPoint x: 1330, endPoint y: 321, distance: 136.0
click at [1330, 321] on div "Nome completo : Janderson Martins Bertolin" at bounding box center [1377, 318] width 268 height 15
copy p "Janderson Martins Bertolin"
click at [430, 317] on p "69862930" at bounding box center [423, 318] width 54 height 15
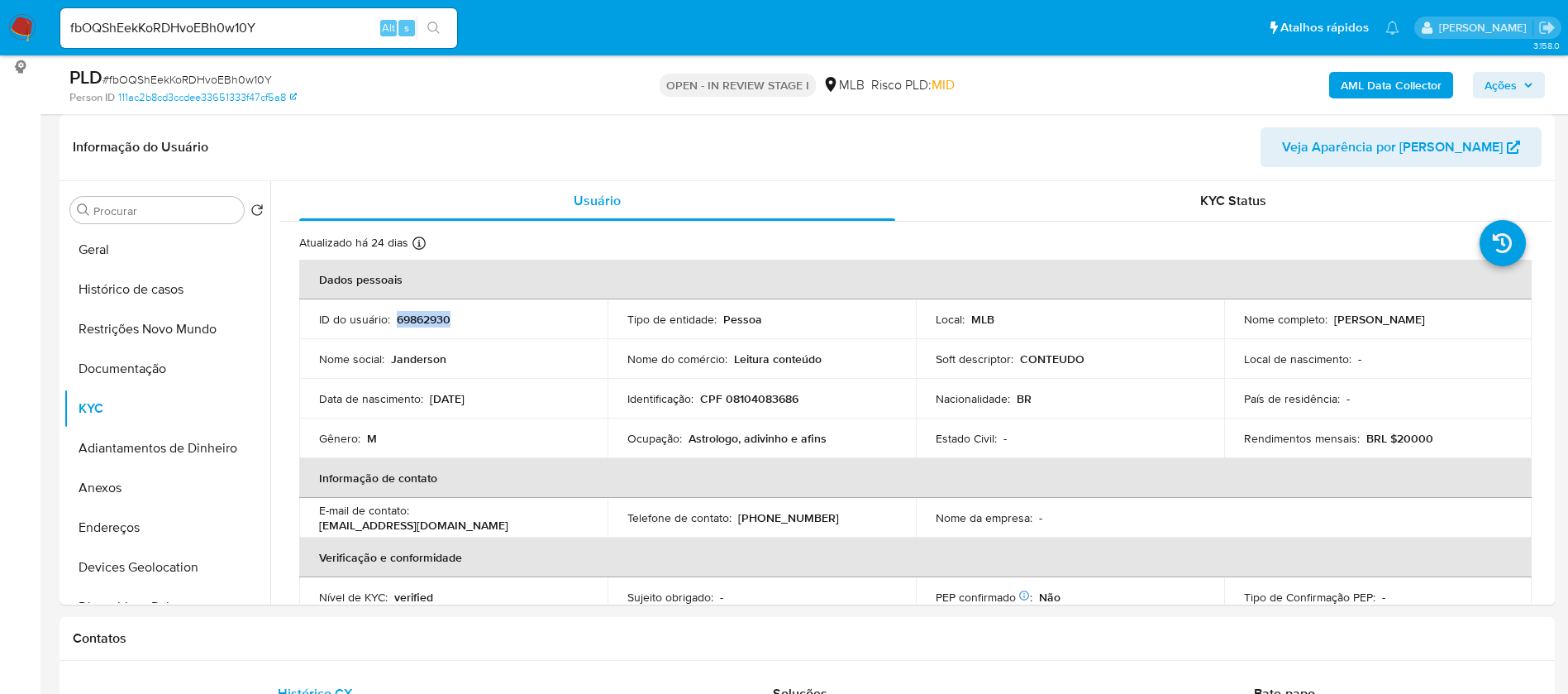
copy p "69862930"
click at [169, 260] on button "Geral" at bounding box center [160, 250] width 194 height 39
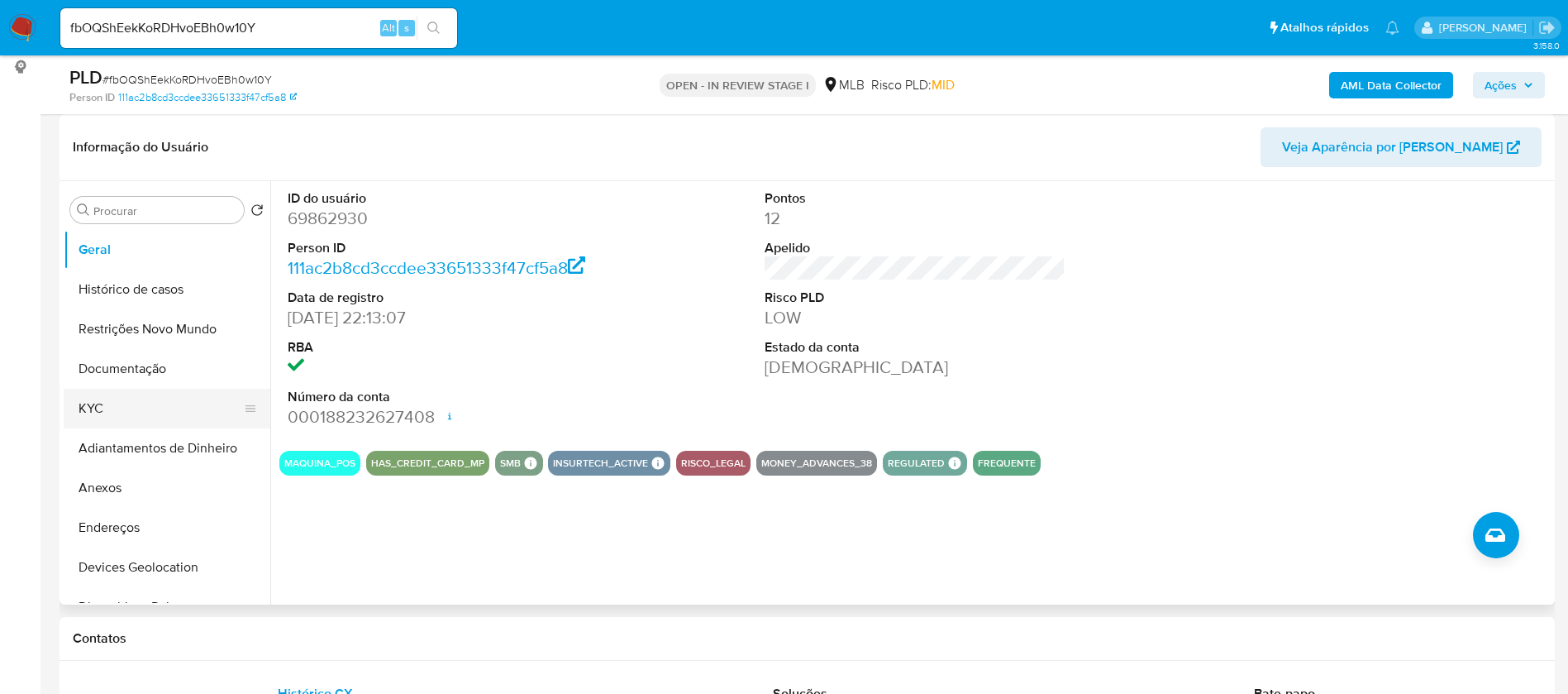
click at [127, 415] on button "KYC" at bounding box center [160, 408] width 194 height 39
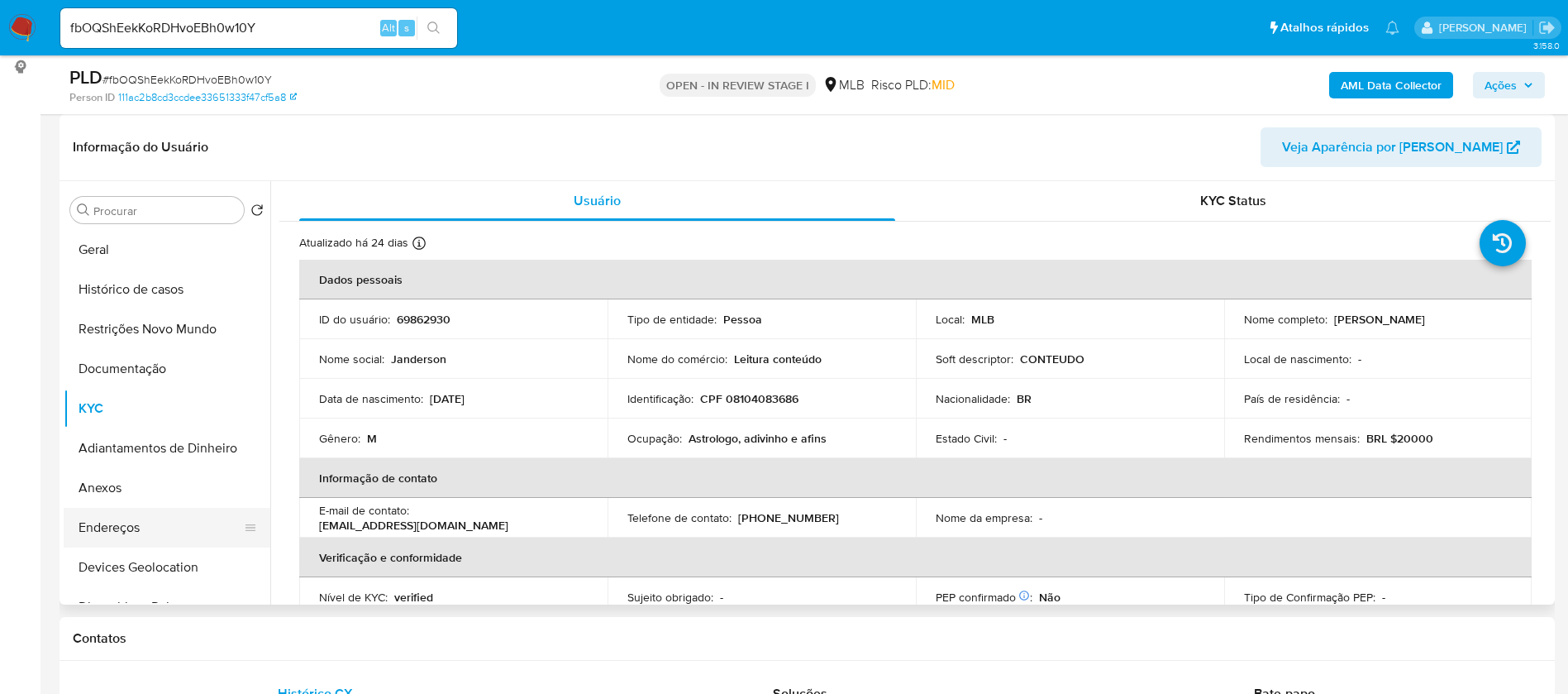
click at [143, 534] on button "Endereços" at bounding box center [160, 528] width 194 height 39
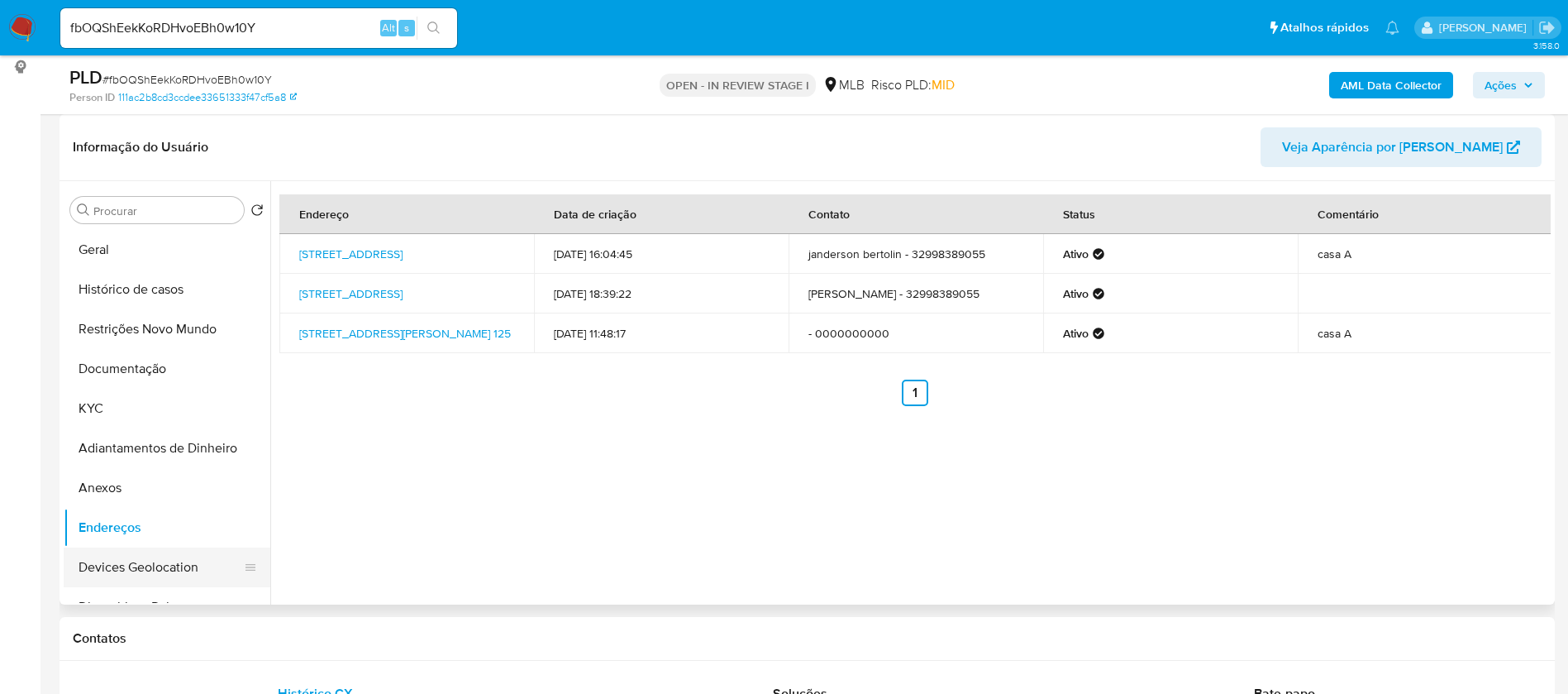
click at [164, 562] on button "Devices Geolocation" at bounding box center [160, 567] width 194 height 39
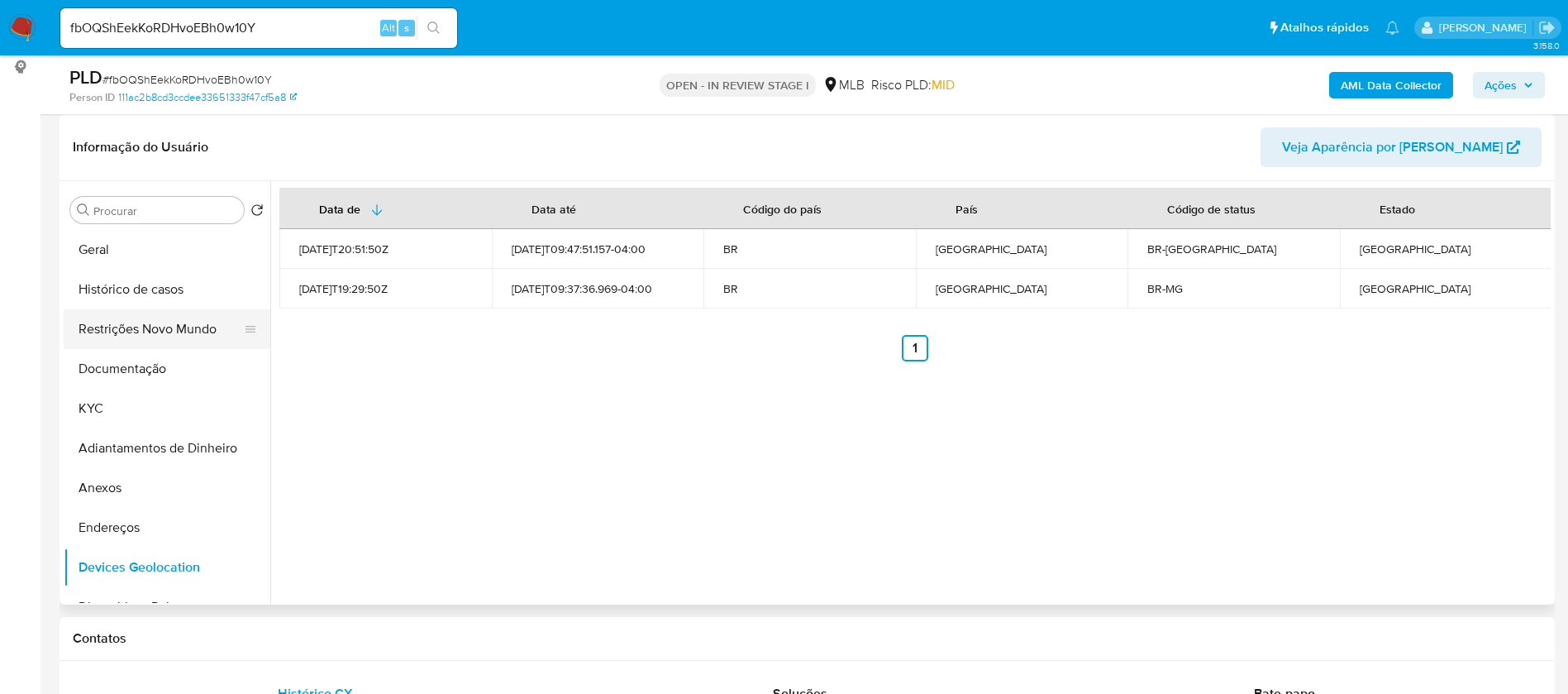
click at [117, 327] on button "Restrições Novo Mundo" at bounding box center [160, 329] width 194 height 39
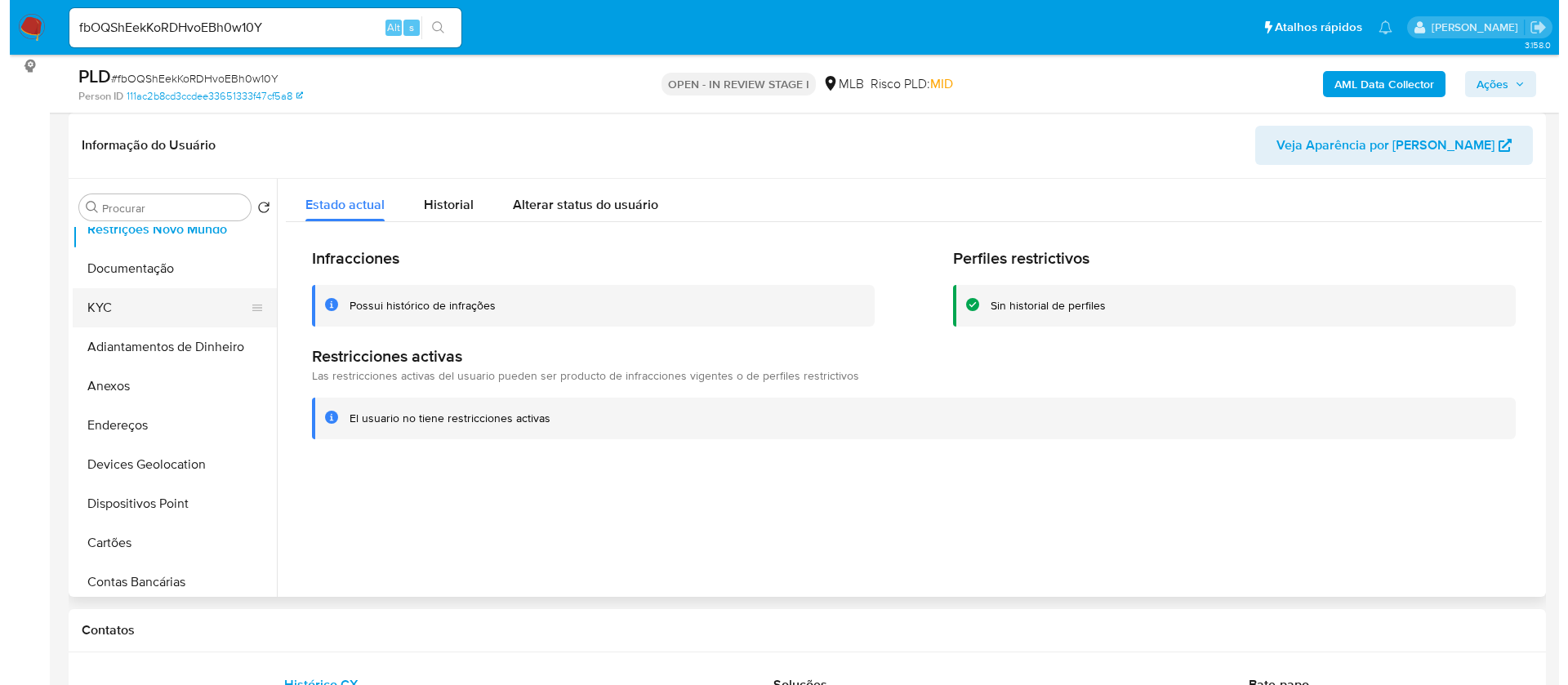
scroll to position [245, 0]
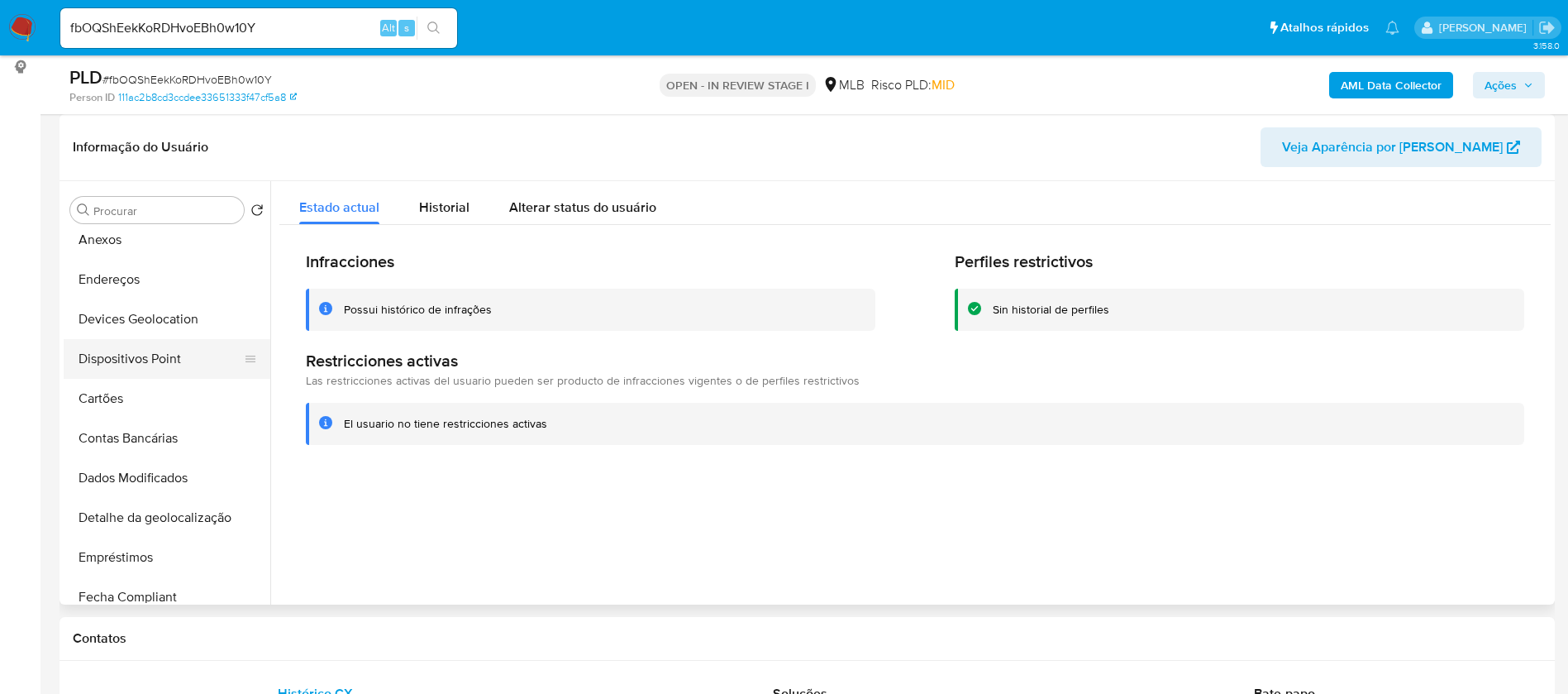
click at [192, 356] on button "Dispositivos Point" at bounding box center [160, 359] width 194 height 39
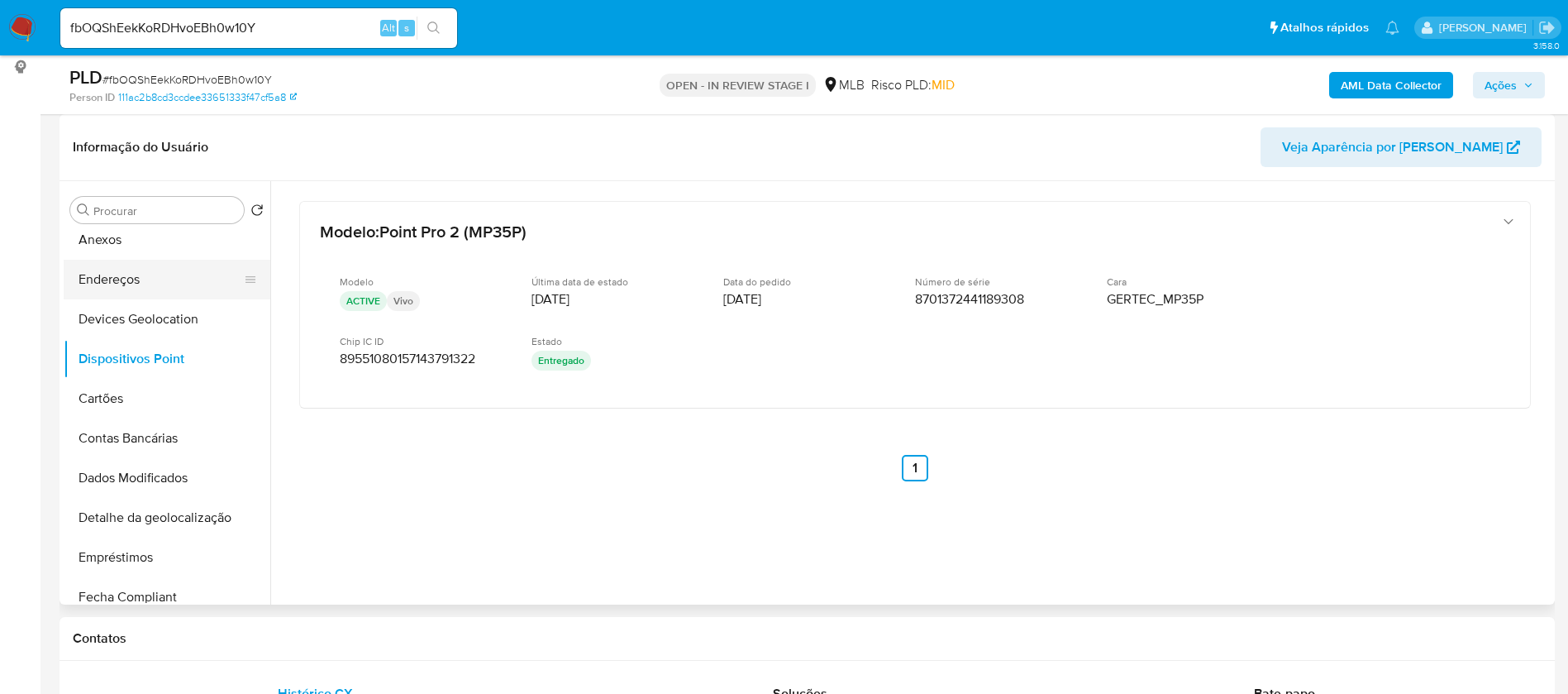
click at [151, 278] on button "Endereços" at bounding box center [160, 279] width 194 height 39
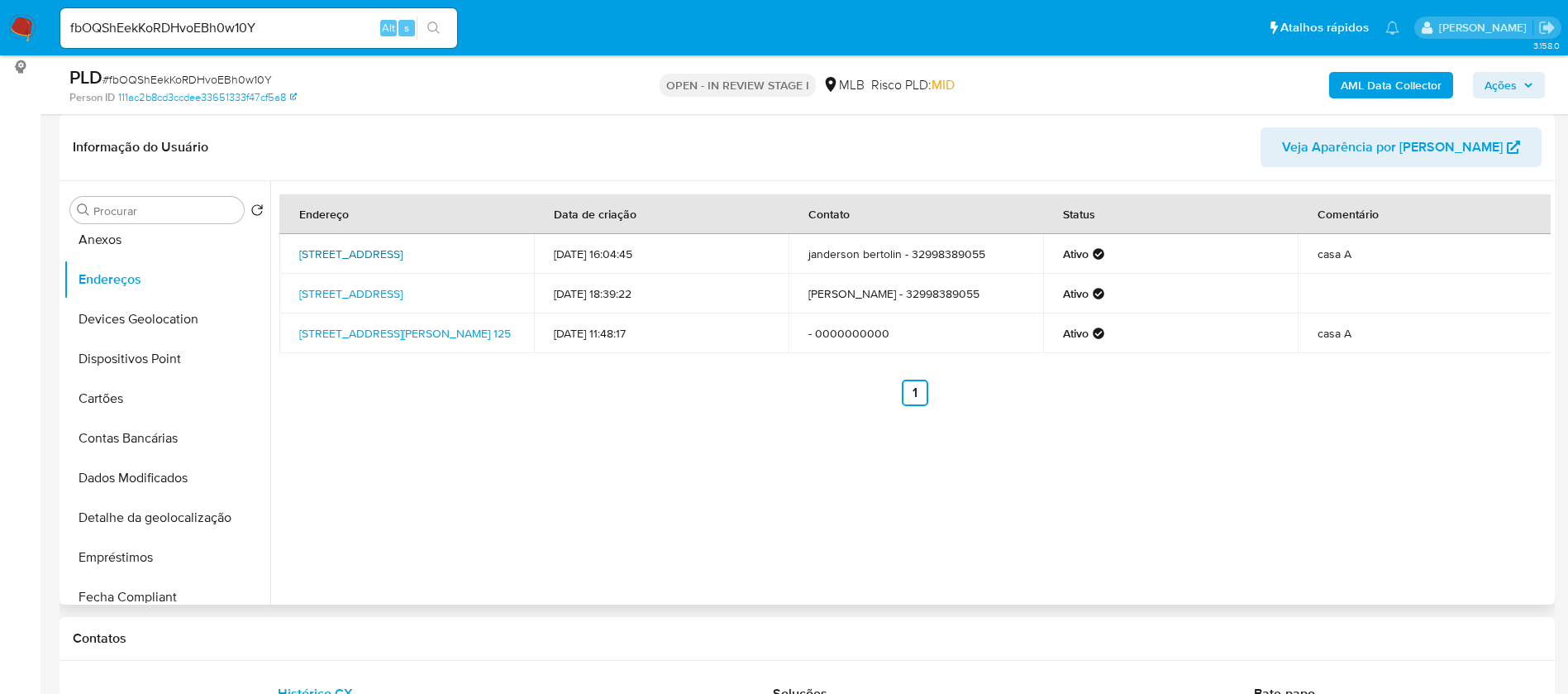
click at [403, 250] on link "Avenida Cristo Rei 218, Barbacena, Minas Gerais, 36201047, Brasil 218" at bounding box center [351, 254] width 103 height 17
drag, startPoint x: 123, startPoint y: 242, endPoint x: 140, endPoint y: 251, distance: 19.2
click at [123, 242] on button "Anexos" at bounding box center [160, 240] width 194 height 39
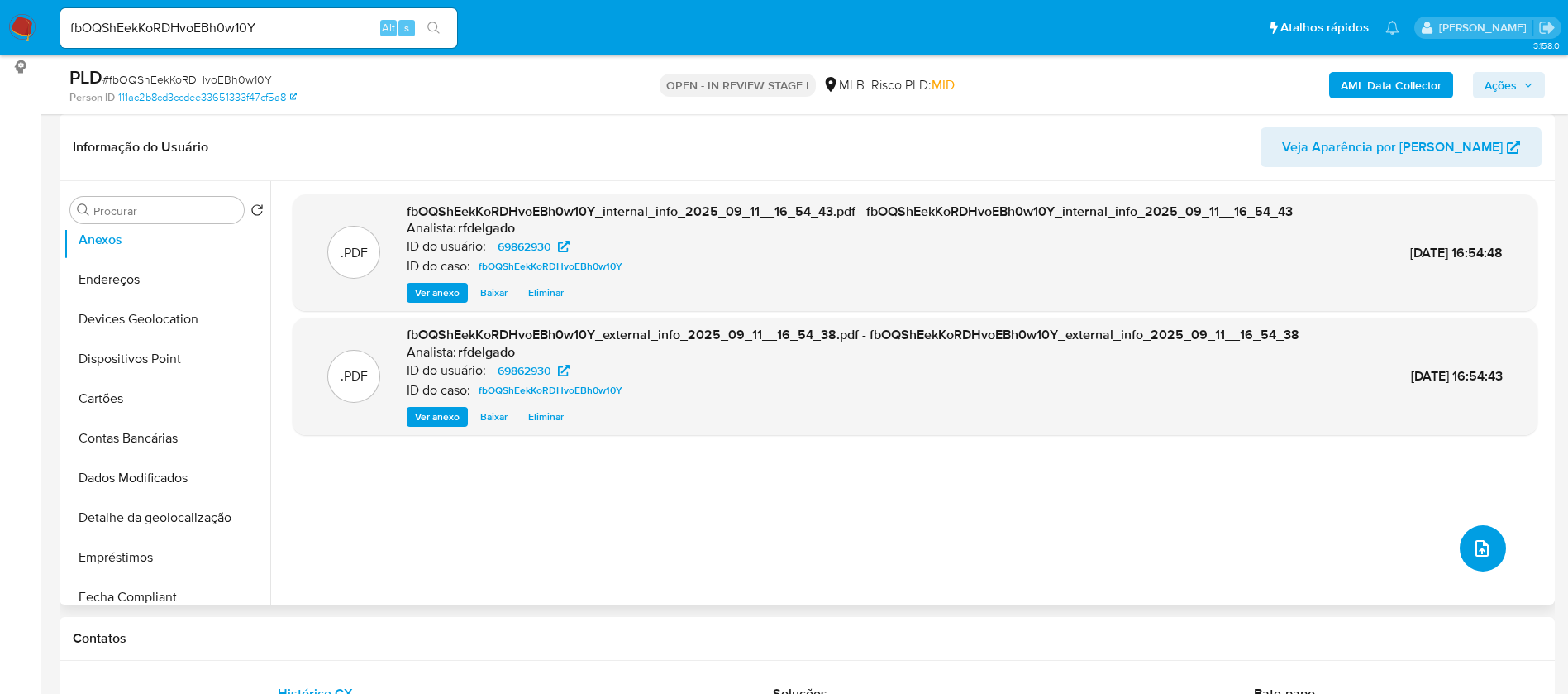
click at [1473, 552] on icon "upload-file" at bounding box center [1482, 549] width 20 height 20
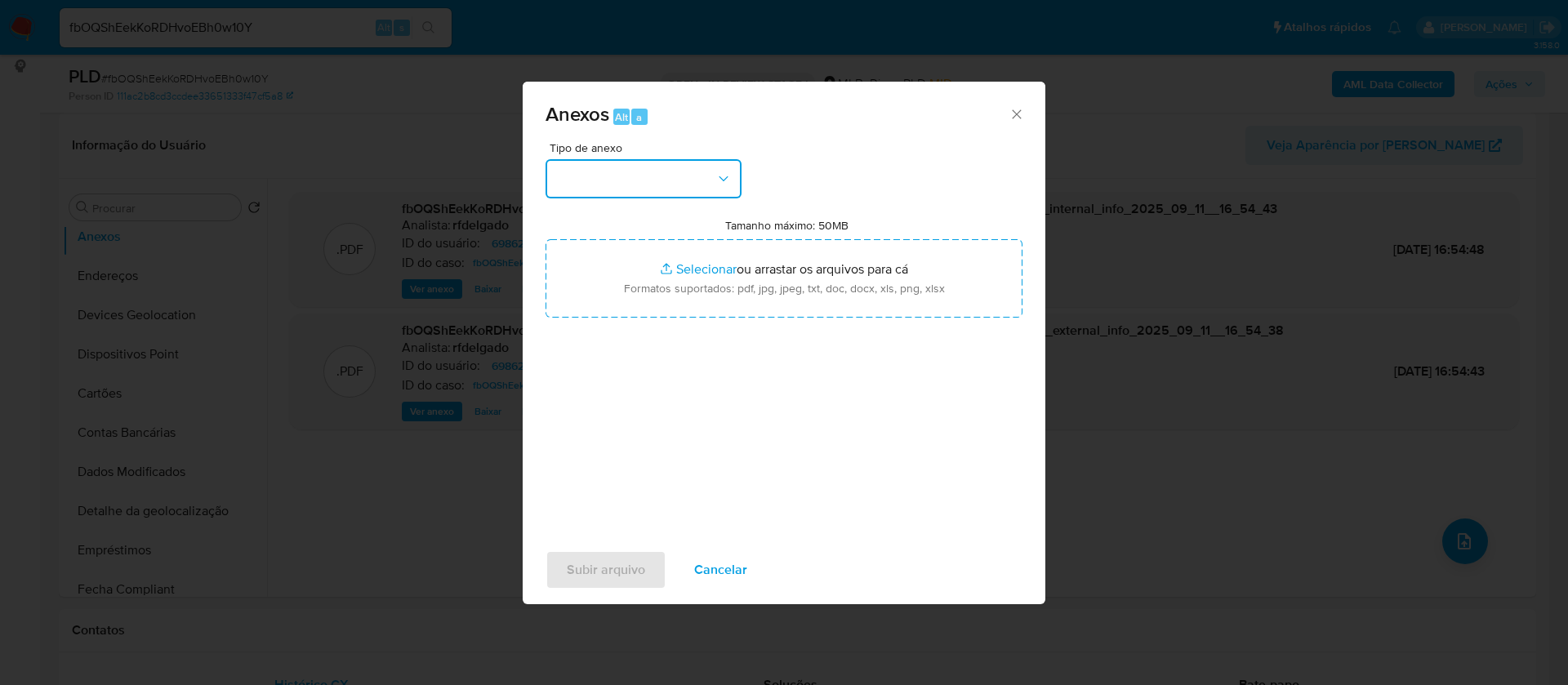
click at [690, 187] on button "button" at bounding box center [644, 179] width 196 height 39
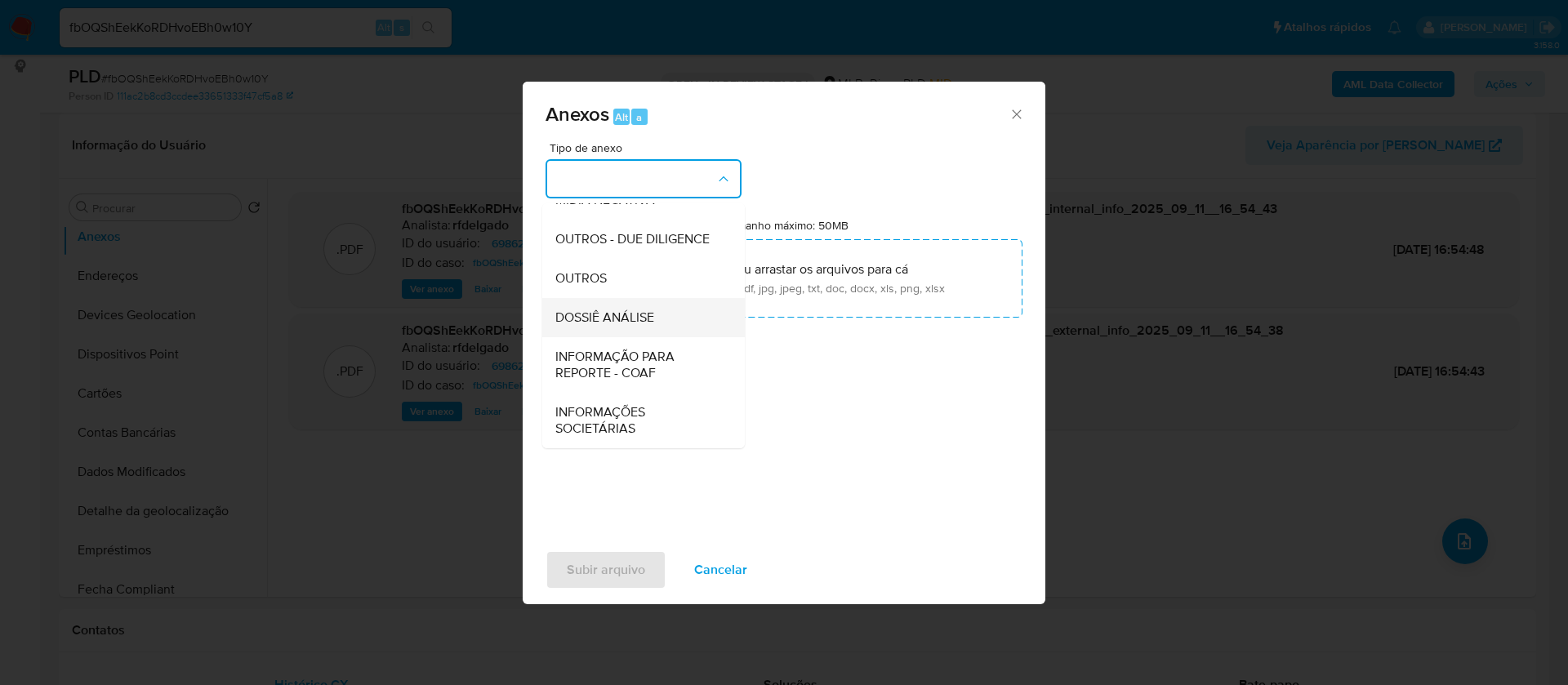
click at [650, 324] on span "DOSSIÊ ANÁLISE" at bounding box center [605, 317] width 99 height 16
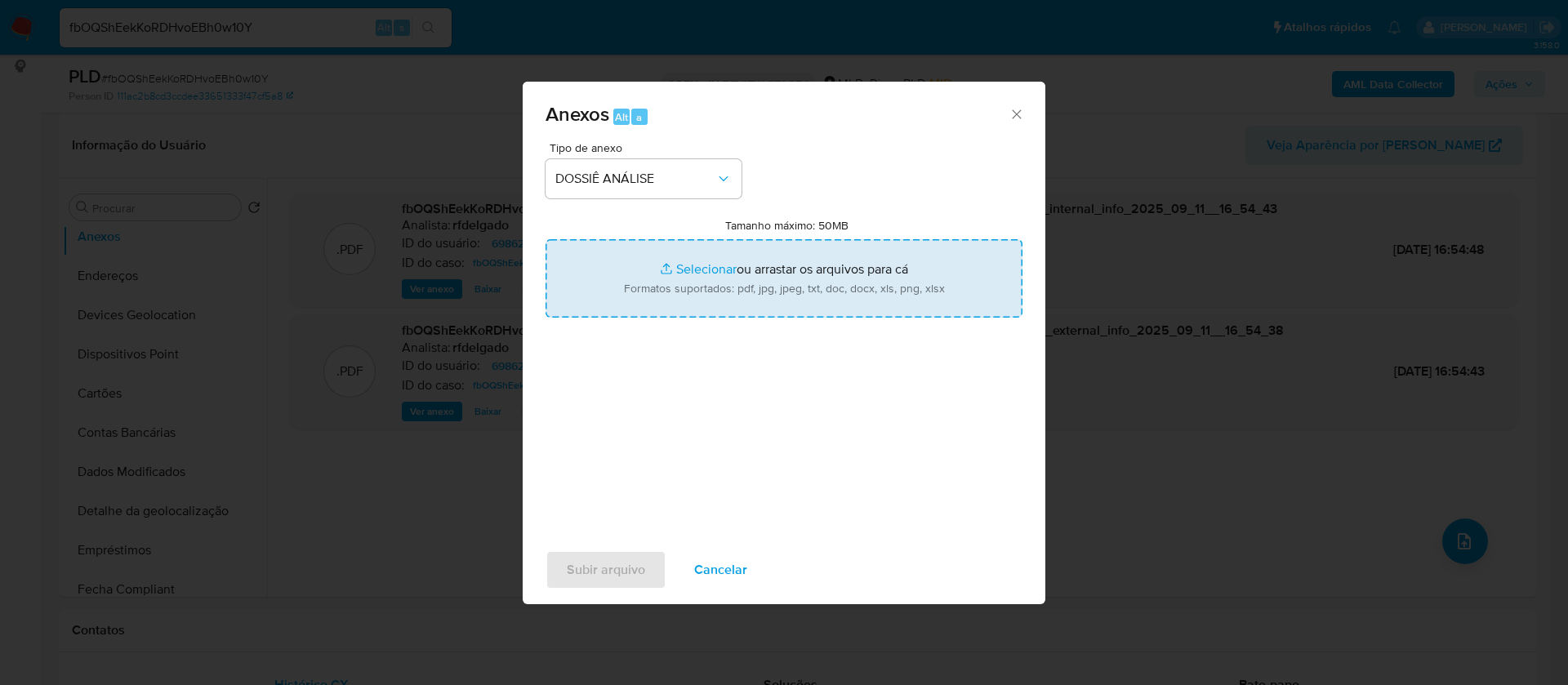
type input "C:\fakepath\SAR - - CPF 08104083686 - JANDERSON MARTINS BERTOLIN.pdf"
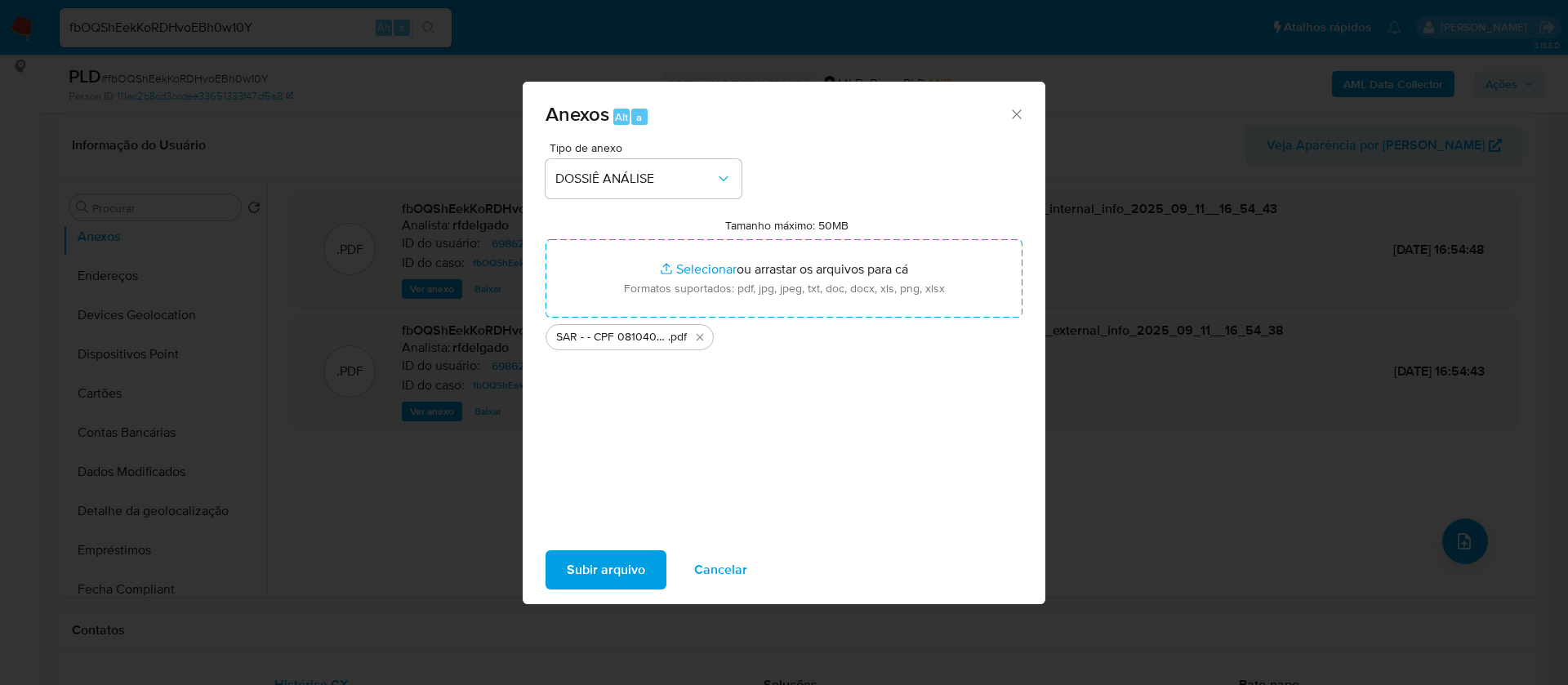
click at [699, 335] on icon "Excluir SAR - - CPF 08104083686 - JANDERSON MARTINS BERTOLIN.pdf" at bounding box center [699, 337] width 13 height 13
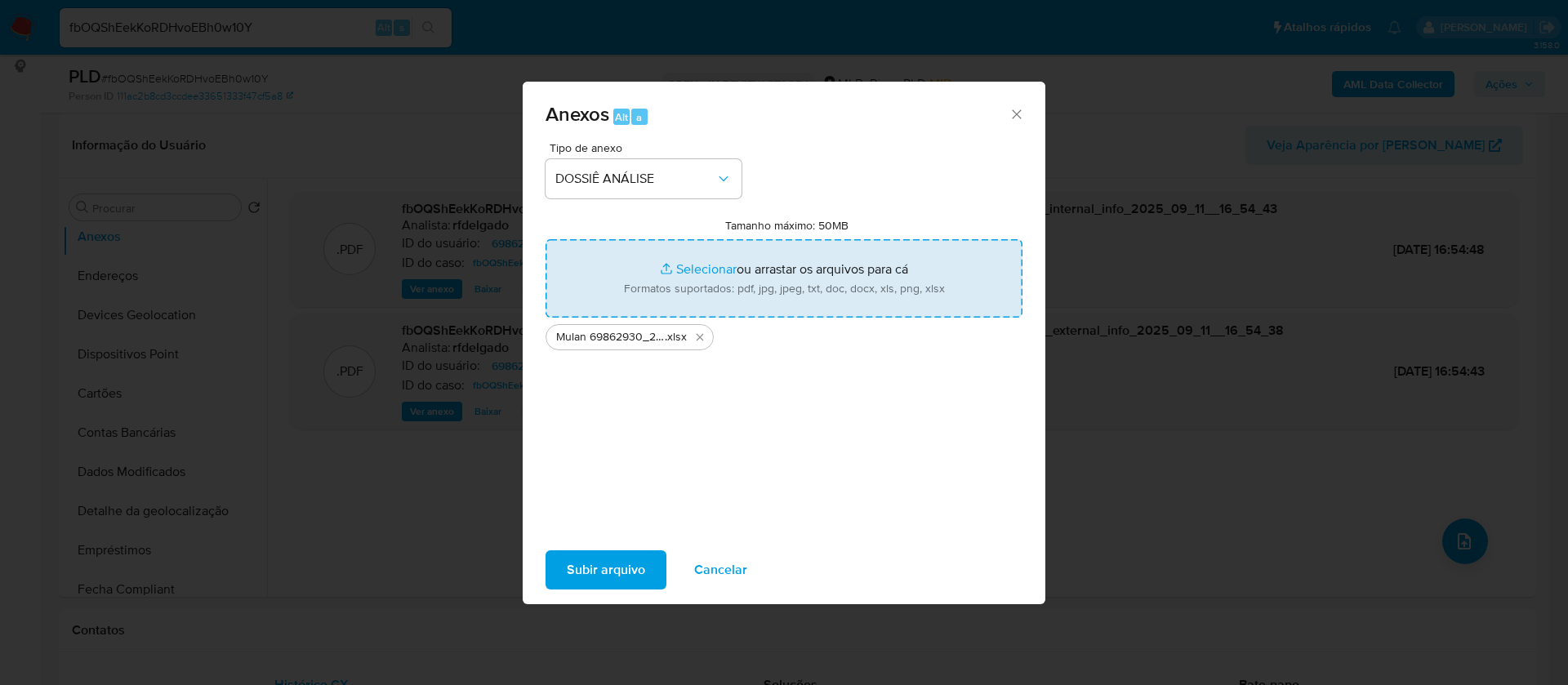
type input "C:\fakepath\SAR - - CPF 08104083686 - JANDERSON MARTINS BERTOLIN (1).pdf"
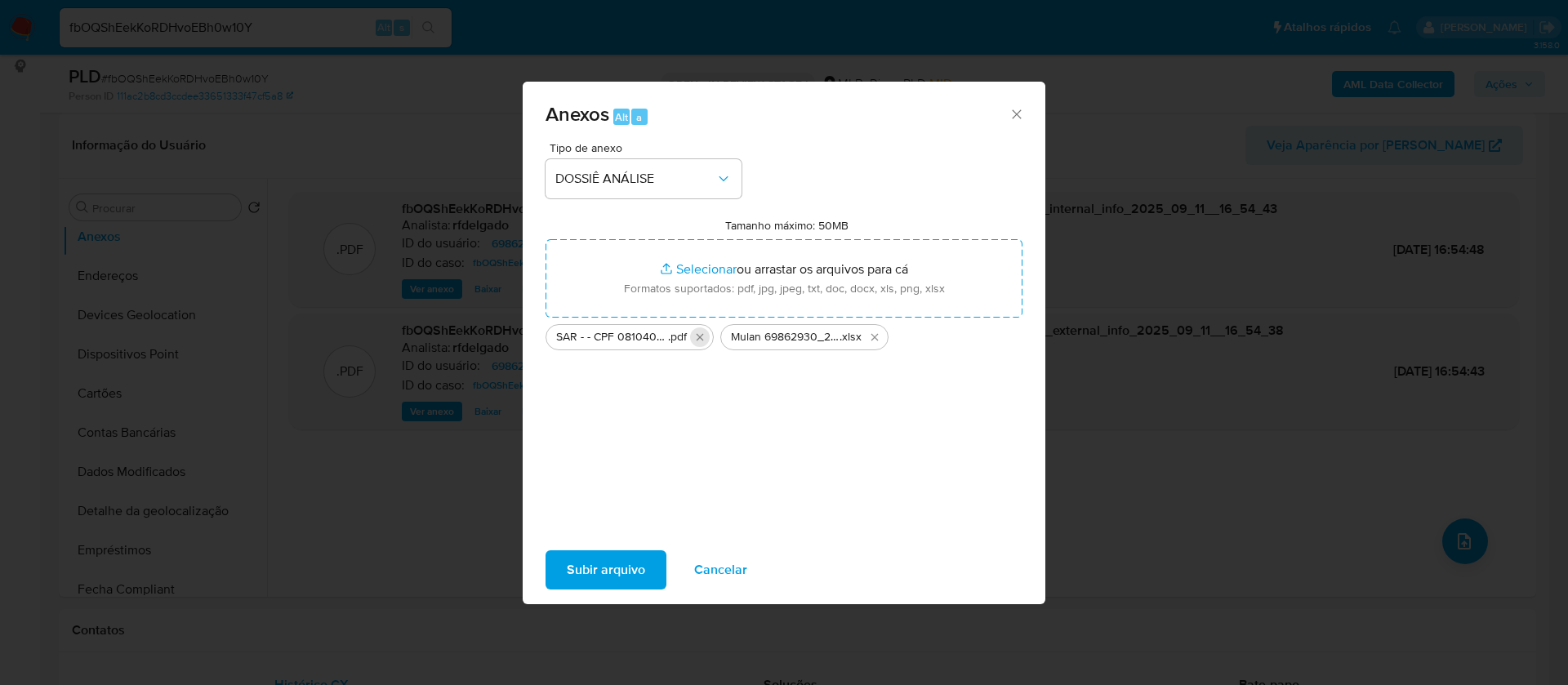
click at [700, 339] on icon "Excluir SAR - - CPF 08104083686 - JANDERSON MARTINS BERTOLIN (1).pdf" at bounding box center [699, 337] width 13 height 13
click at [631, 564] on span "Subir arquivo" at bounding box center [606, 570] width 79 height 36
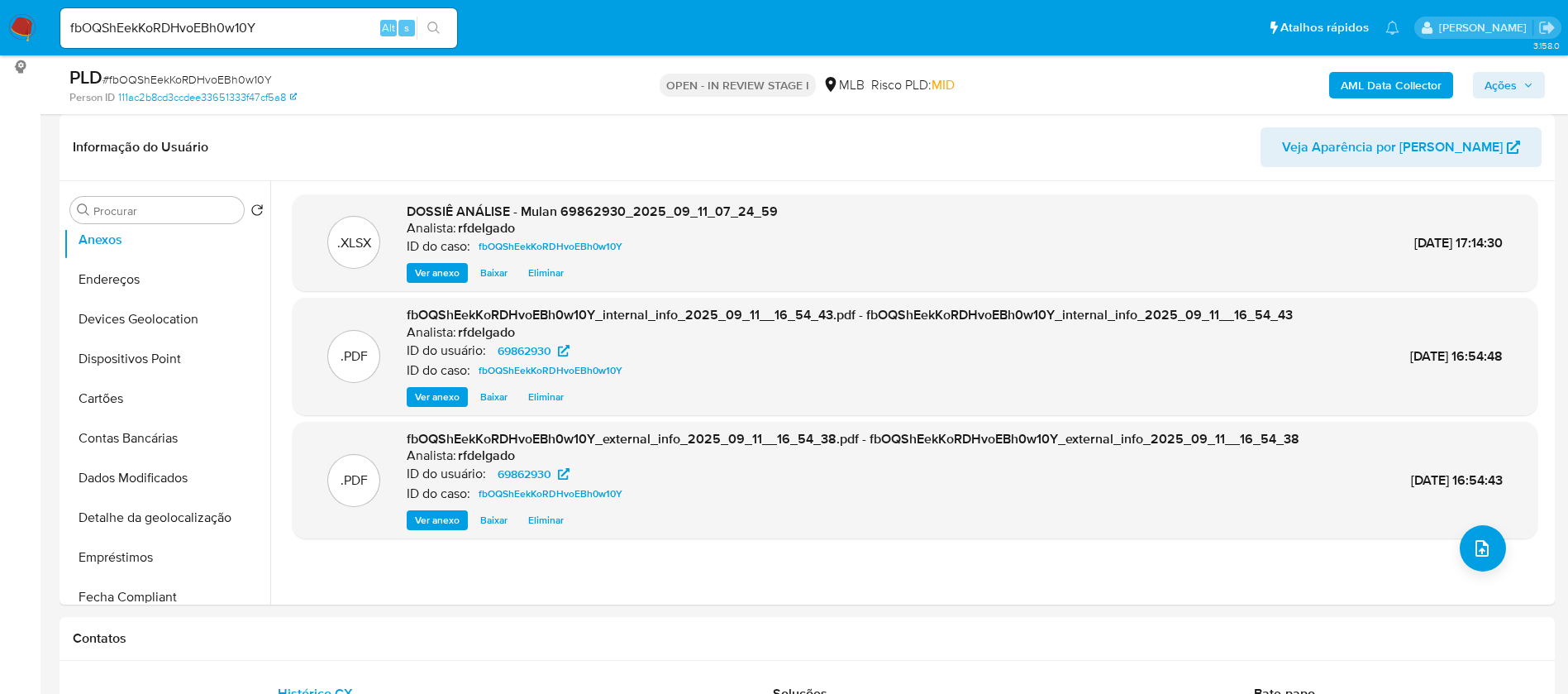
click at [23, 25] on img at bounding box center [22, 28] width 28 height 29
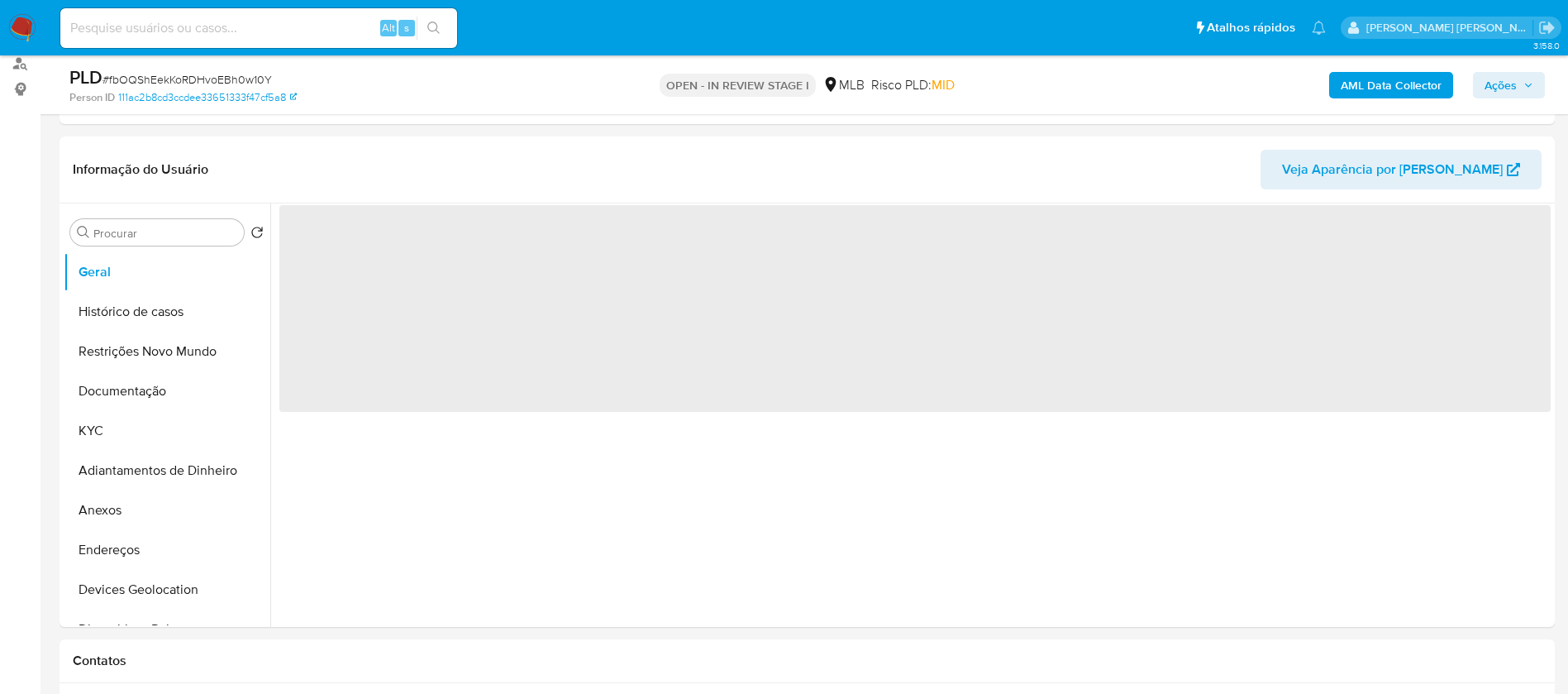
scroll to position [248, 0]
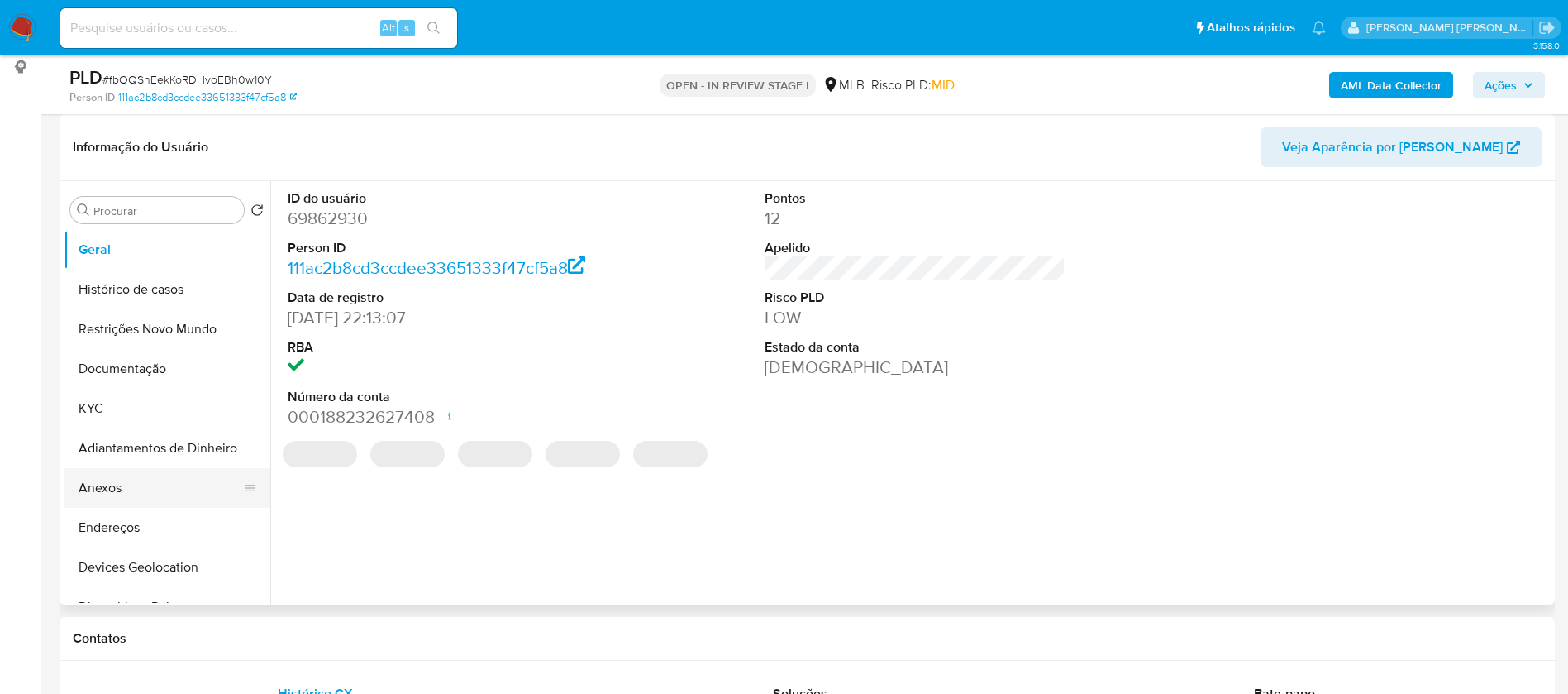
click at [108, 488] on button "Anexos" at bounding box center [160, 488] width 194 height 39
select select "10"
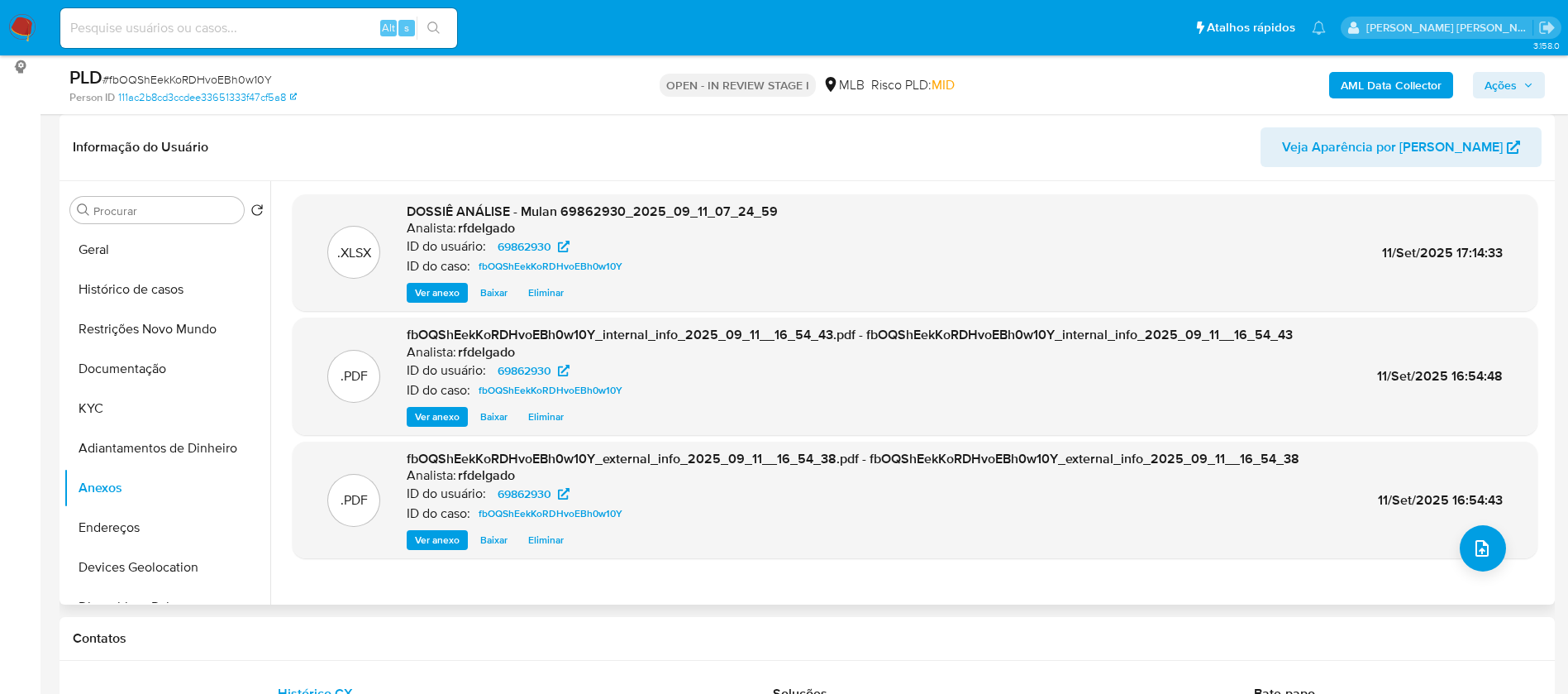
click at [549, 289] on span "Eliminar" at bounding box center [546, 292] width 35 height 17
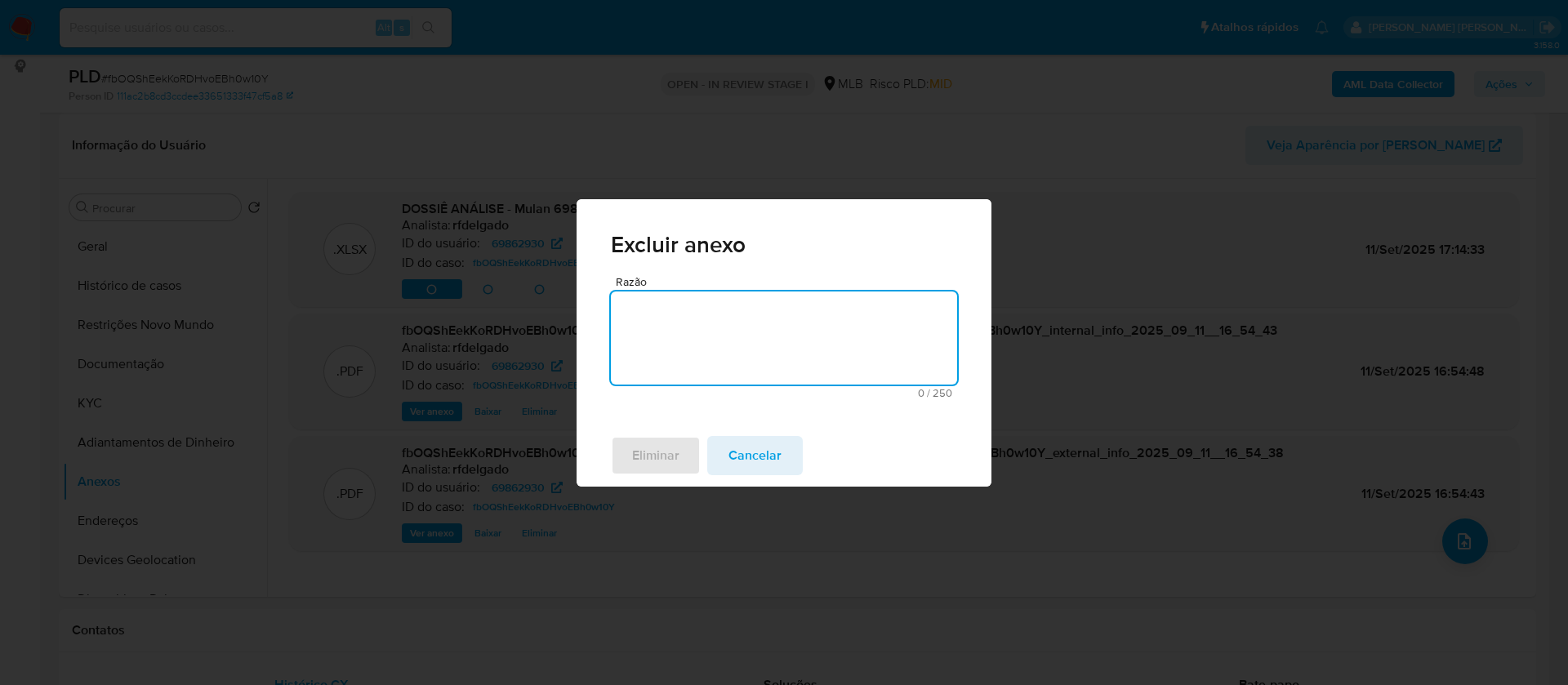
click at [759, 318] on textarea "Razão" at bounding box center [784, 338] width 347 height 93
type textarea "."
click at [679, 451] on button "Eliminar" at bounding box center [655, 455] width 90 height 39
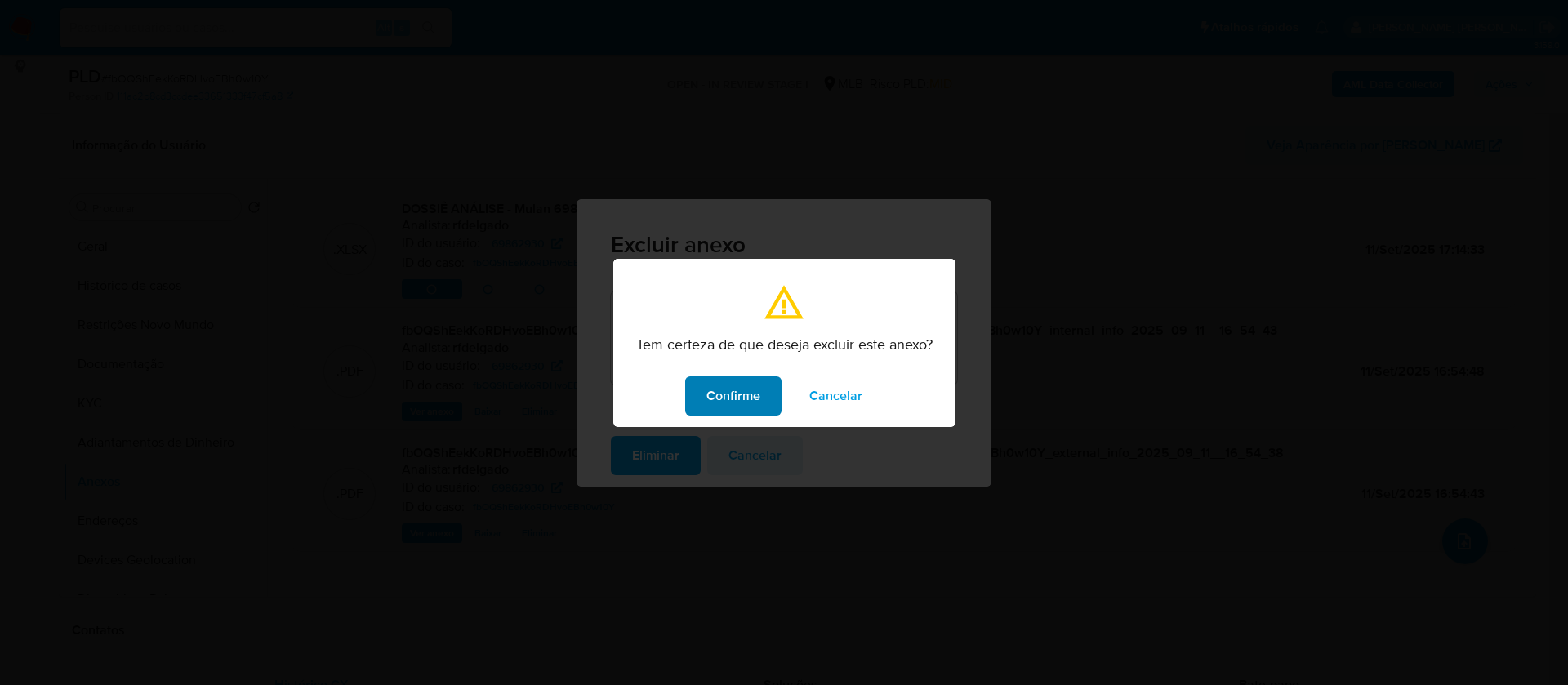
click at [750, 395] on span "Confirme" at bounding box center [734, 396] width 54 height 36
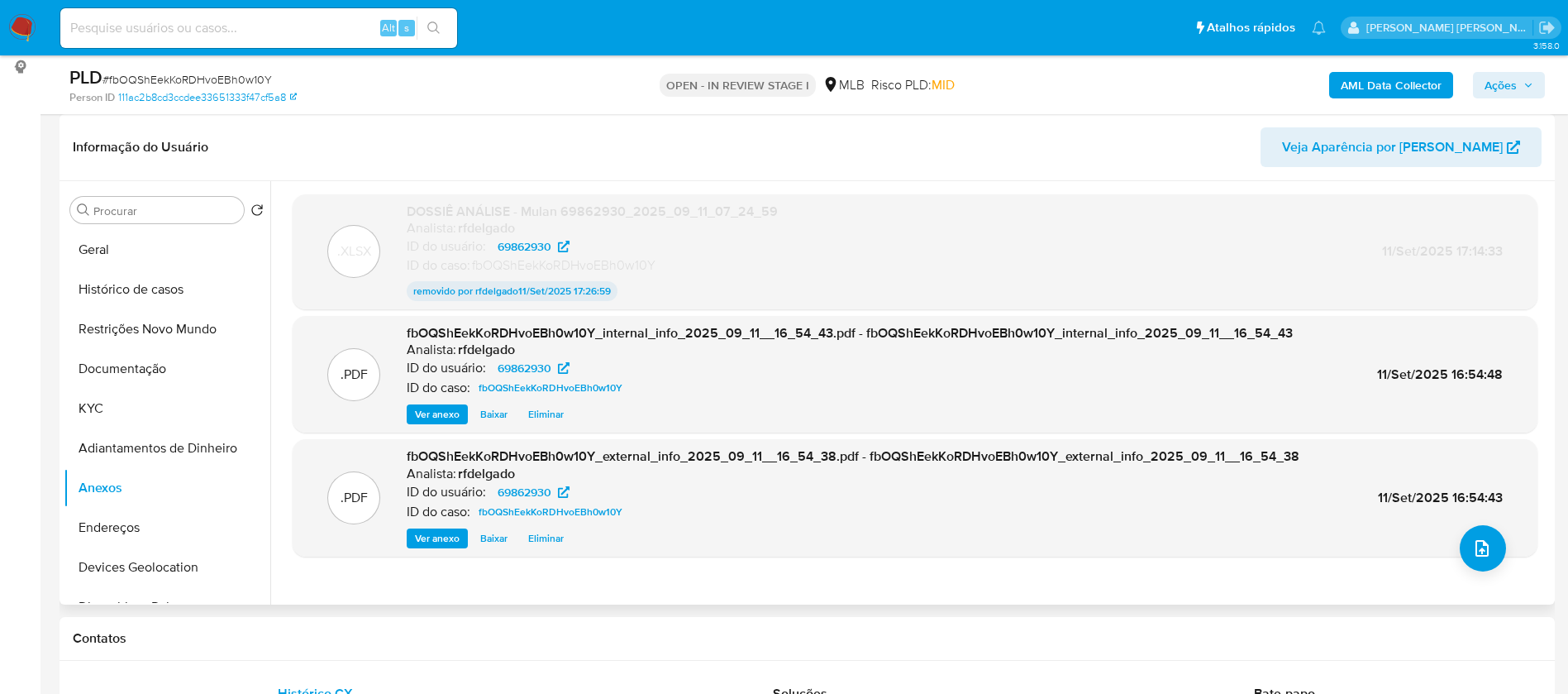
click at [544, 412] on span "Eliminar" at bounding box center [546, 414] width 35 height 17
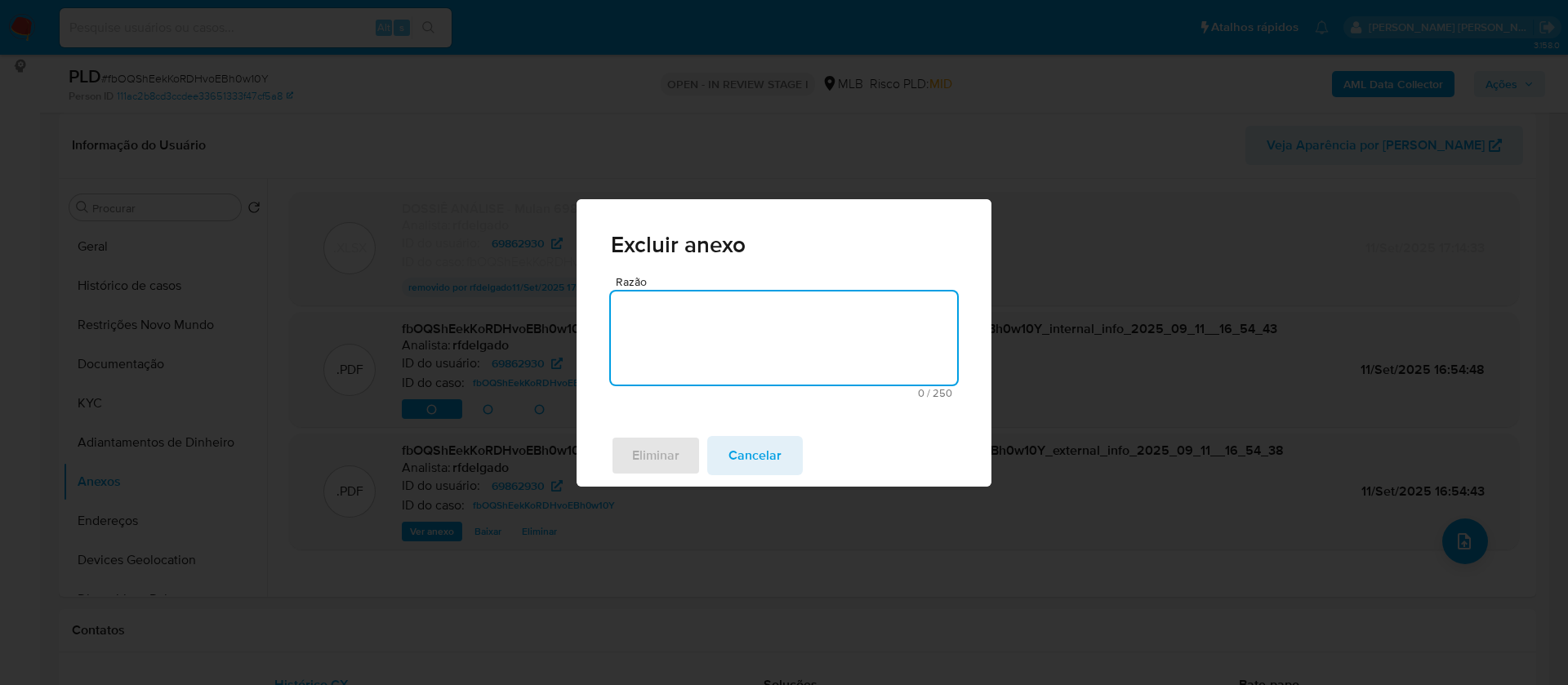
click at [663, 331] on textarea "Razão" at bounding box center [784, 338] width 347 height 93
type textarea "."
click at [640, 445] on span "Eliminar" at bounding box center [655, 455] width 48 height 36
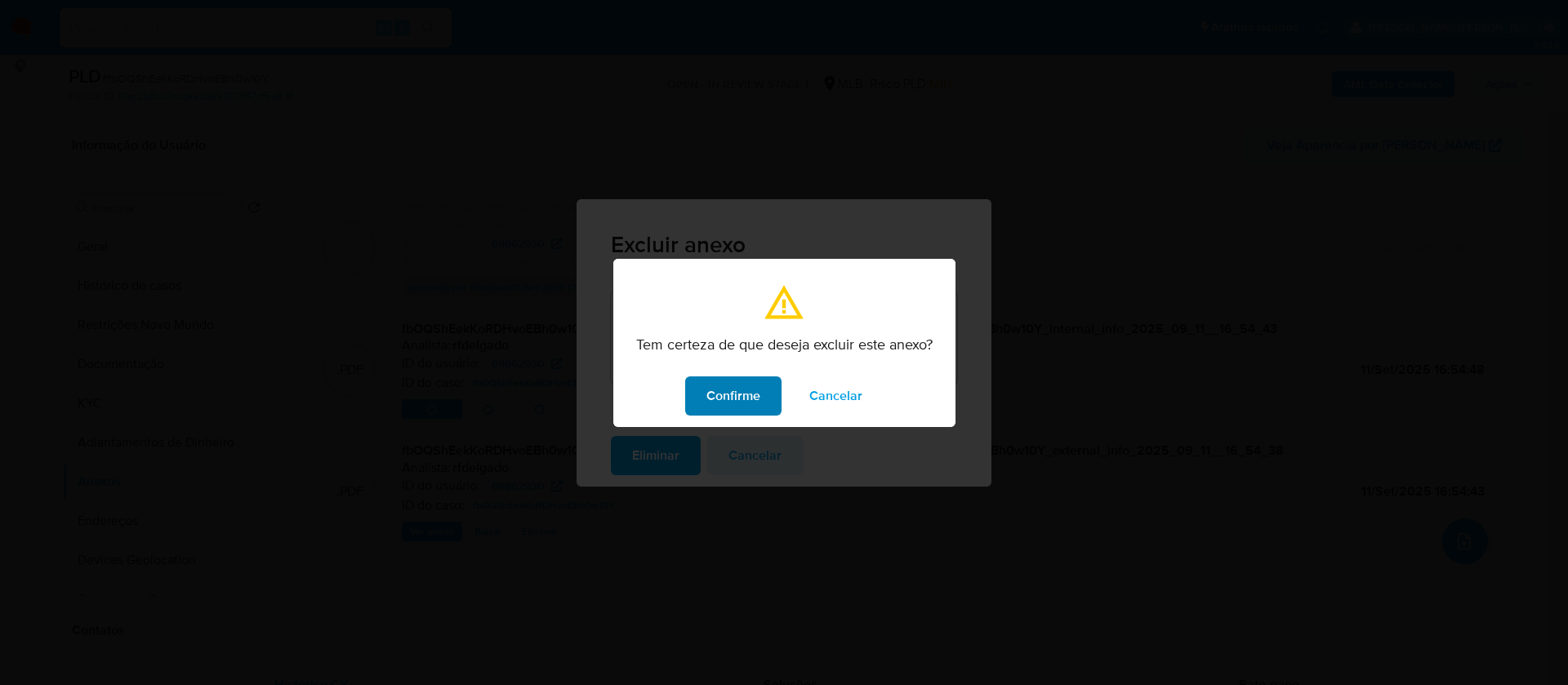
click at [751, 390] on span "Confirme" at bounding box center [734, 396] width 54 height 36
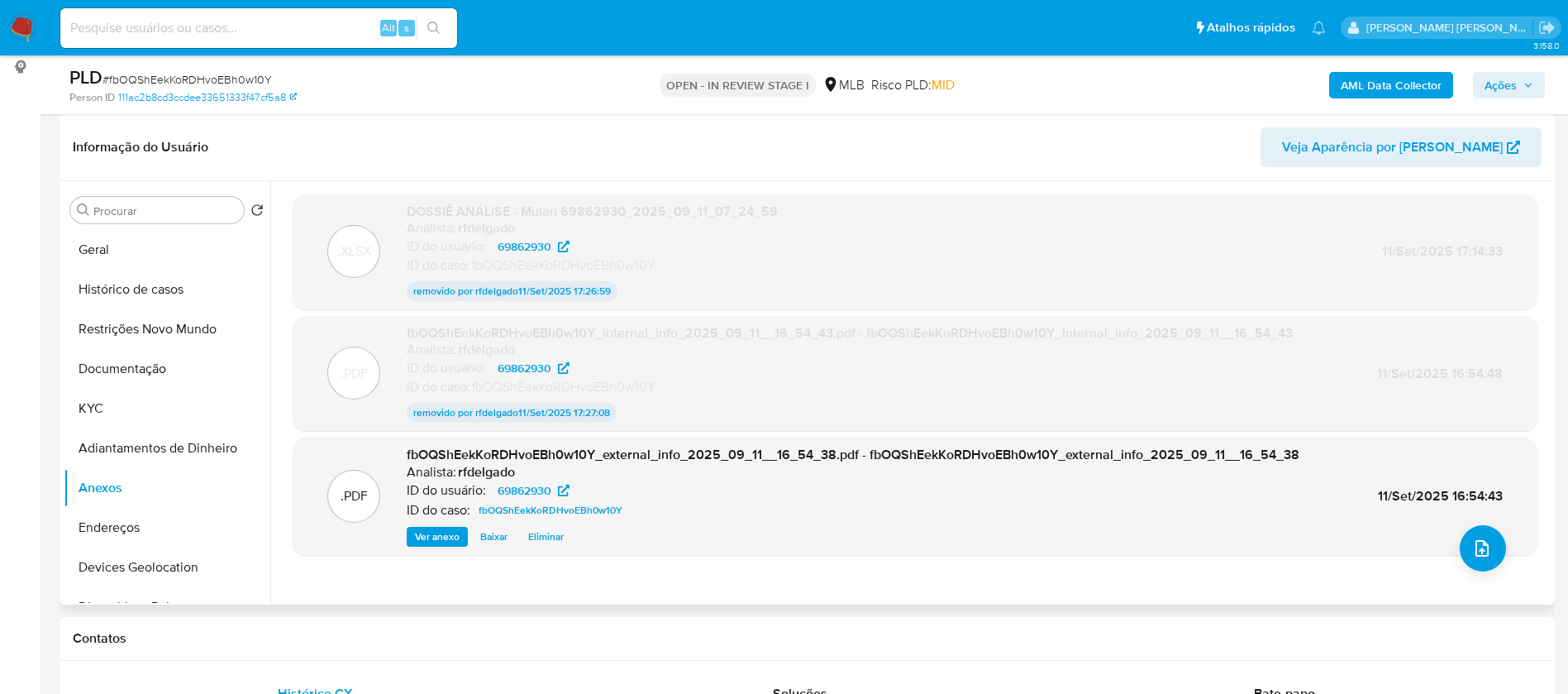
click at [555, 539] on span "Eliminar" at bounding box center [546, 537] width 35 height 17
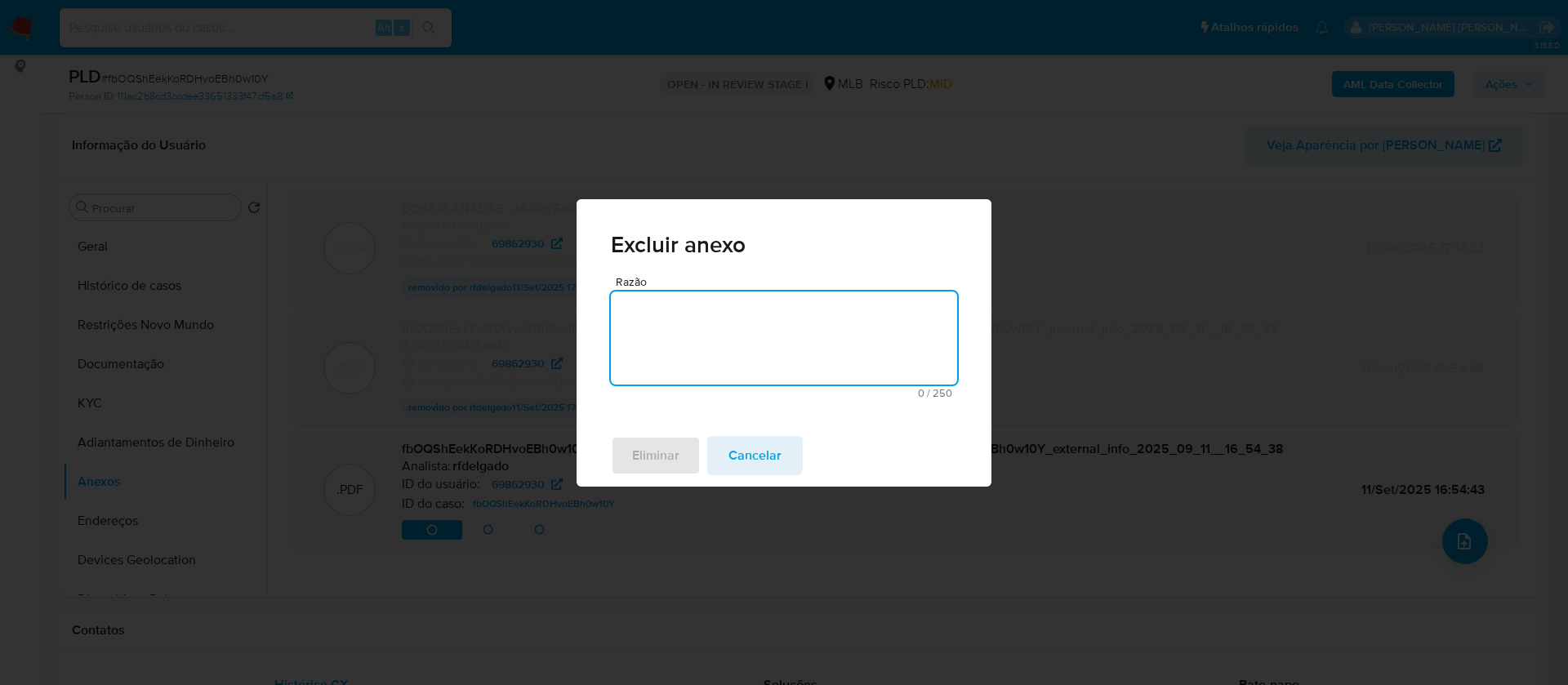
click at [652, 342] on textarea "Razão" at bounding box center [784, 338] width 347 height 93
type textarea "."
click at [667, 458] on span "Eliminar" at bounding box center [655, 455] width 48 height 36
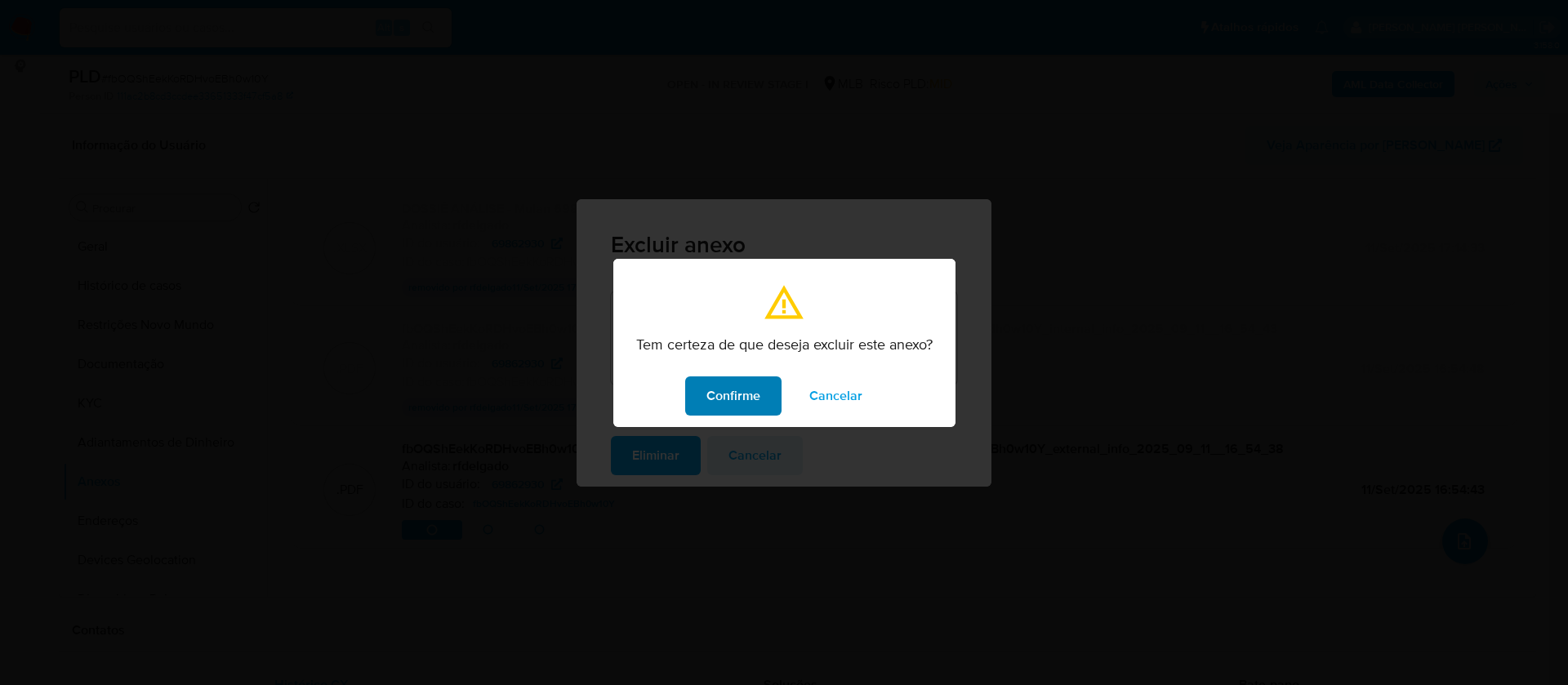
click at [705, 409] on button "Confirme" at bounding box center [733, 396] width 96 height 39
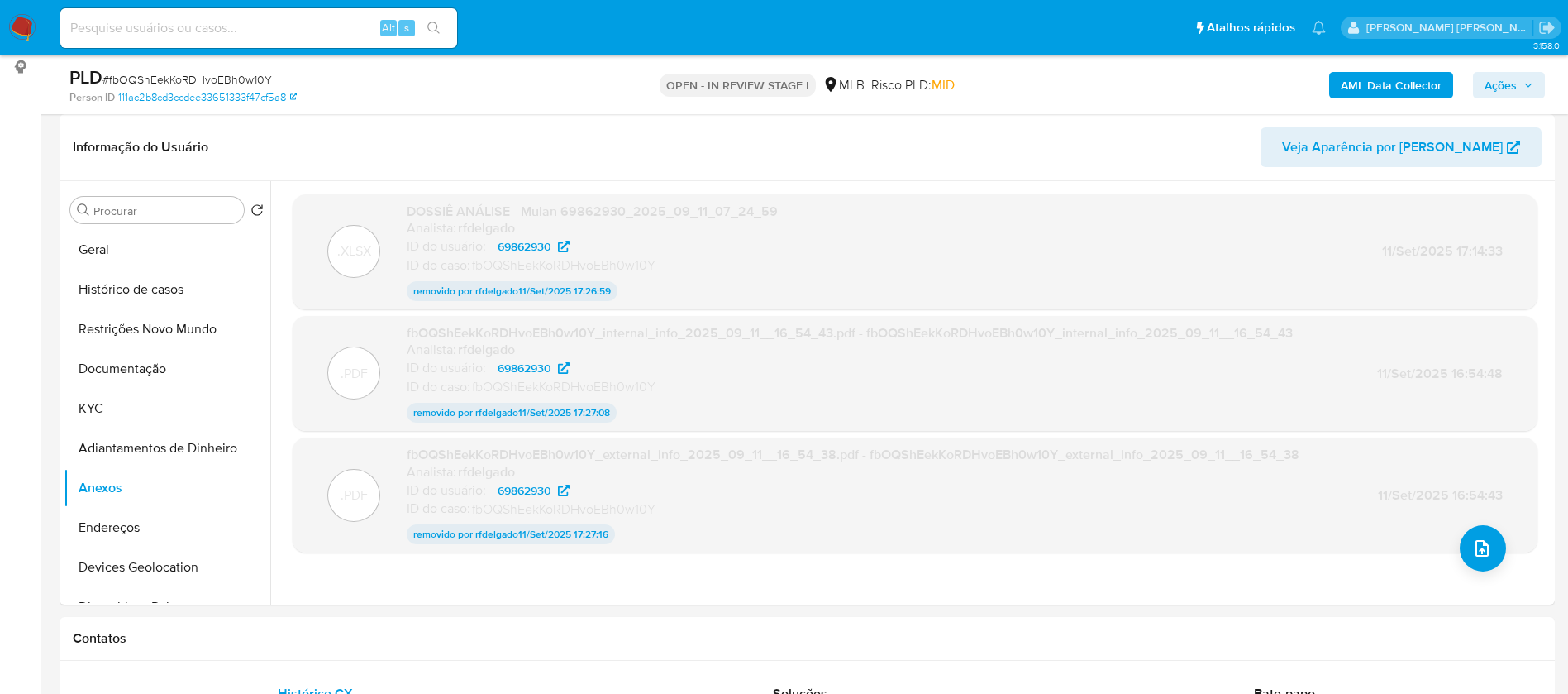
click at [24, 21] on img at bounding box center [22, 28] width 28 height 29
